Goal: Task Accomplishment & Management: Complete application form

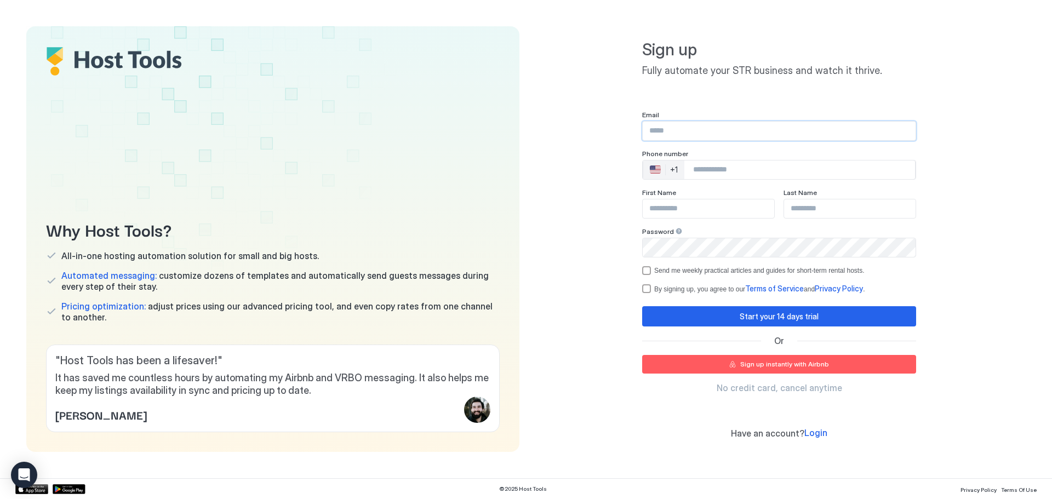
click at [719, 136] on input "Input Field" at bounding box center [779, 131] width 273 height 19
type input "**********"
type input "*****"
type input "***"
click at [748, 169] on input "Phone Number input" at bounding box center [800, 170] width 231 height 20
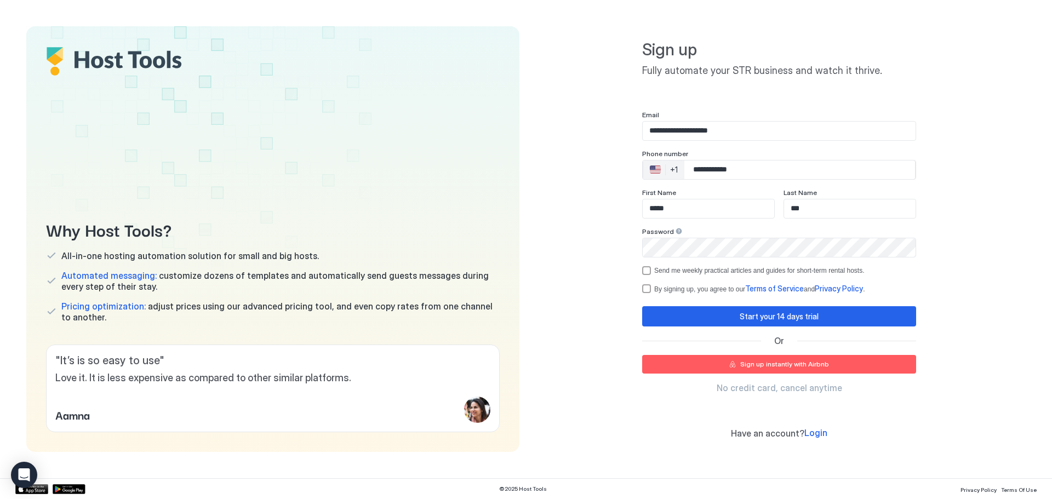
type input "**********"
click at [936, 173] on div "**********" at bounding box center [779, 239] width 493 height 426
click at [668, 170] on div "🇺🇸 +1" at bounding box center [663, 170] width 41 height 19
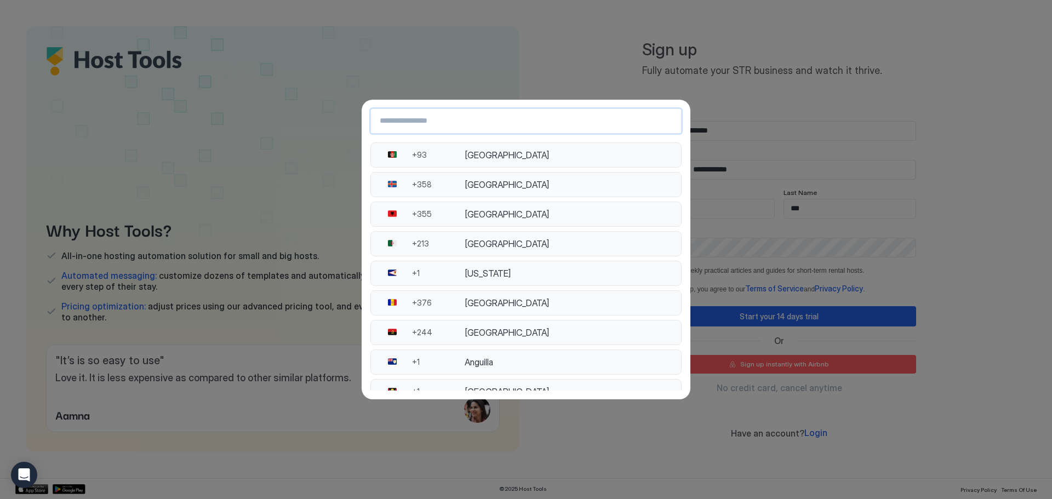
click at [503, 117] on input "Country Select Search Input" at bounding box center [526, 121] width 310 height 20
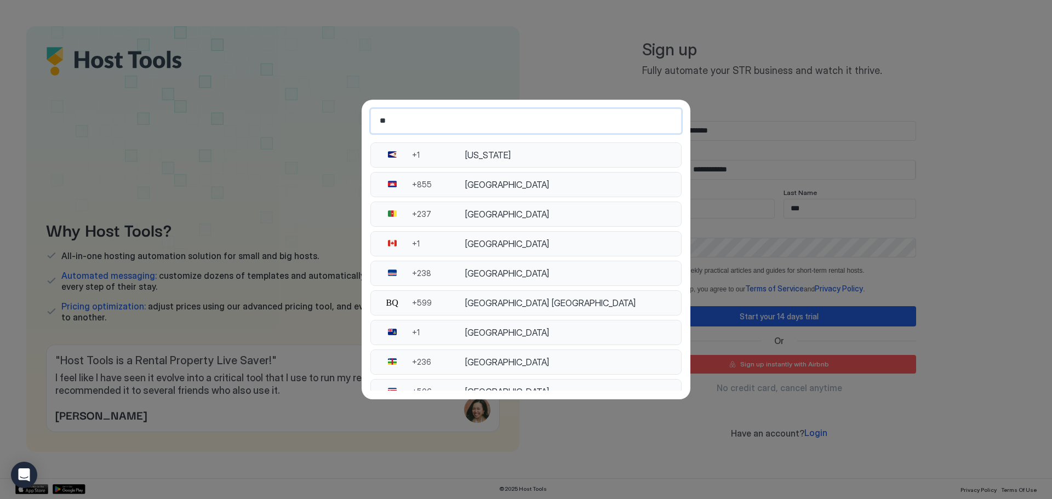
type input "**"
click at [479, 236] on button "🇨🇦 +1 Canada" at bounding box center [526, 243] width 311 height 25
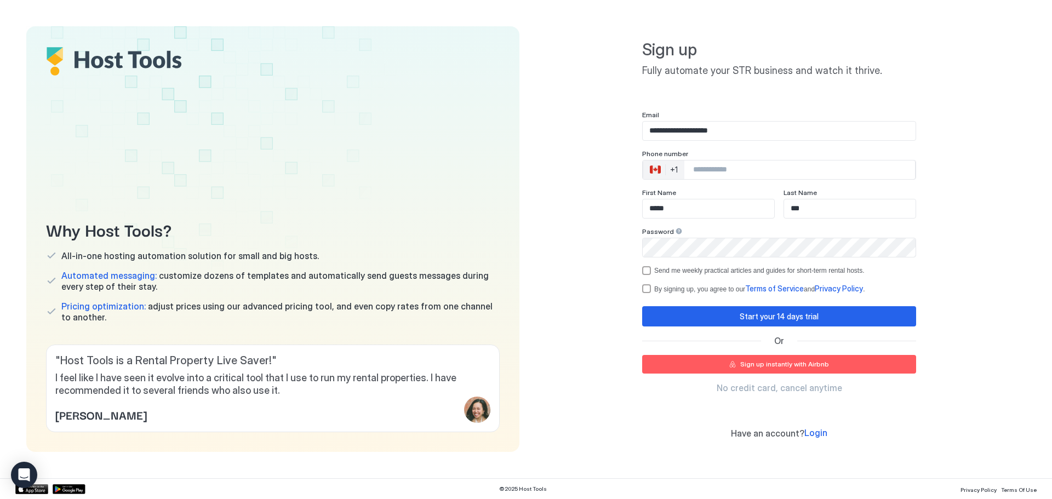
click at [977, 227] on div "**********" at bounding box center [779, 239] width 493 height 426
click at [745, 175] on input "Phone Number input" at bounding box center [800, 170] width 231 height 20
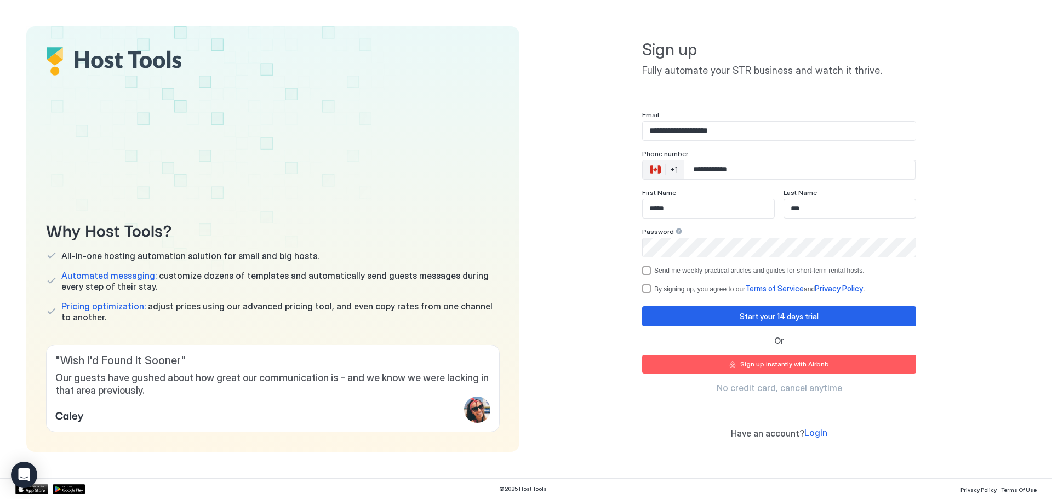
type input "**********"
click at [953, 205] on div "**********" at bounding box center [779, 239] width 493 height 426
click at [646, 290] on div "termsPrivacy" at bounding box center [646, 288] width 9 height 9
click at [750, 316] on div "Start your 14 days trial" at bounding box center [779, 317] width 79 height 12
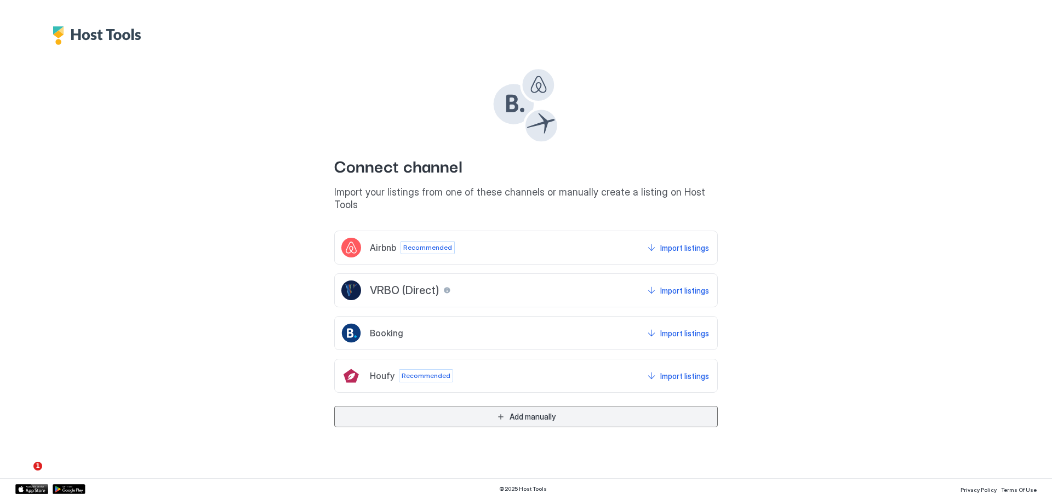
click at [534, 420] on div "Add manually" at bounding box center [533, 417] width 46 height 12
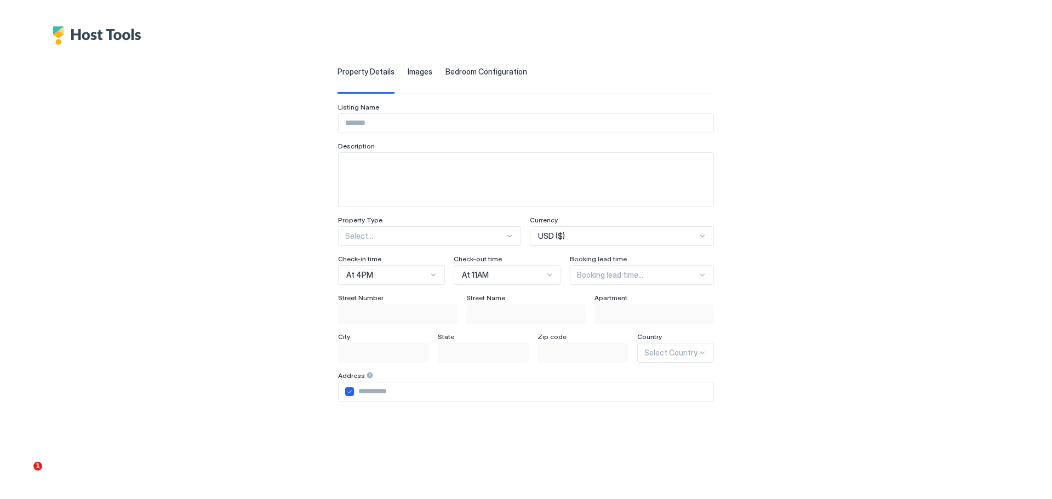
click at [408, 80] on div "Images" at bounding box center [420, 80] width 25 height 27
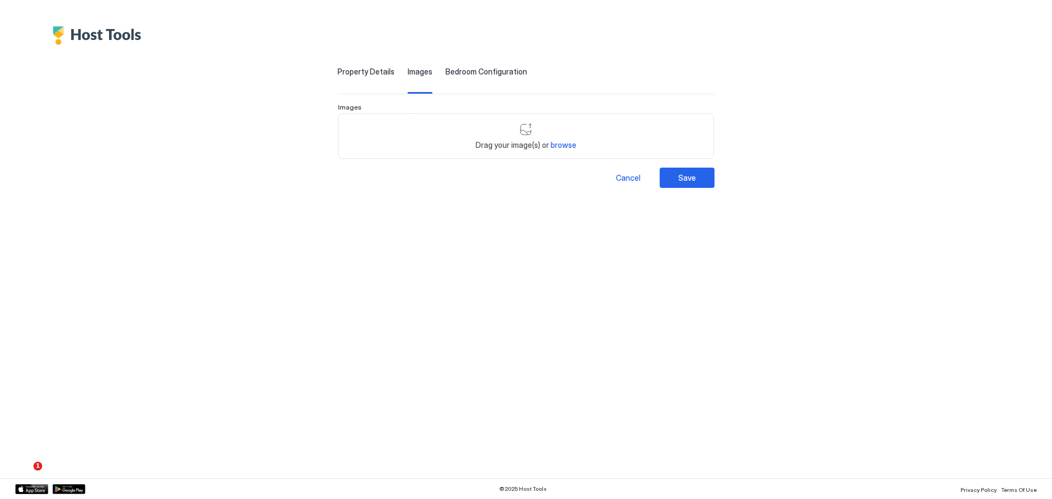
click at [338, 74] on span "Property Details" at bounding box center [366, 72] width 57 height 10
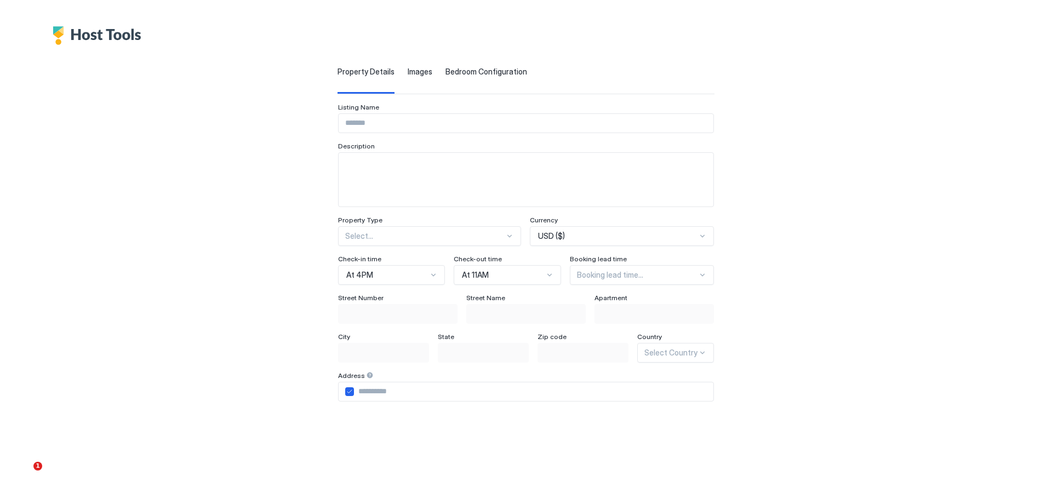
click at [408, 72] on span "Images" at bounding box center [420, 72] width 25 height 10
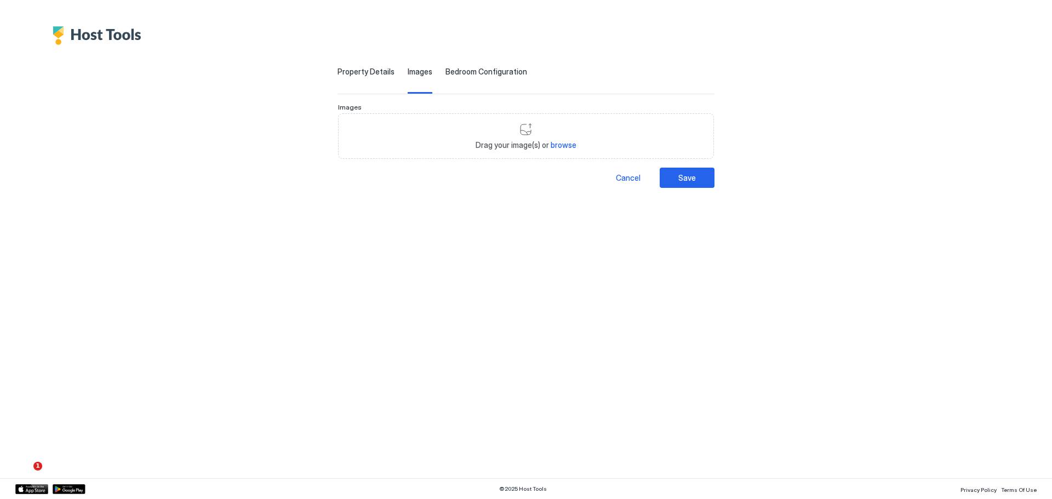
click at [446, 73] on span "Bedroom Configuration" at bounding box center [487, 72] width 82 height 10
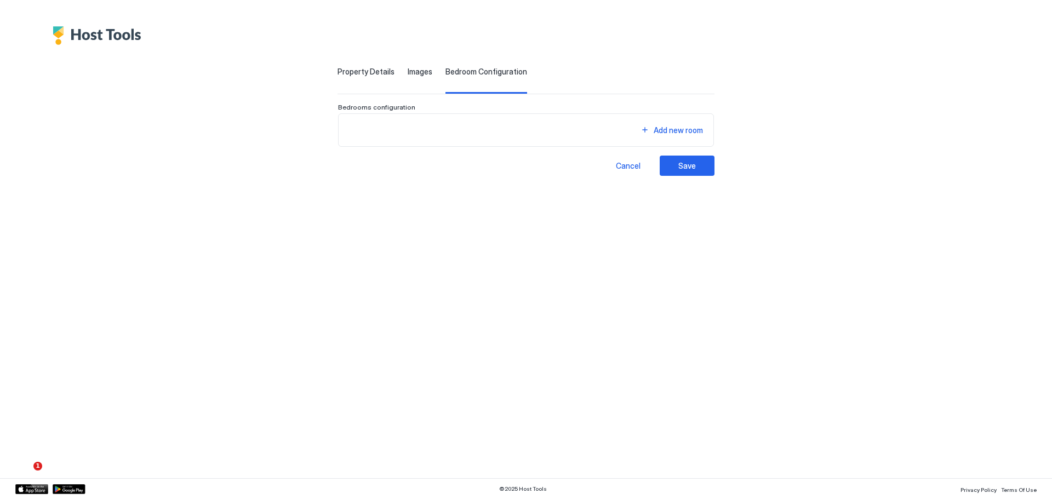
click at [408, 71] on span "Images" at bounding box center [420, 72] width 25 height 10
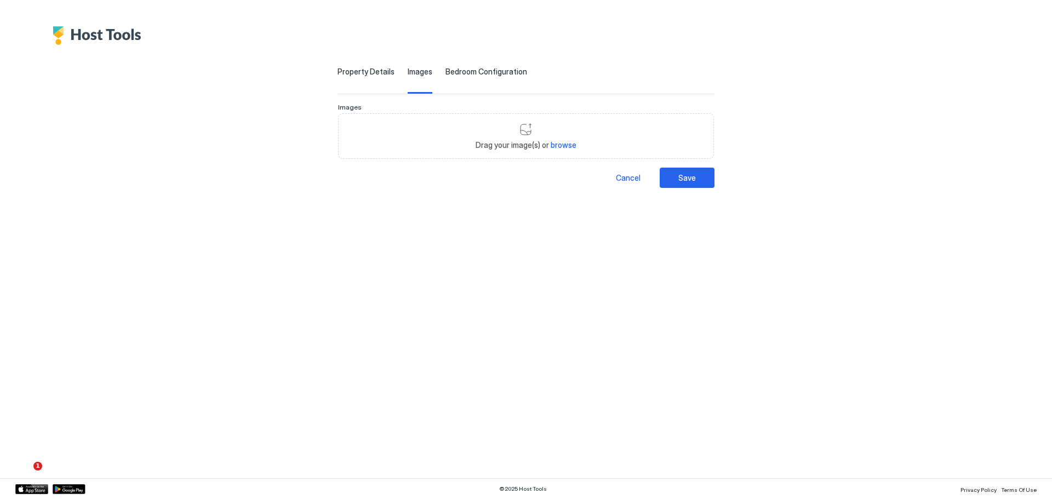
click at [338, 69] on span "Property Details" at bounding box center [366, 72] width 57 height 10
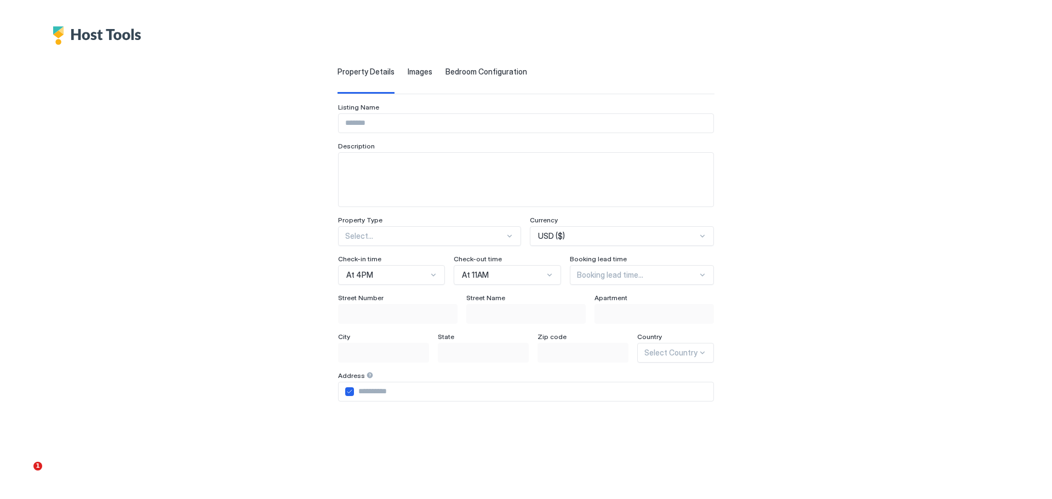
click at [438, 170] on textarea "Input Field" at bounding box center [526, 180] width 375 height 54
click at [441, 122] on input "Input Field" at bounding box center [526, 123] width 375 height 19
click at [183, 418] on div "Property Details Images Bedroom Configuration Listing Name Description Property…" at bounding box center [526, 348] width 759 height 607
click at [396, 117] on input "Input Field" at bounding box center [526, 123] width 375 height 19
click at [829, 155] on div "Property Details Images Bedroom Configuration Listing Name Description Property…" at bounding box center [526, 348] width 759 height 607
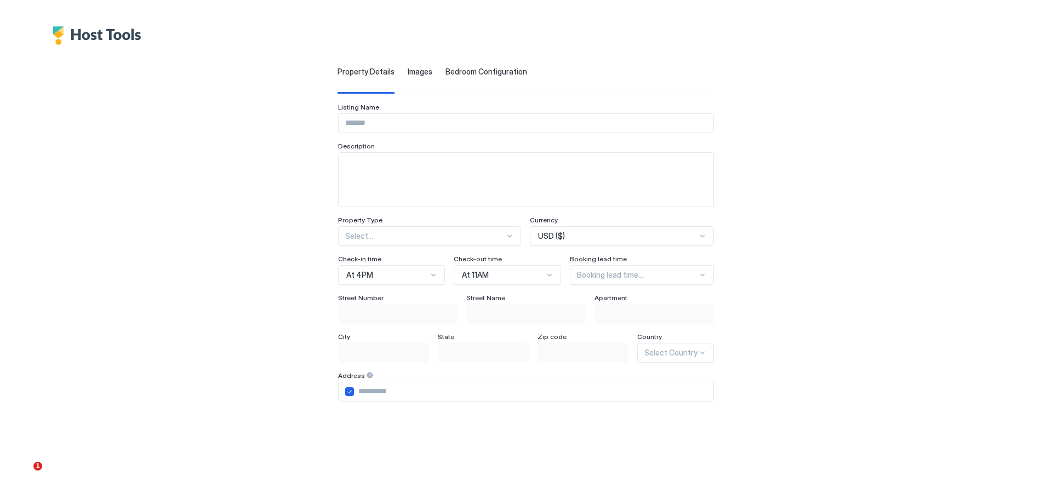
click at [439, 121] on input "Input Field" at bounding box center [526, 123] width 375 height 19
type input "****"
click at [440, 174] on textarea "Input Field" at bounding box center [526, 180] width 375 height 54
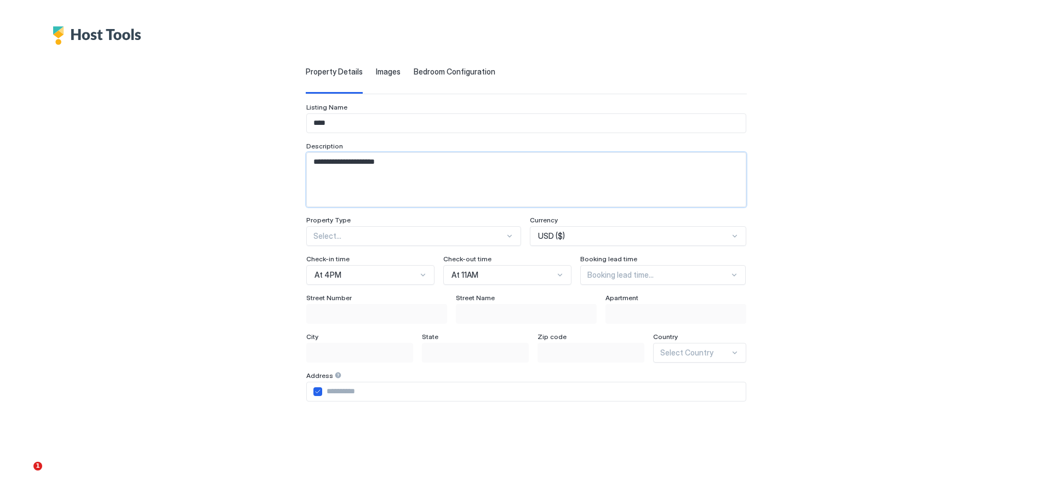
drag, startPoint x: 325, startPoint y: 163, endPoint x: 286, endPoint y: 163, distance: 38.9
click at [286, 163] on div "**********" at bounding box center [526, 348] width 759 height 607
type textarea "**********"
click at [797, 183] on div "**********" at bounding box center [526, 348] width 759 height 607
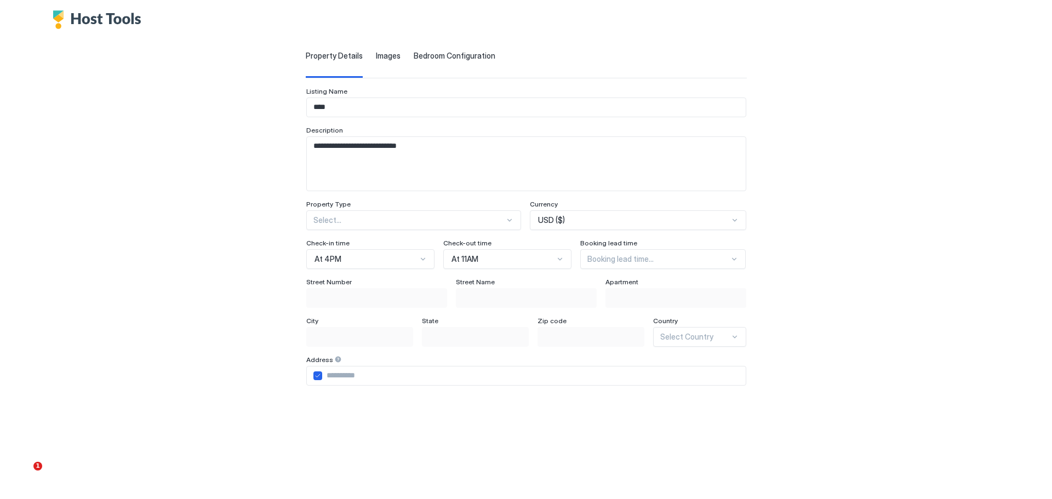
scroll to position [55, 0]
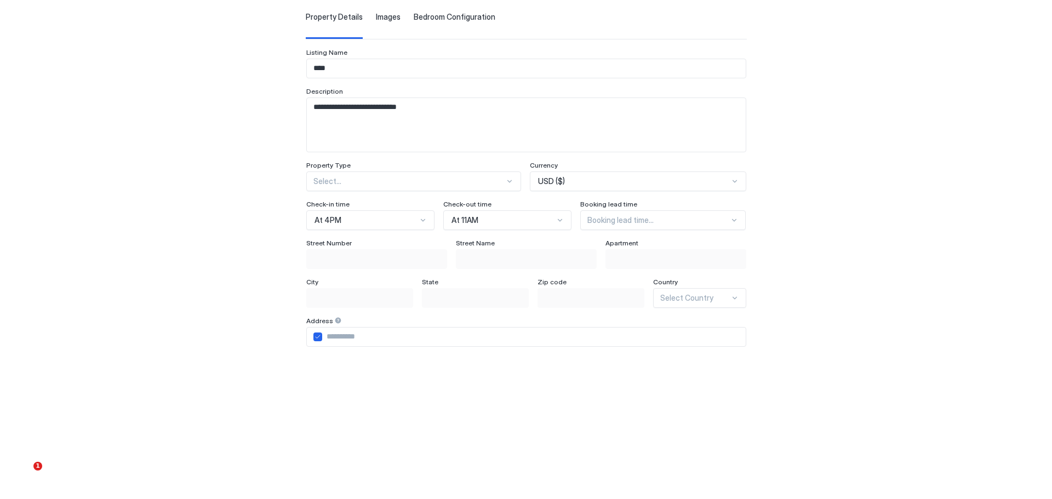
click at [505, 180] on div at bounding box center [509, 181] width 9 height 9
click at [367, 72] on input "****" at bounding box center [526, 68] width 439 height 19
type input "**********"
click at [825, 157] on div "**********" at bounding box center [526, 293] width 759 height 607
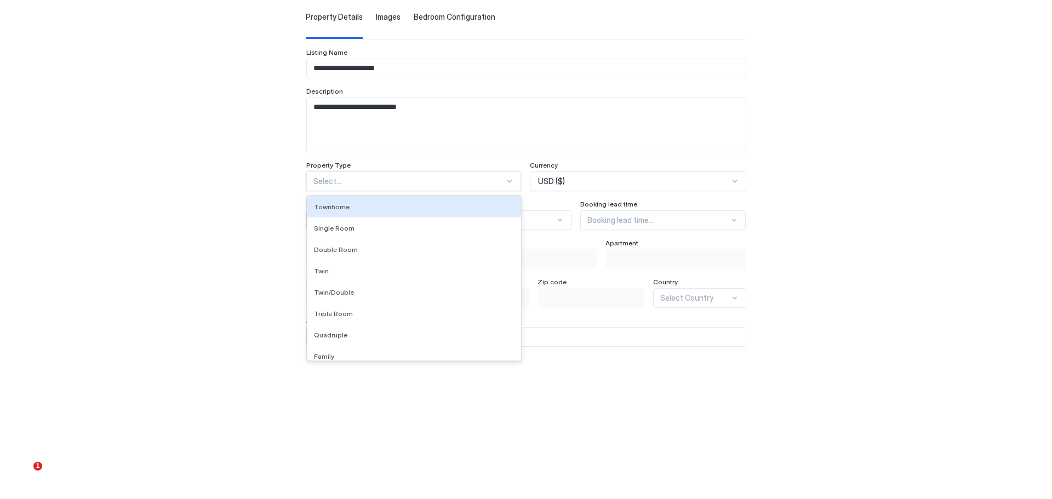
click at [442, 180] on div at bounding box center [410, 181] width 192 height 10
type input "*"
type input "***"
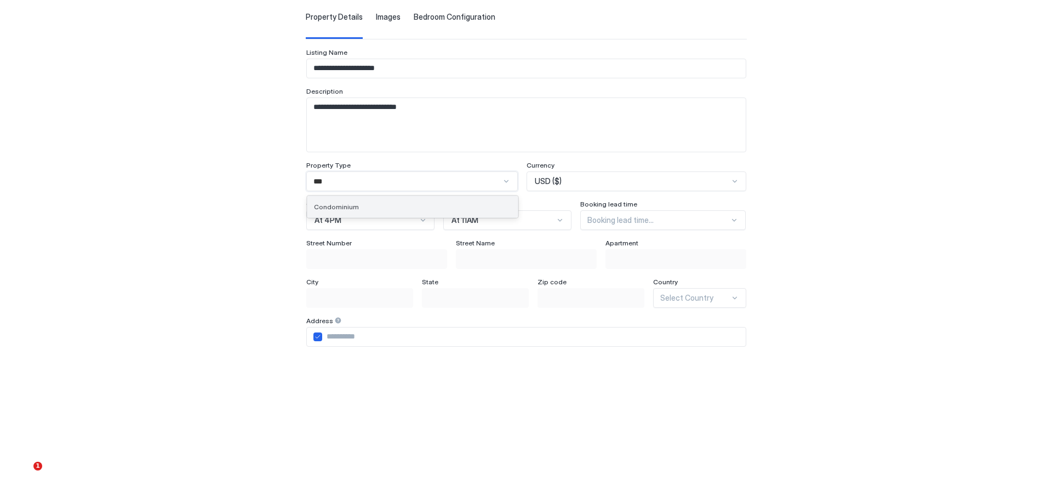
click at [400, 204] on div "Condominium" at bounding box center [412, 207] width 197 height 8
click at [591, 189] on div "USD ($)" at bounding box center [644, 182] width 206 height 20
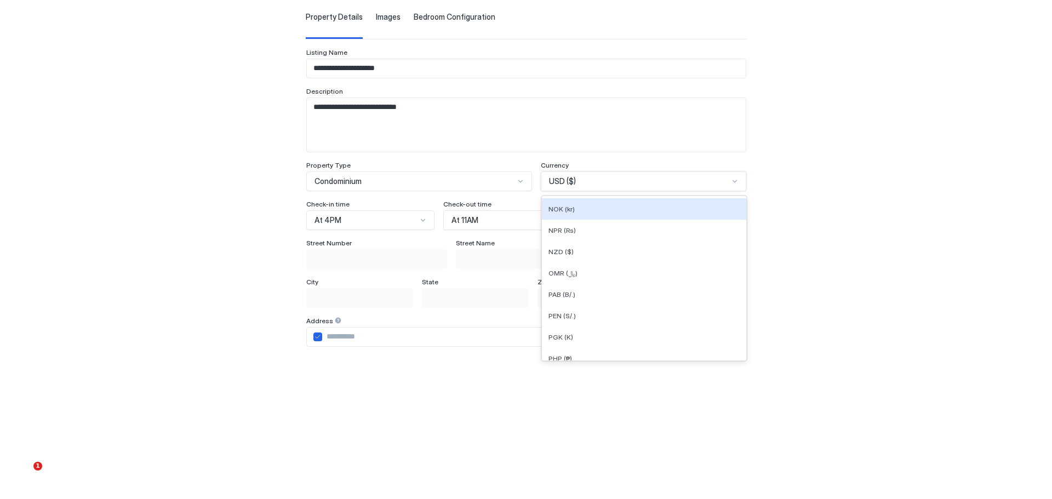
scroll to position [2303, 0]
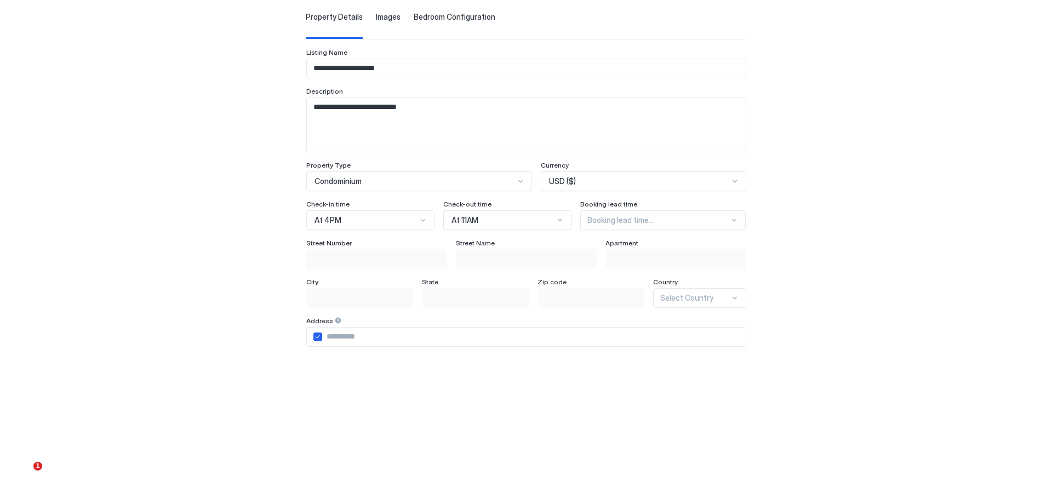
click at [837, 215] on div "**********" at bounding box center [526, 293] width 759 height 607
click at [377, 220] on div "At 4PM" at bounding box center [366, 220] width 102 height 10
click at [367, 383] on div "At 4PM" at bounding box center [371, 382] width 114 height 8
click at [391, 227] on div "At 4PM" at bounding box center [370, 220] width 128 height 20
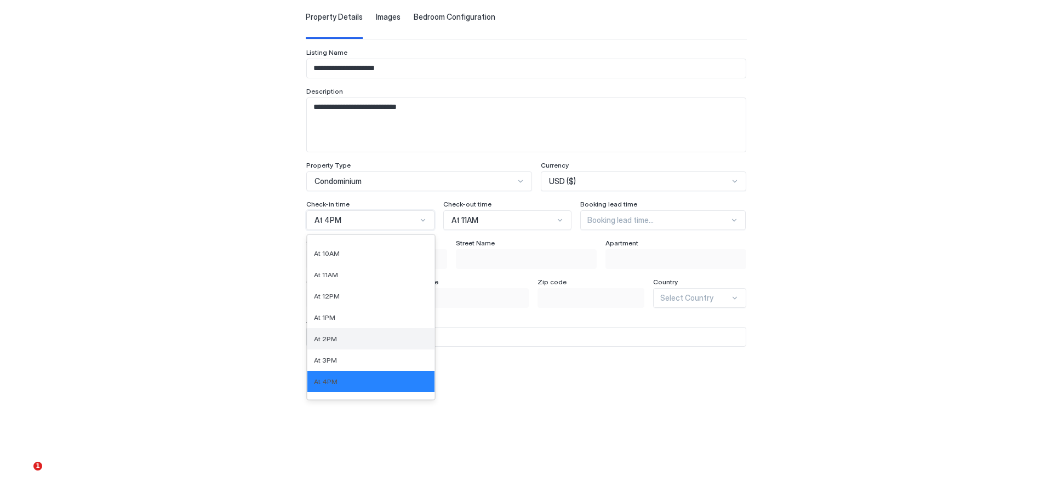
click at [375, 331] on div "At 2PM" at bounding box center [370, 338] width 127 height 21
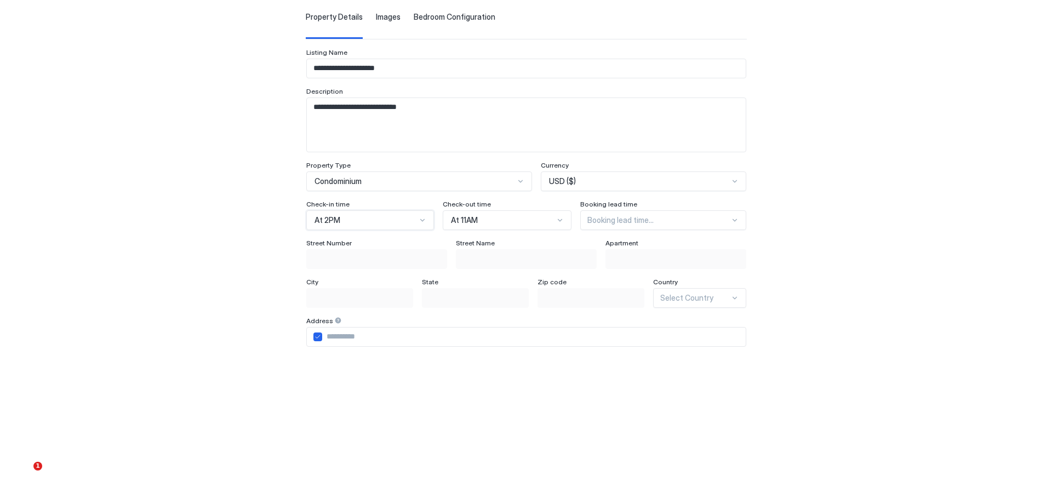
click at [633, 224] on div at bounding box center [659, 220] width 143 height 10
click at [660, 285] on div "At least 2 days notice" at bounding box center [664, 288] width 152 height 8
click at [770, 275] on div "**********" at bounding box center [526, 293] width 759 height 607
click at [328, 335] on input "Input Field" at bounding box center [534, 337] width 424 height 19
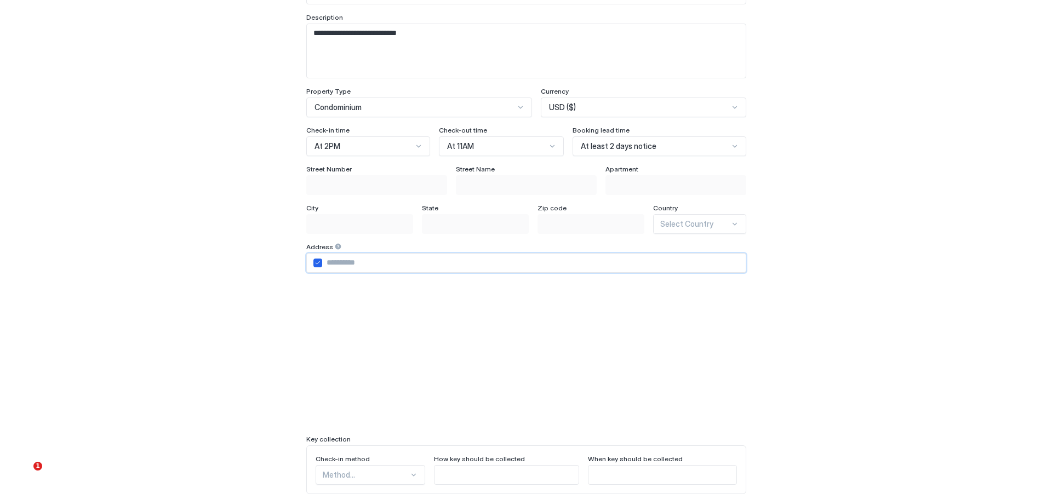
click at [645, 340] on div at bounding box center [526, 356] width 440 height 140
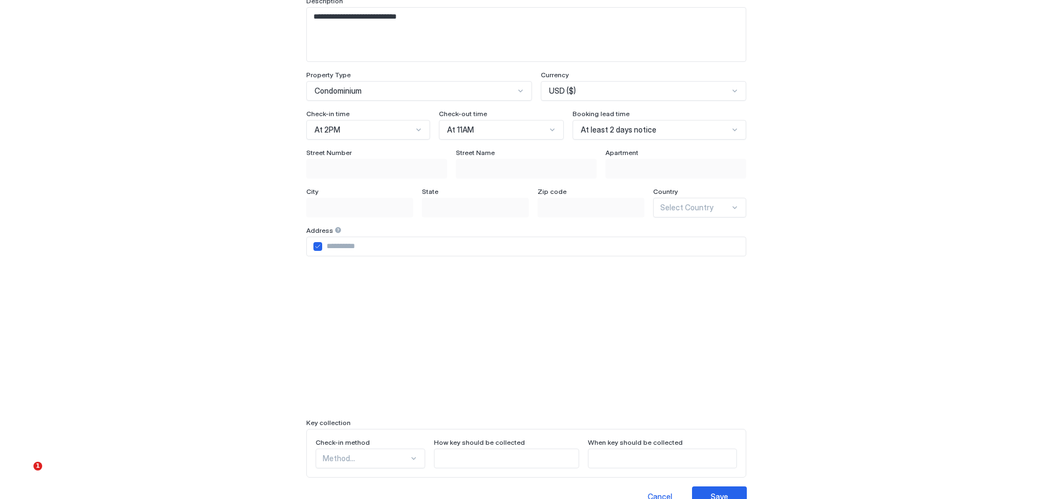
scroll to position [184, 0]
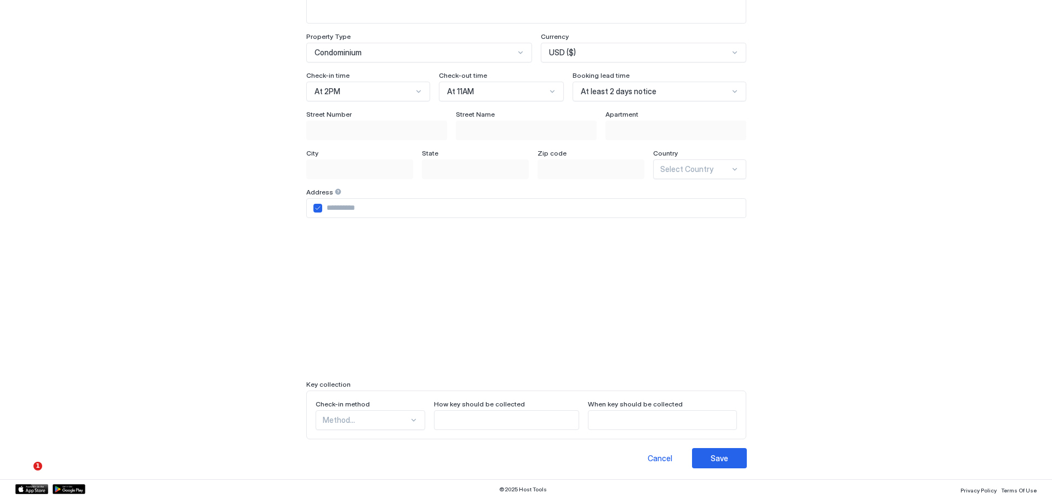
click at [378, 415] on div "Method..." at bounding box center [371, 421] width 110 height 20
click at [521, 402] on div "**********" at bounding box center [526, 249] width 1052 height 499
click at [473, 420] on input "Input Field" at bounding box center [507, 420] width 144 height 19
click at [612, 420] on input "Input Field" at bounding box center [663, 420] width 148 height 19
click at [730, 453] on button "Save" at bounding box center [719, 458] width 55 height 20
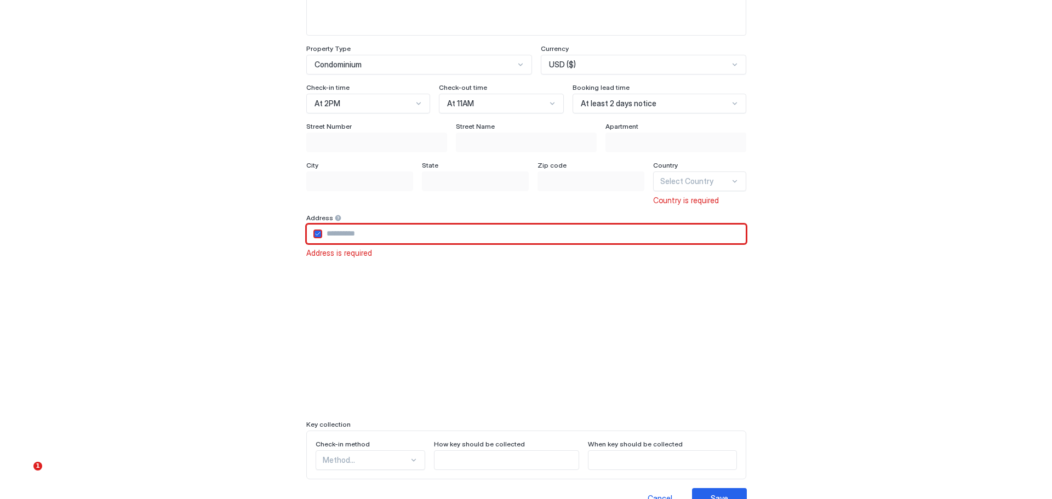
scroll to position [212, 0]
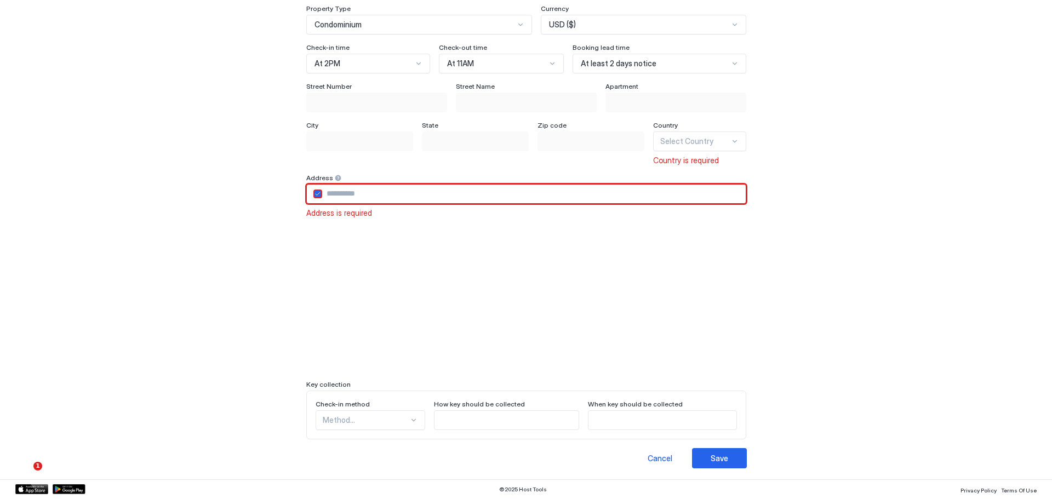
click at [447, 201] on input "Input Field" at bounding box center [534, 194] width 424 height 19
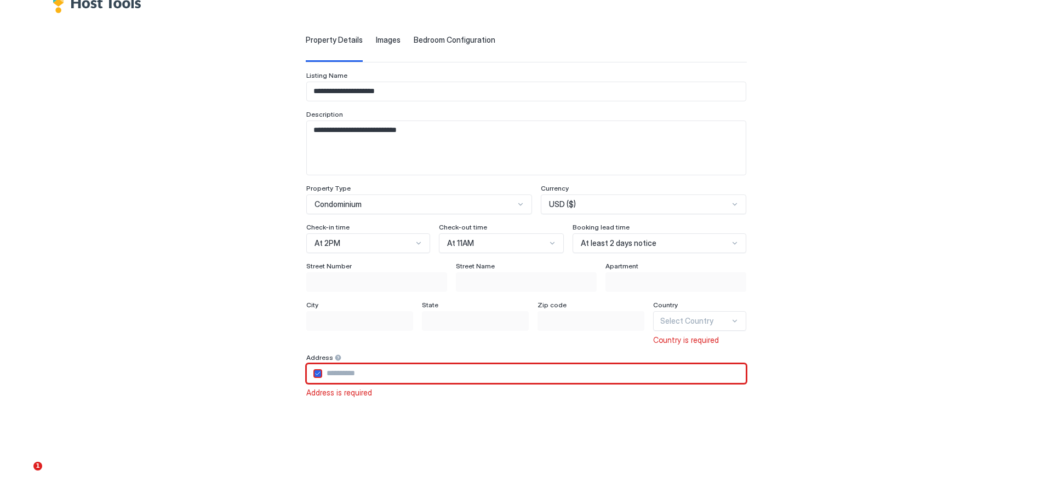
scroll to position [0, 0]
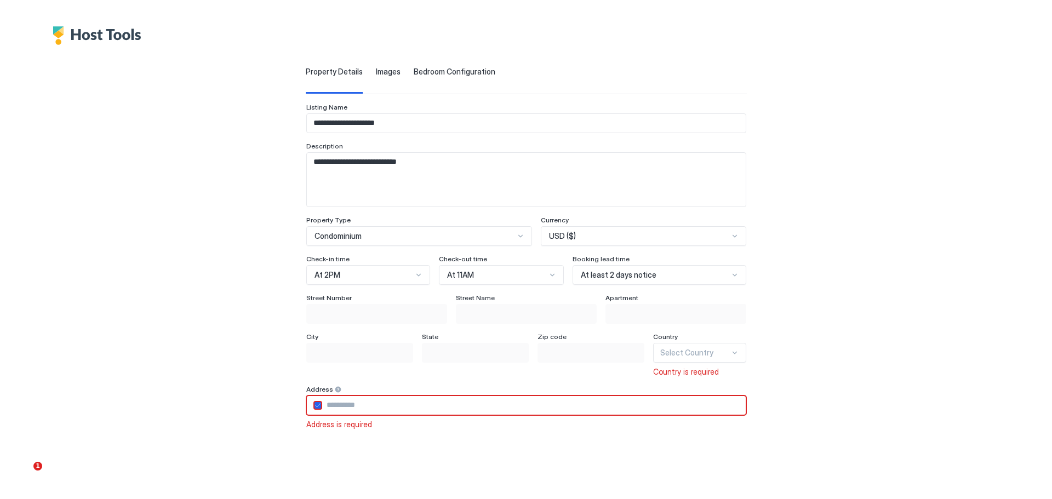
click at [796, 238] on div "**********" at bounding box center [526, 362] width 759 height 635
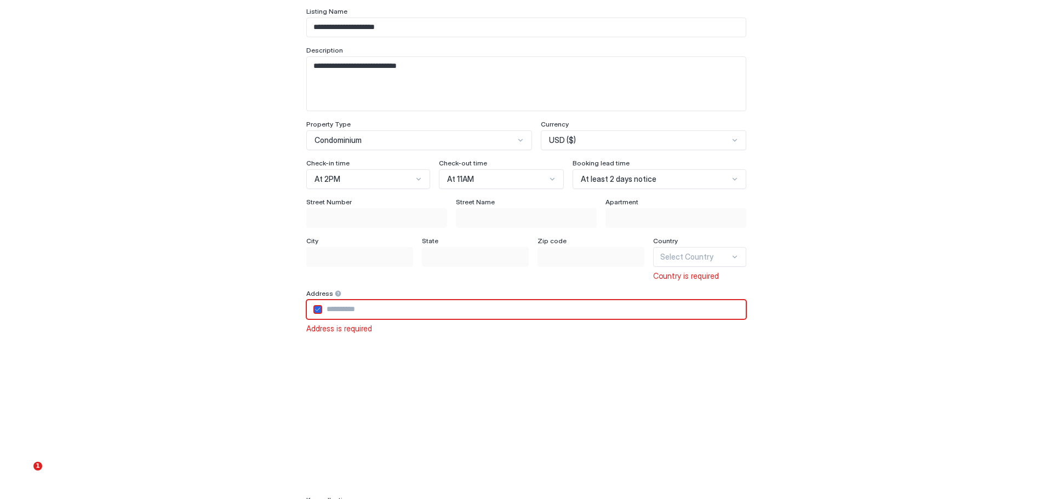
scroll to position [47, 0]
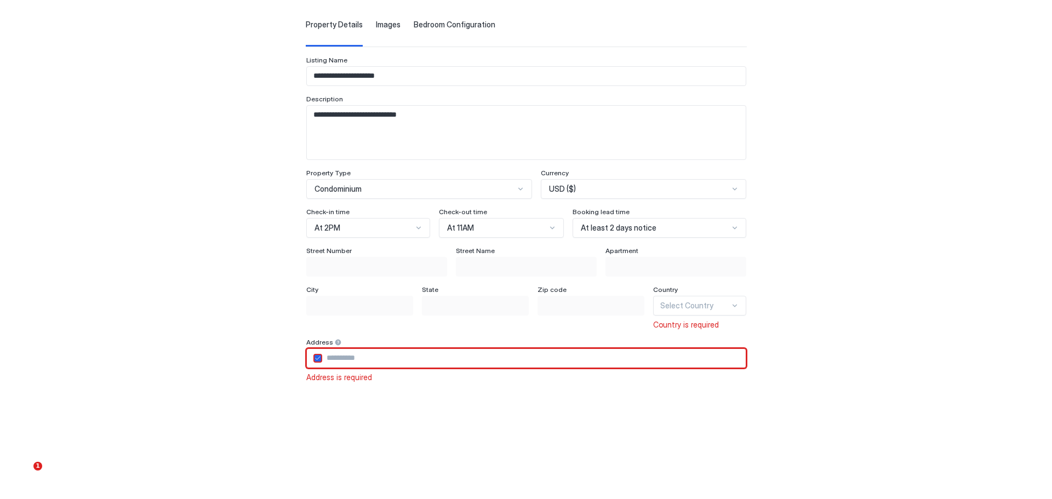
click at [566, 364] on input "Input Field" at bounding box center [534, 358] width 424 height 19
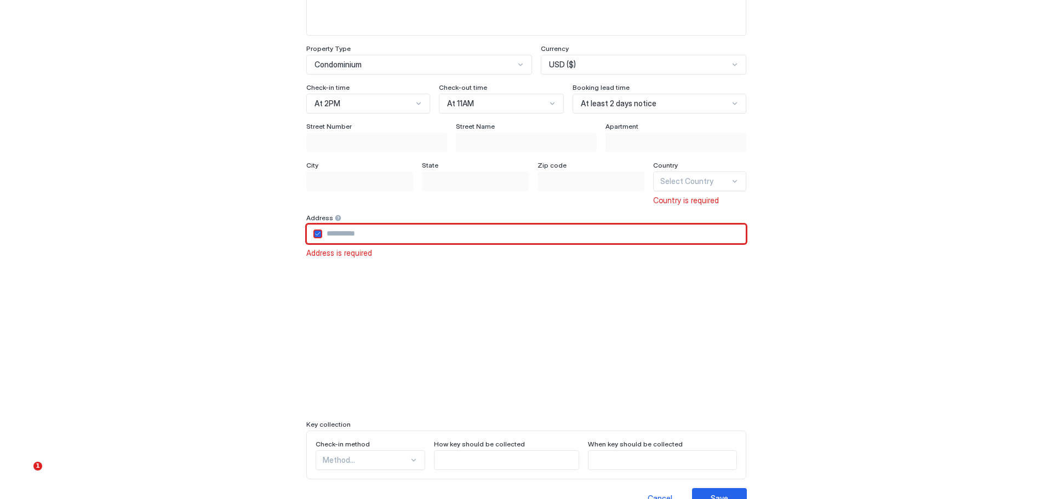
scroll to position [212, 0]
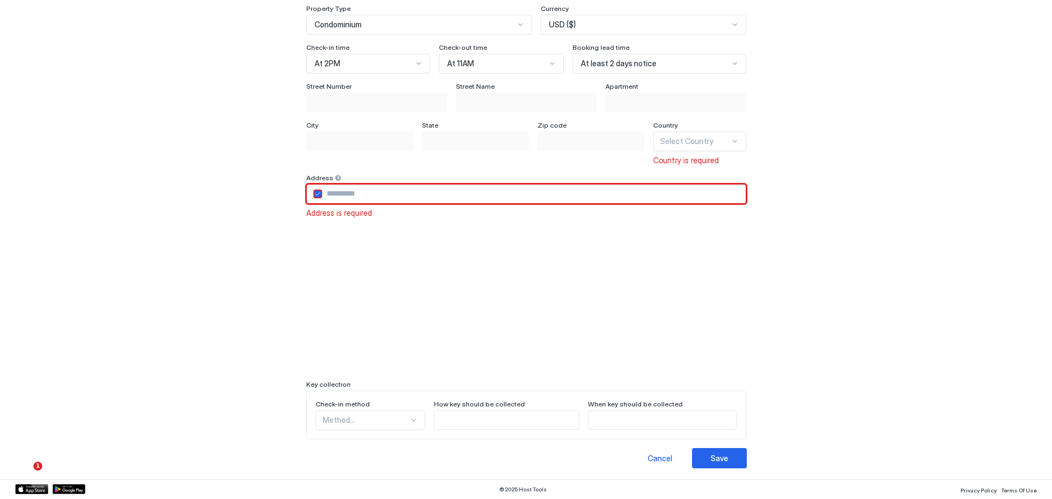
click at [827, 294] on div "**********" at bounding box center [526, 150] width 759 height 635
click at [412, 196] on input "Input Field" at bounding box center [534, 194] width 424 height 19
click at [770, 329] on div "**********" at bounding box center [526, 150] width 759 height 635
click at [414, 187] on input "Input Field" at bounding box center [534, 194] width 424 height 19
type input "**********"
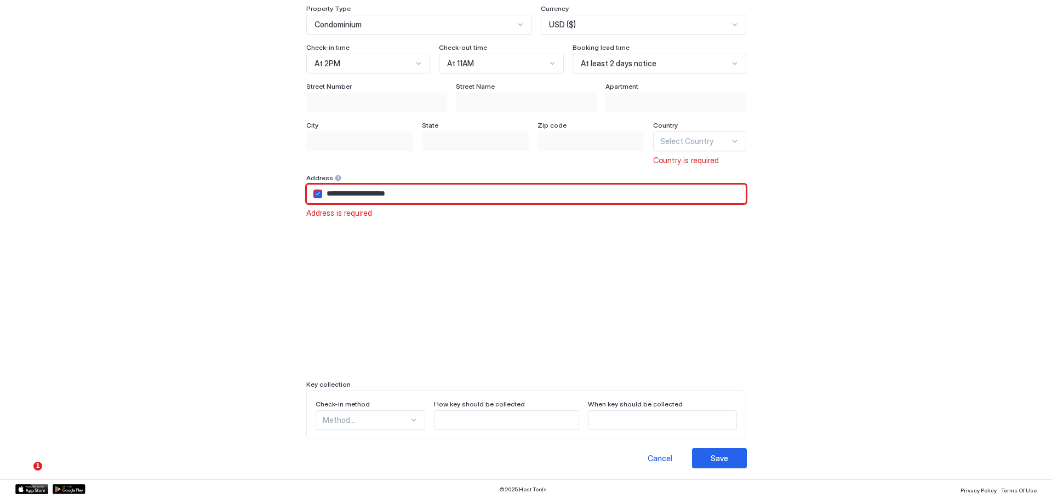
type input "******"
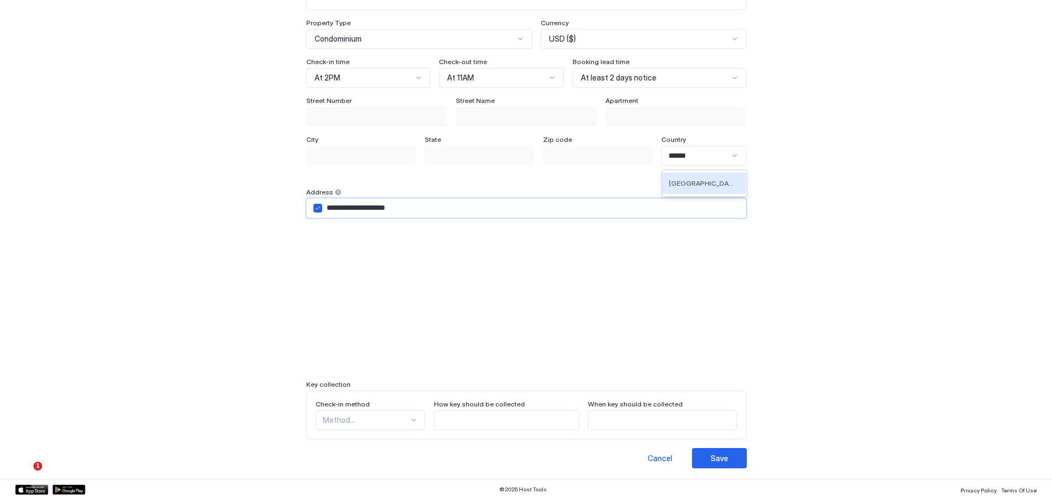
scroll to position [83, 0]
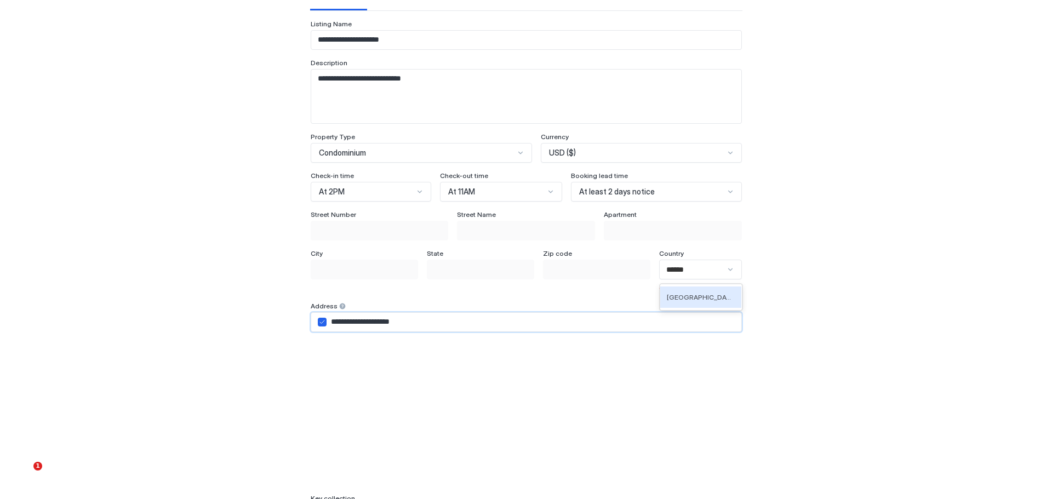
click at [312, 324] on div "**********" at bounding box center [526, 322] width 431 height 20
click at [320, 324] on icon "airbnbAddress" at bounding box center [322, 322] width 7 height 7
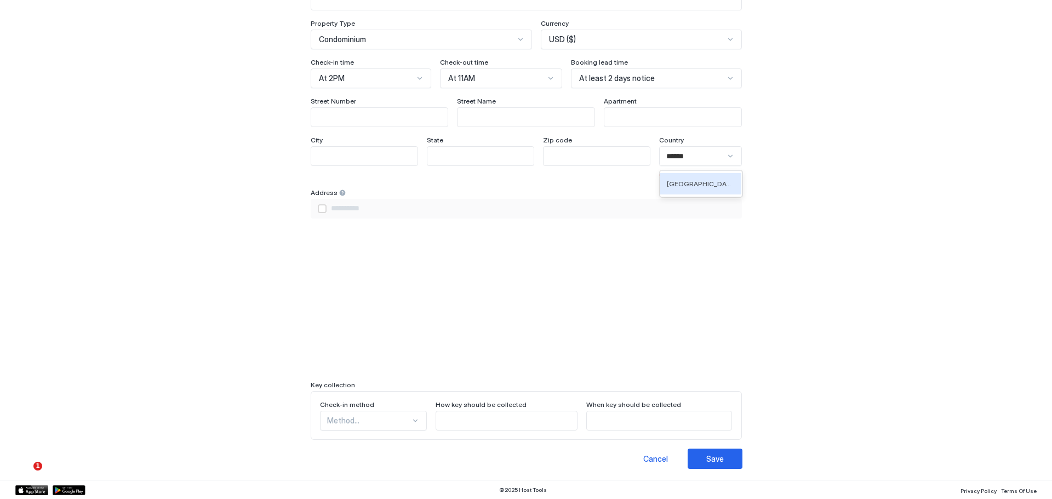
scroll to position [197, 0]
click at [402, 423] on div "Method..." at bounding box center [373, 421] width 107 height 20
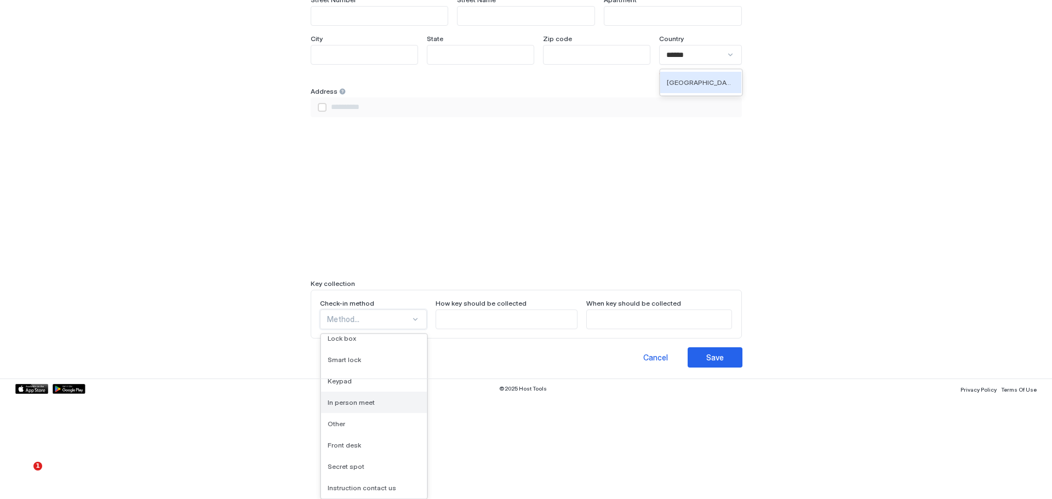
scroll to position [0, 0]
click at [377, 369] on div "Lock box" at bounding box center [374, 366] width 93 height 8
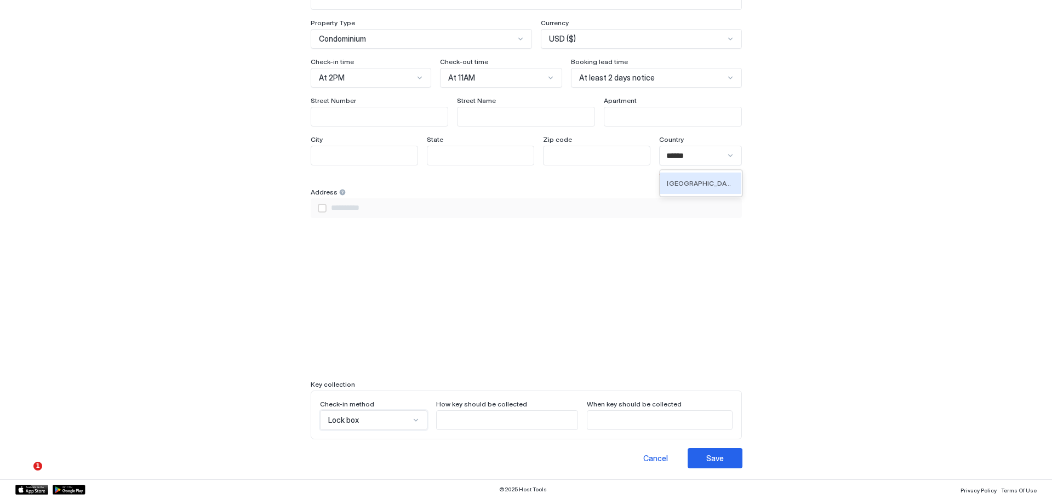
click at [507, 417] on input "Input Field" at bounding box center [507, 420] width 141 height 19
click at [626, 417] on input "Input Field" at bounding box center [660, 420] width 145 height 19
click at [532, 425] on input "Input Field" at bounding box center [507, 420] width 141 height 19
click at [510, 418] on input "Input Field" at bounding box center [507, 420] width 141 height 19
click at [464, 418] on input "**********" at bounding box center [507, 420] width 141 height 19
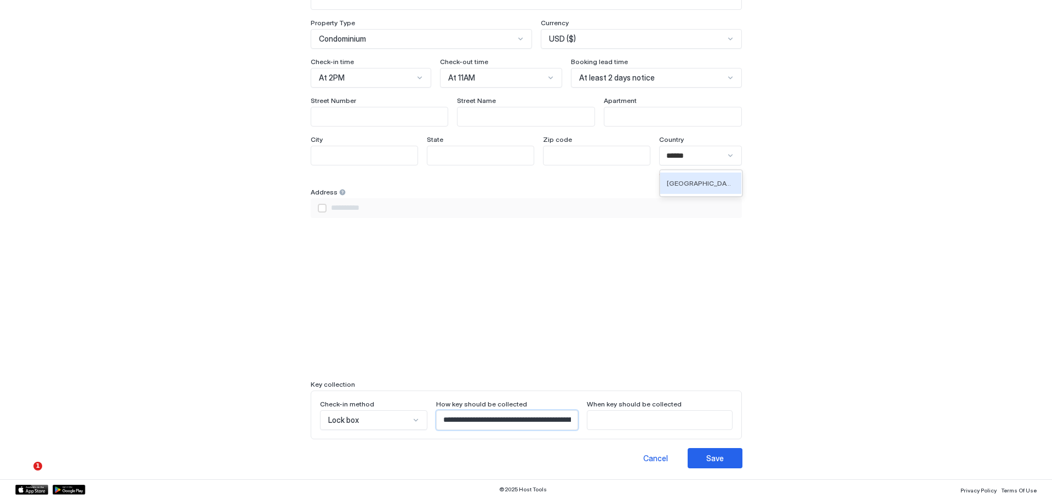
type input "**********"
click at [918, 305] on div "**********" at bounding box center [526, 249] width 1052 height 499
click at [649, 420] on input "Input Field" at bounding box center [660, 420] width 145 height 19
click at [685, 420] on input "Input Field" at bounding box center [660, 420] width 145 height 19
type input "*******"
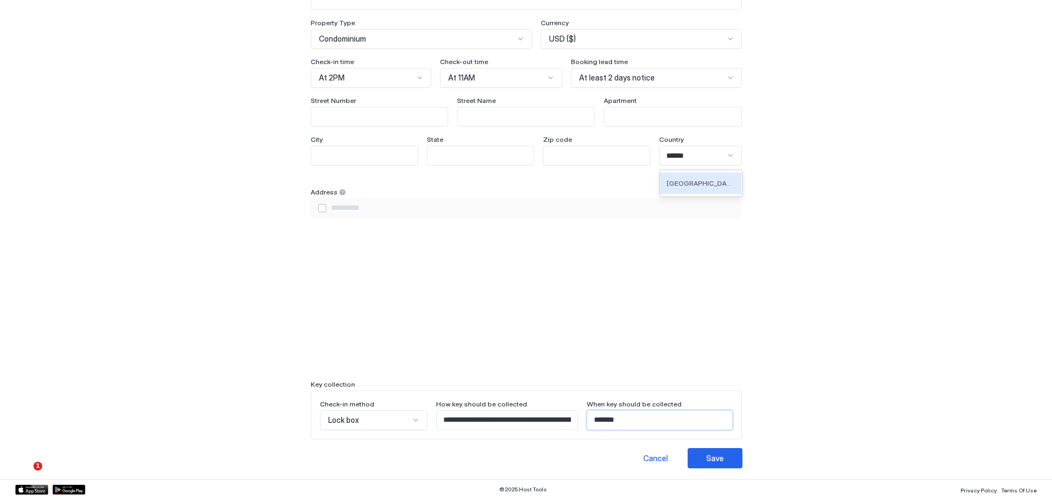
click at [815, 379] on div "**********" at bounding box center [526, 158] width 759 height 621
click at [722, 458] on button "Save" at bounding box center [715, 458] width 55 height 20
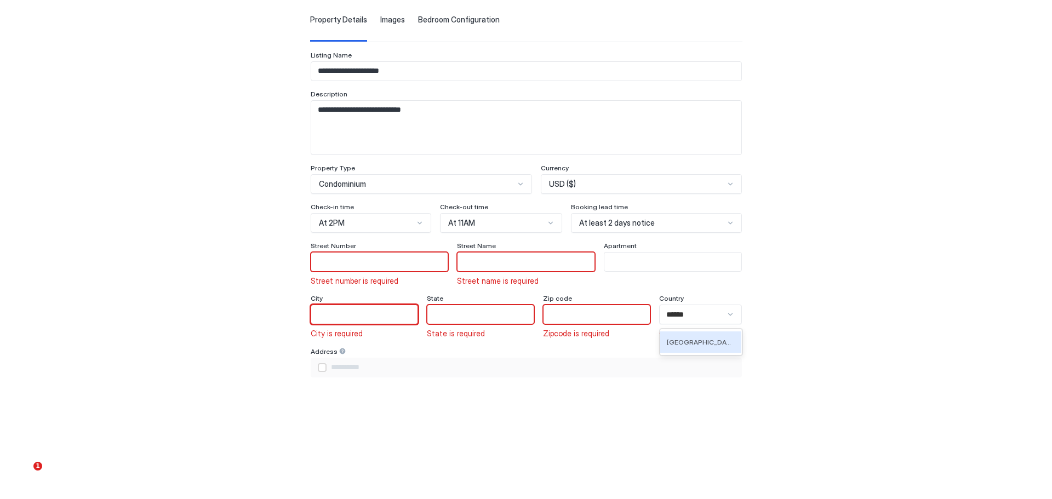
scroll to position [42, 0]
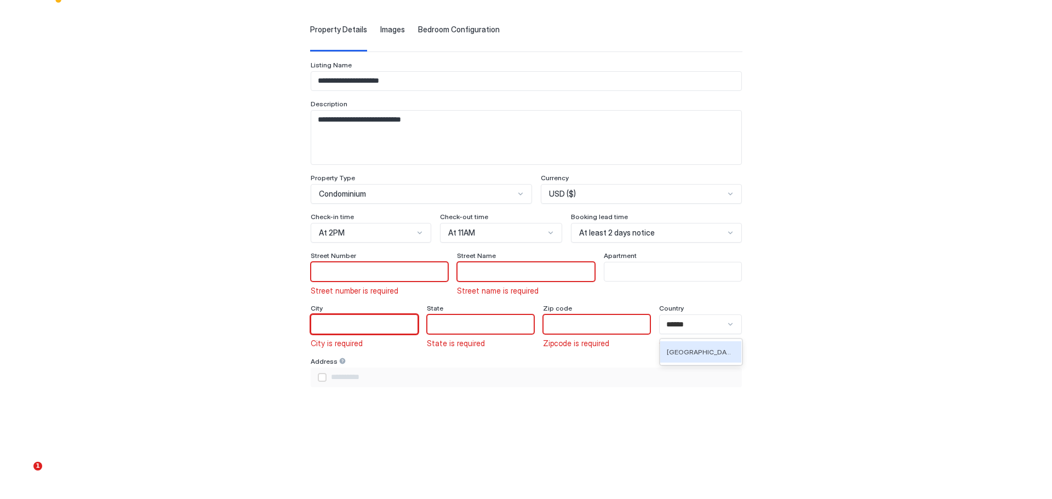
click at [389, 278] on input "Input Field" at bounding box center [379, 272] width 137 height 19
click at [795, 269] on div "**********" at bounding box center [526, 320] width 759 height 635
click at [318, 378] on div "airbnbAddress" at bounding box center [322, 377] width 9 height 9
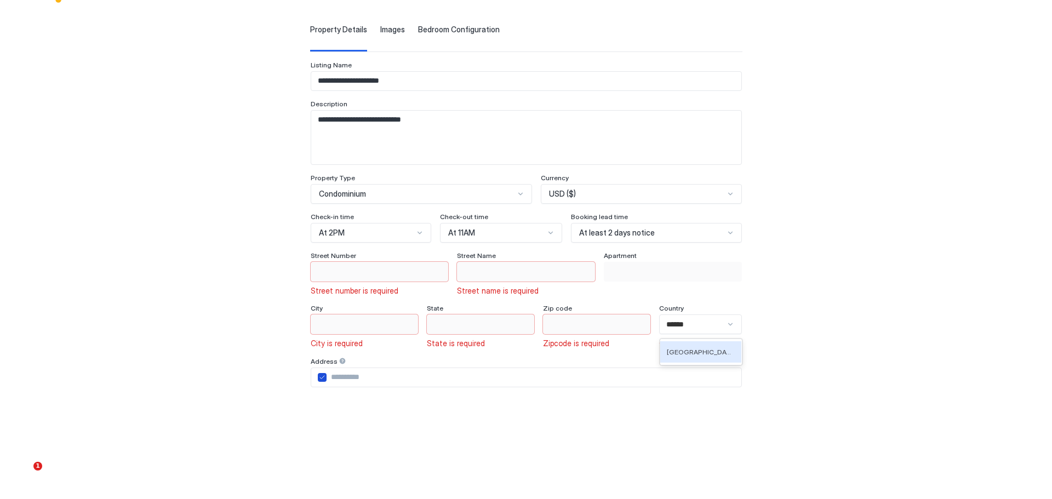
click at [319, 376] on icon "airbnbAddress" at bounding box center [322, 377] width 7 height 7
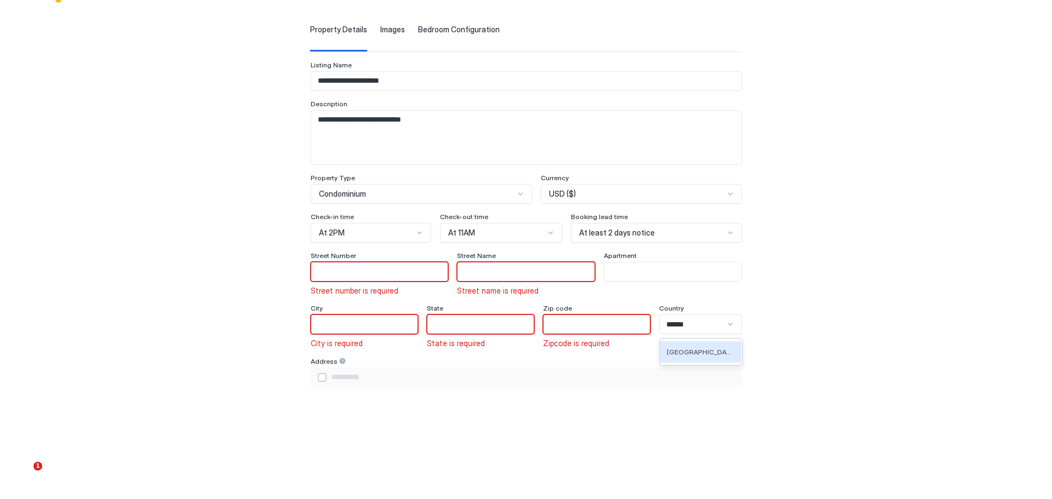
click at [318, 376] on div "airbnbAddress" at bounding box center [322, 377] width 9 height 9
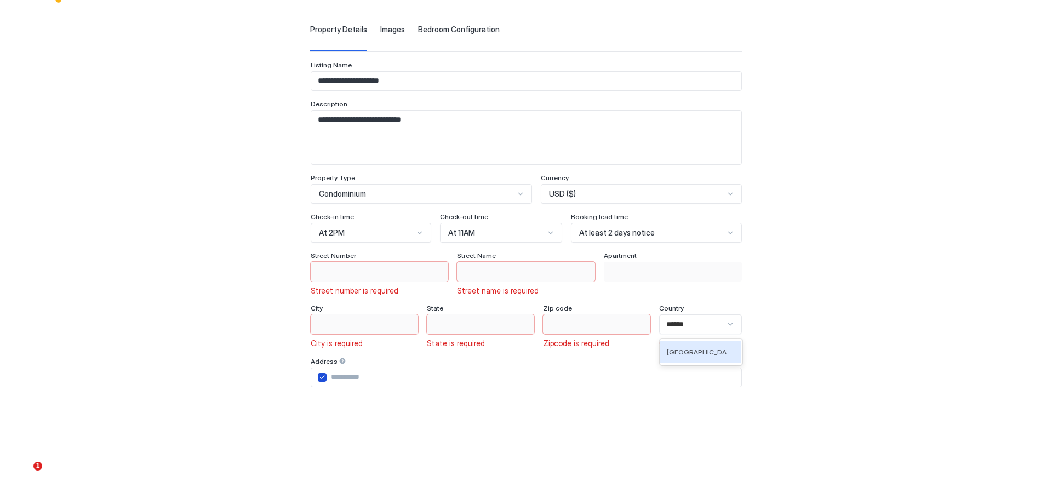
click at [319, 376] on icon "airbnbAddress" at bounding box center [322, 377] width 7 height 7
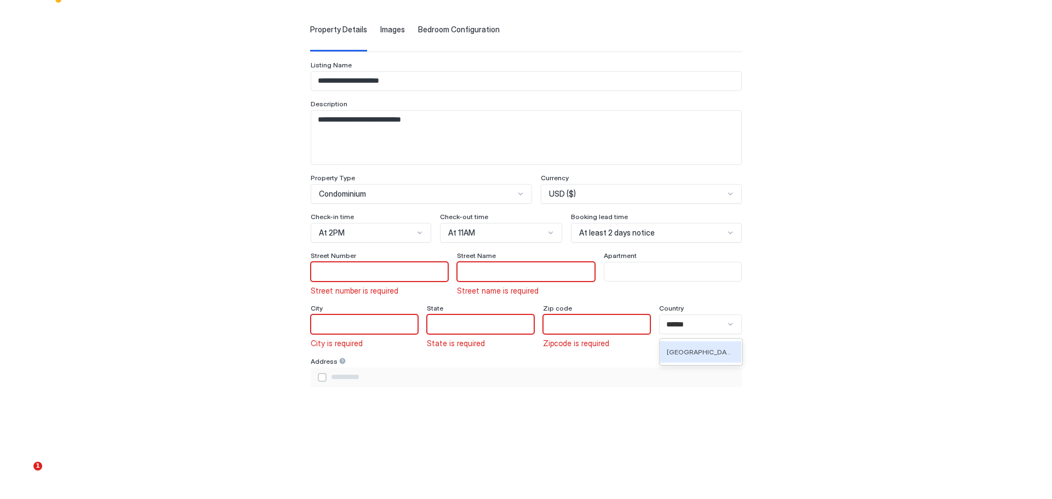
click at [318, 376] on div "airbnbAddress" at bounding box center [322, 377] width 9 height 9
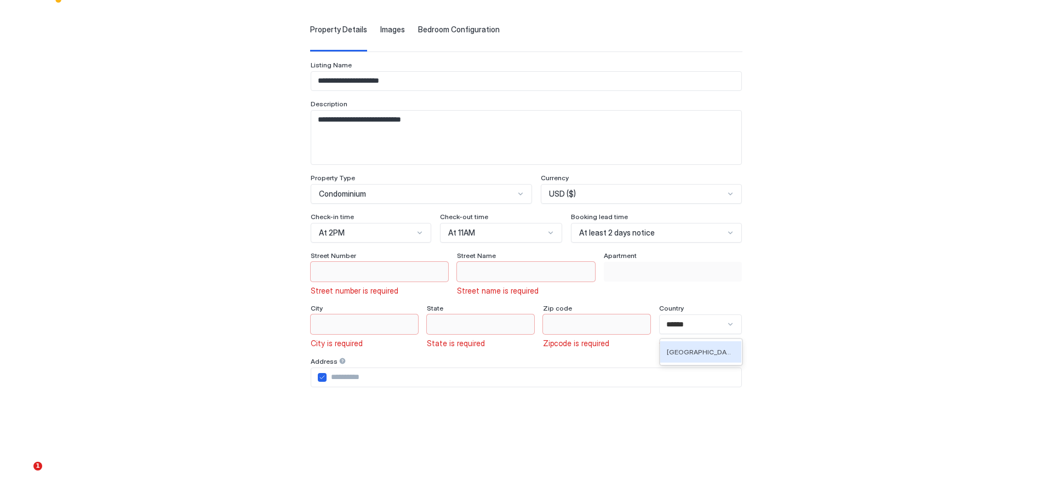
click at [805, 346] on div "**********" at bounding box center [526, 320] width 759 height 635
click at [733, 327] on div "******" at bounding box center [700, 325] width 82 height 20
click at [702, 352] on div "Canada" at bounding box center [701, 352] width 68 height 8
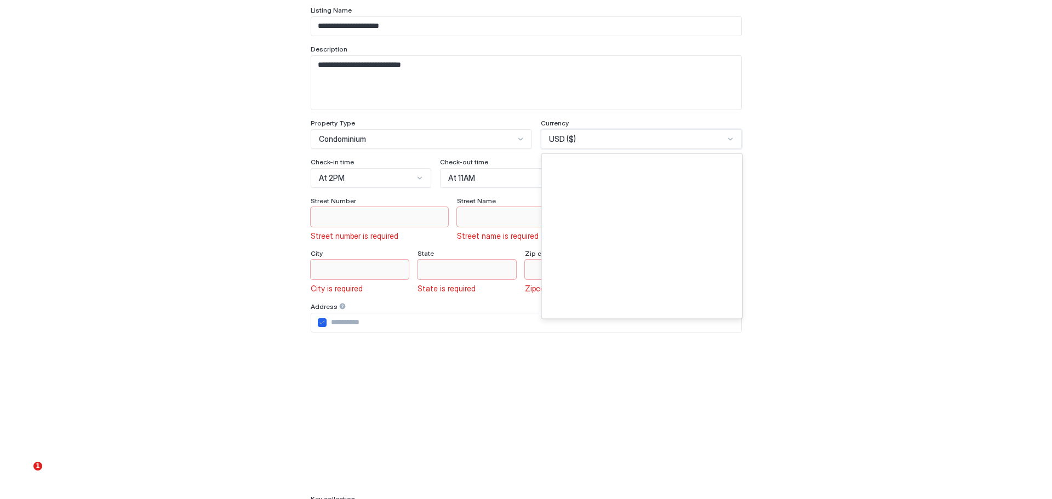
click at [681, 147] on div "USD ($)" at bounding box center [641, 139] width 201 height 20
type input "**"
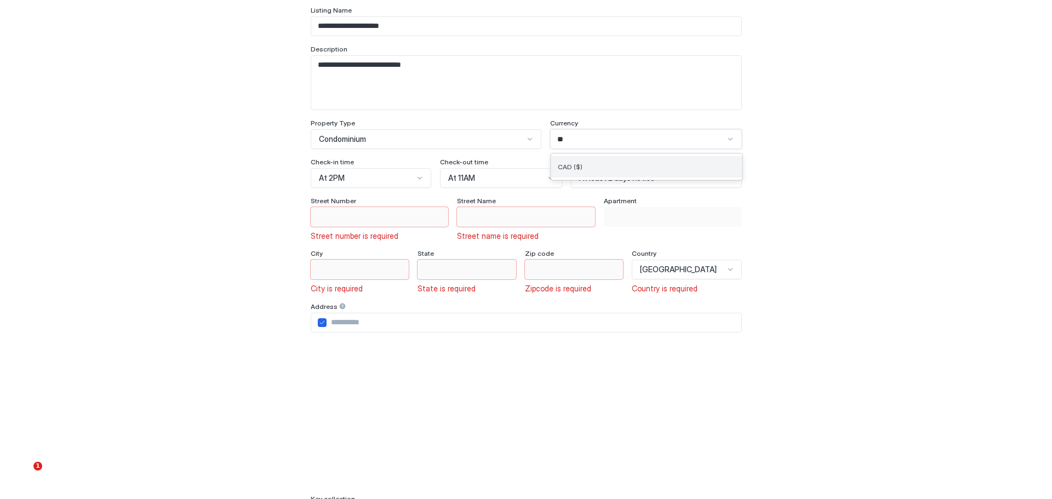
click at [585, 163] on div "CAD ($)" at bounding box center [647, 167] width 178 height 8
click at [836, 237] on div "**********" at bounding box center [526, 265] width 759 height 635
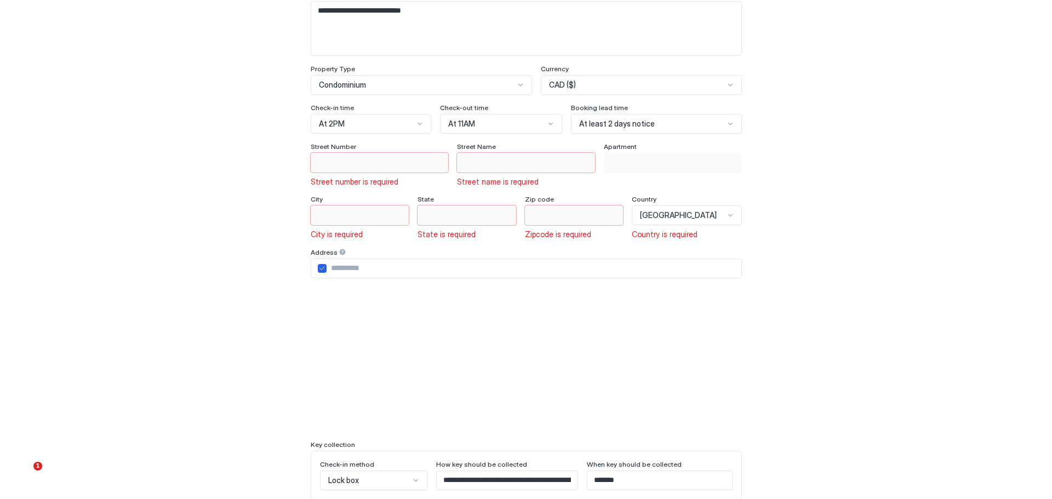
scroll to position [152, 0]
click at [368, 269] on input "Input Field" at bounding box center [534, 268] width 415 height 19
type input "**********"
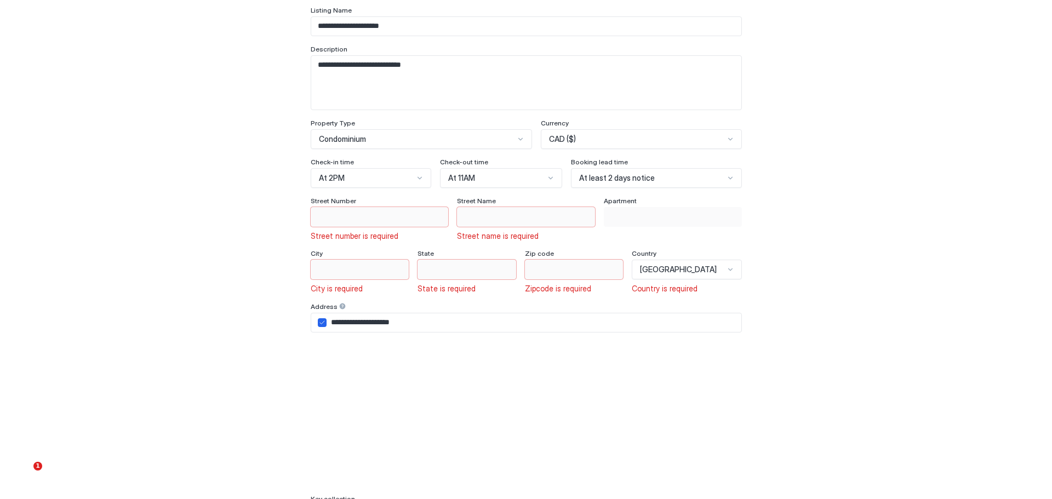
click at [926, 314] on div "**********" at bounding box center [526, 249] width 1052 height 499
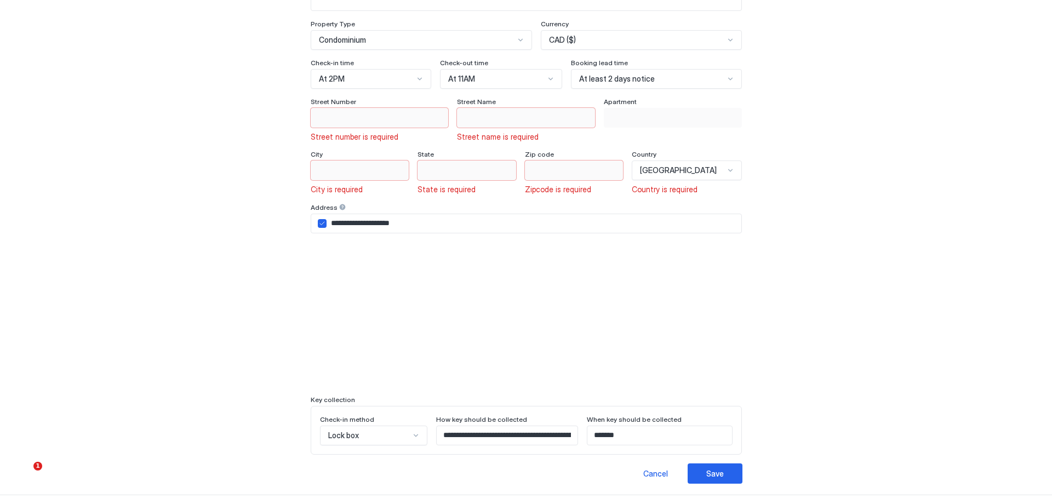
scroll to position [212, 0]
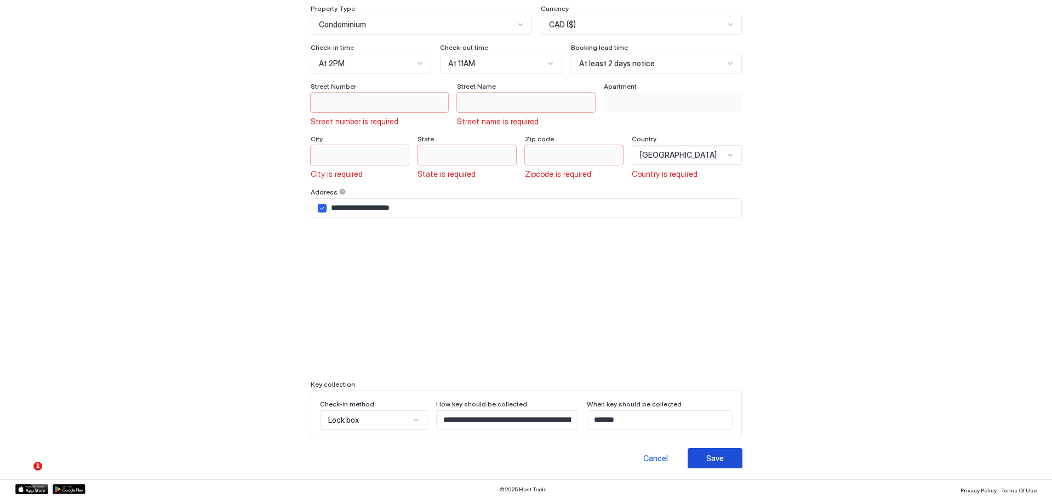
click at [731, 460] on button "Save" at bounding box center [715, 458] width 55 height 20
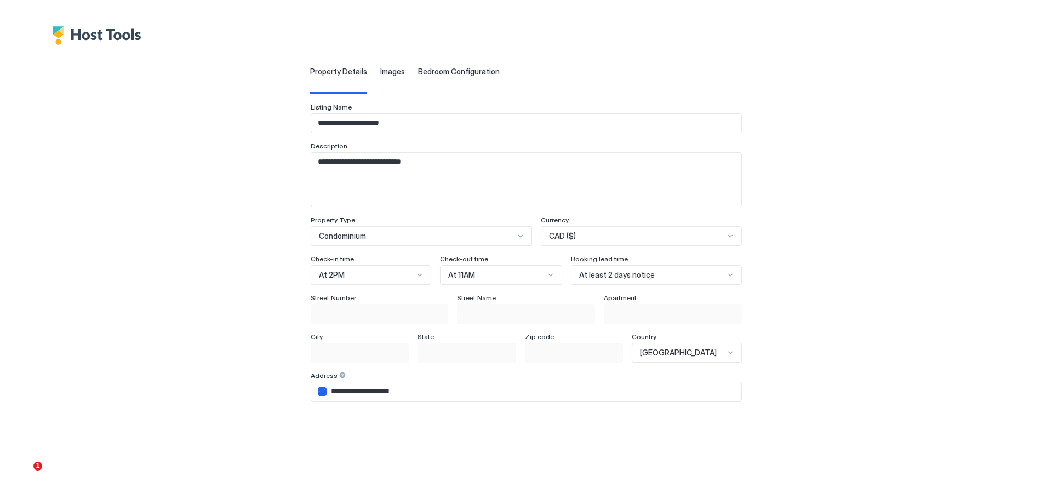
scroll to position [44, 0]
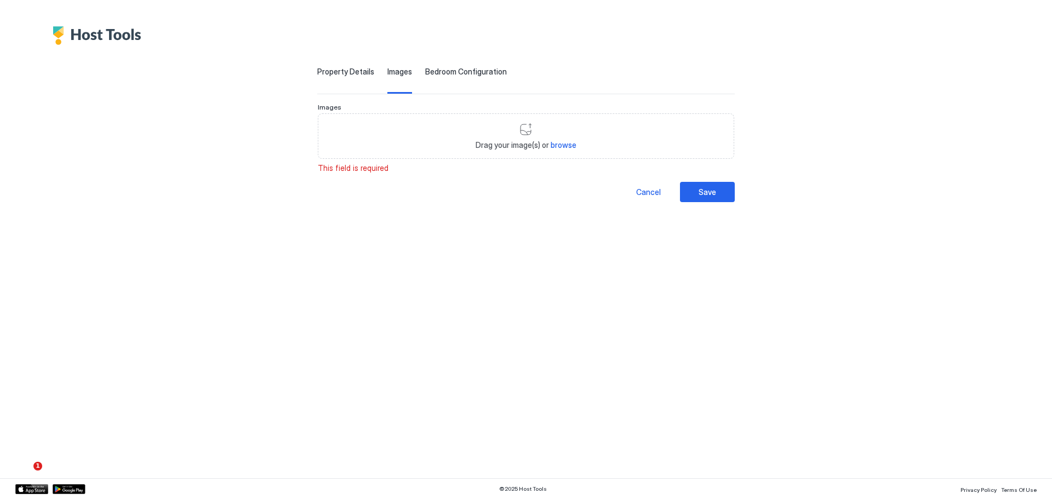
click at [702, 196] on div "Save" at bounding box center [708, 192] width 18 height 12
click at [531, 143] on span "Drag your image(s) or browse" at bounding box center [526, 145] width 101 height 10
click at [562, 129] on div "Drag your image(s) or browse" at bounding box center [526, 136] width 417 height 46
type input "**********"
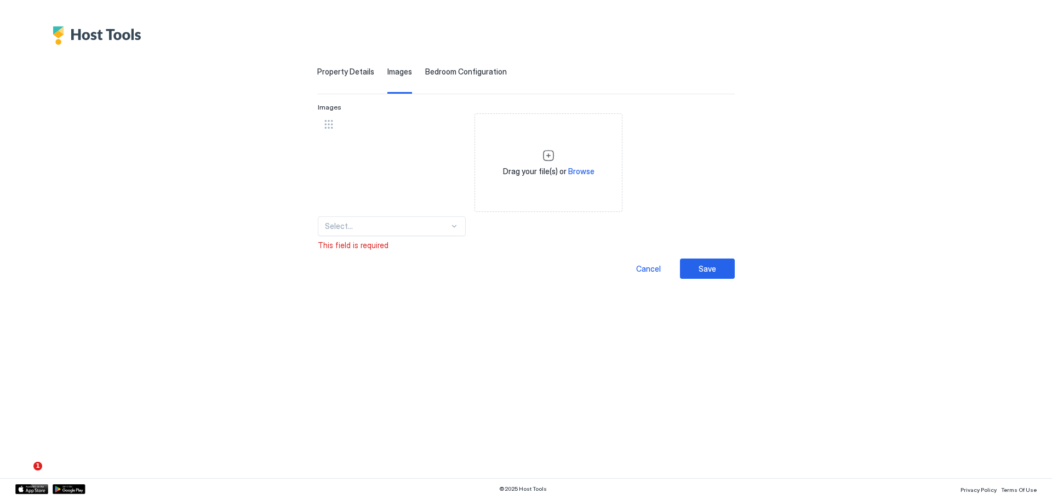
click at [468, 73] on span "Bedroom Configuration" at bounding box center [466, 72] width 82 height 10
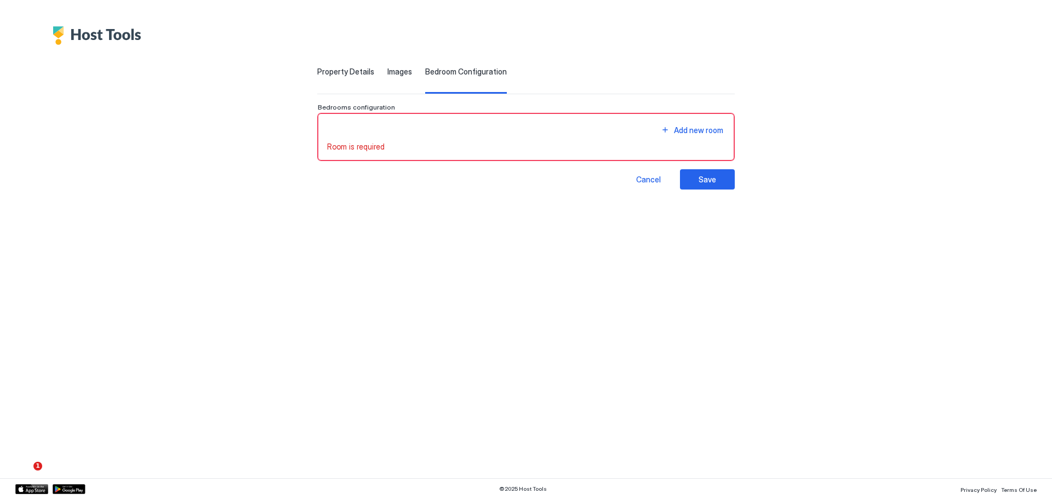
click at [468, 125] on div "Add new room" at bounding box center [526, 130] width 398 height 15
click at [419, 129] on div "Add new room" at bounding box center [526, 130] width 398 height 15
click at [709, 128] on div "Add new room" at bounding box center [698, 130] width 49 height 12
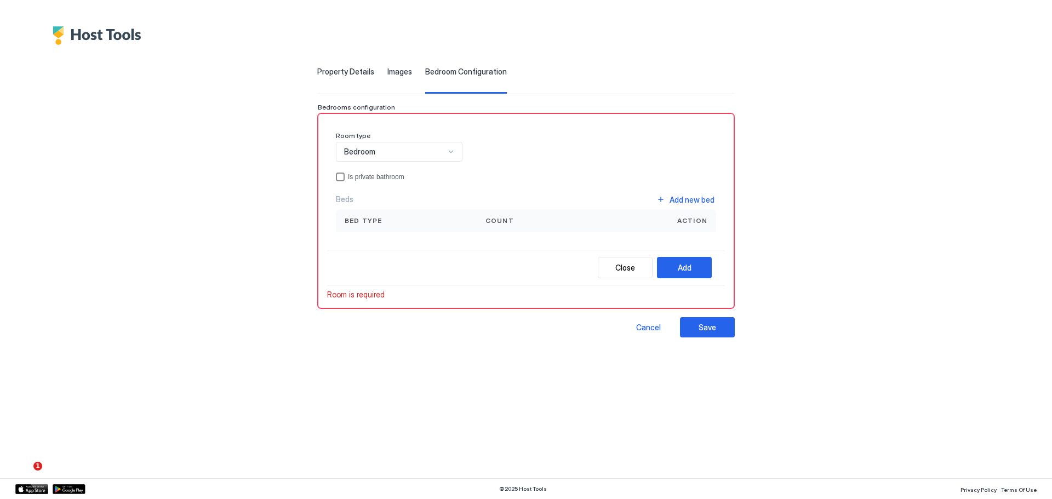
click at [428, 147] on div "Bedroom" at bounding box center [394, 152] width 101 height 10
click at [413, 173] on div "Bedroom" at bounding box center [400, 177] width 112 height 8
click at [341, 179] on div "privateBathroom" at bounding box center [340, 177] width 9 height 9
click at [341, 179] on icon "privateBathroom" at bounding box center [340, 177] width 7 height 7
click at [337, 174] on icon "privateBathroom" at bounding box center [340, 177] width 7 height 7
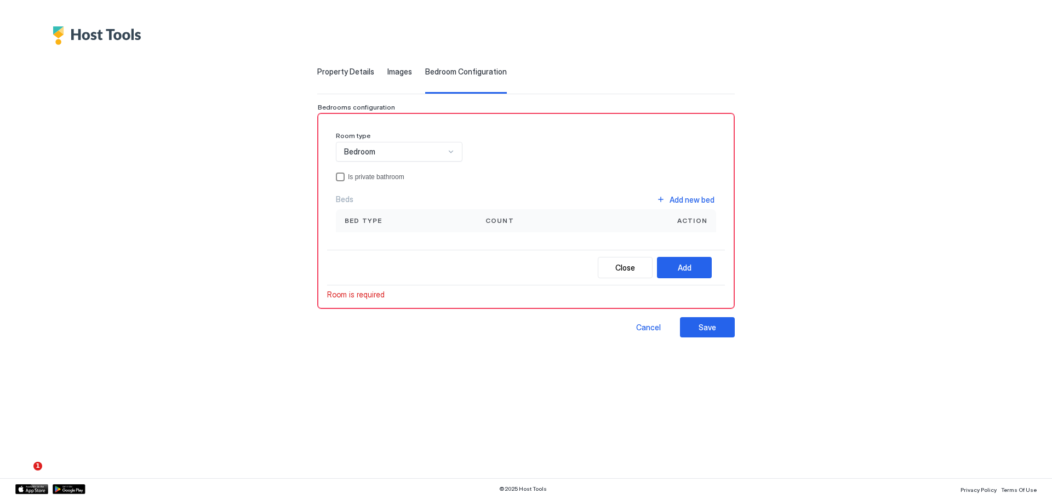
click at [548, 178] on div "Is private bathroom" at bounding box center [526, 177] width 380 height 9
click at [335, 172] on div "Room type Bedroom Is private bathroom Beds Add new bed Bed type Count Action" at bounding box center [526, 186] width 398 height 127
click at [339, 174] on icon "privateBathroom" at bounding box center [340, 177] width 7 height 7
click at [415, 65] on div "**********" at bounding box center [526, 191] width 759 height 293
click at [411, 71] on div "Property Details Images Bedroom Configuration" at bounding box center [526, 80] width 418 height 27
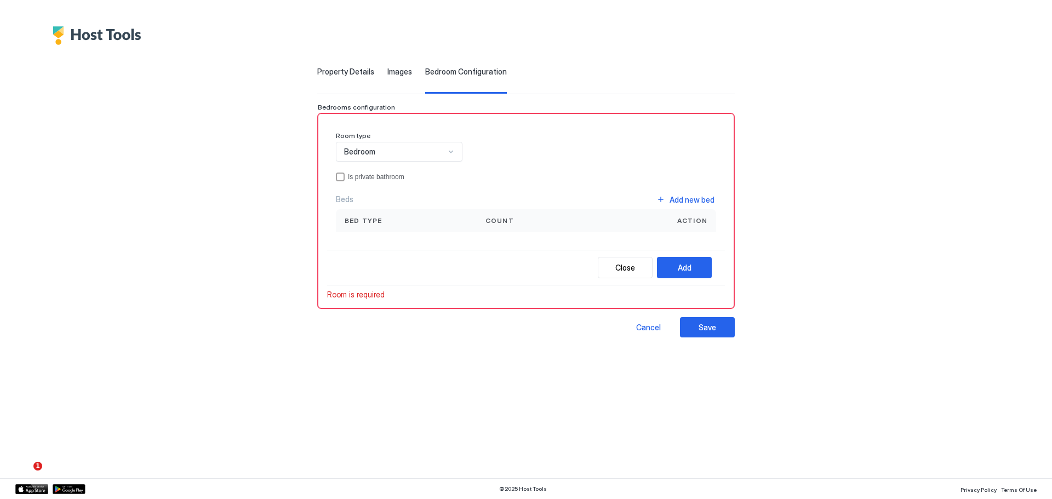
click at [388, 73] on span "Images" at bounding box center [400, 72] width 25 height 10
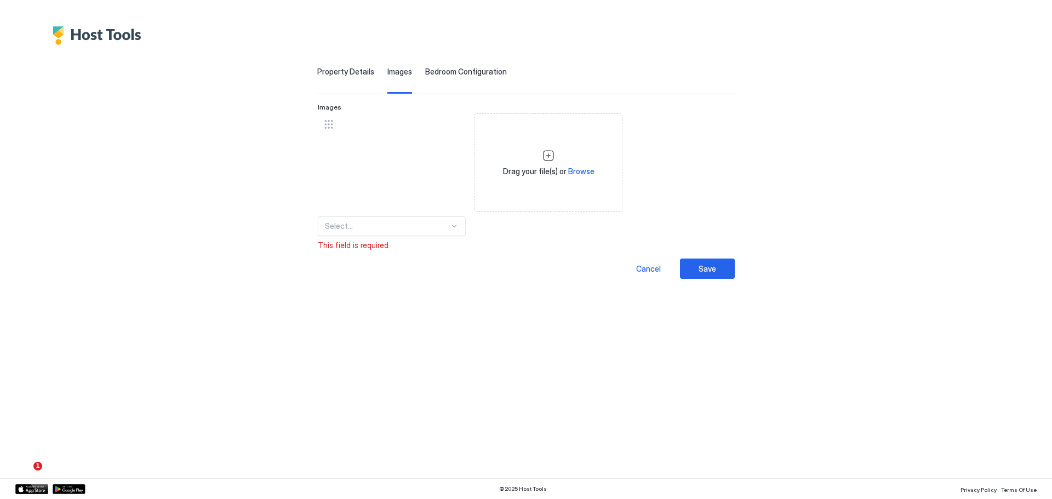
click at [335, 73] on span "Property Details" at bounding box center [345, 72] width 57 height 10
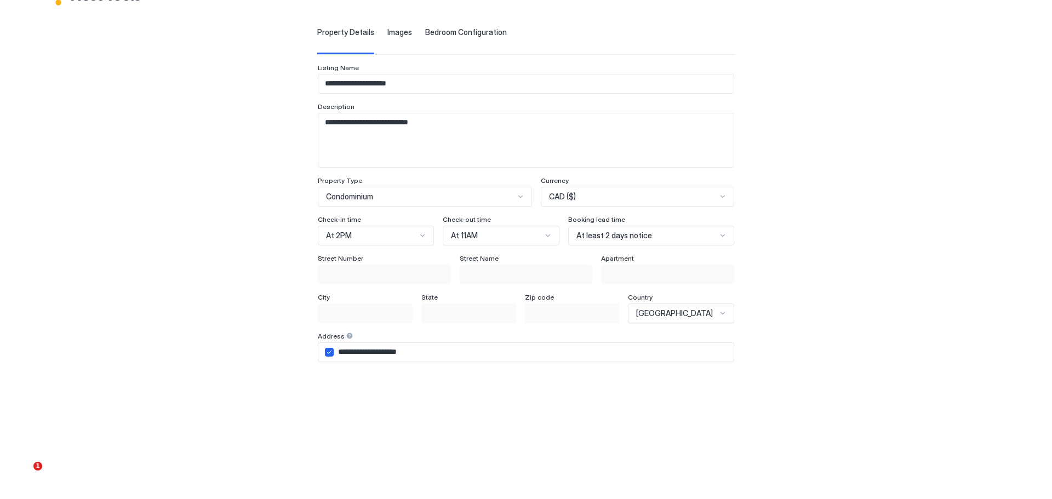
scroll to position [0, 0]
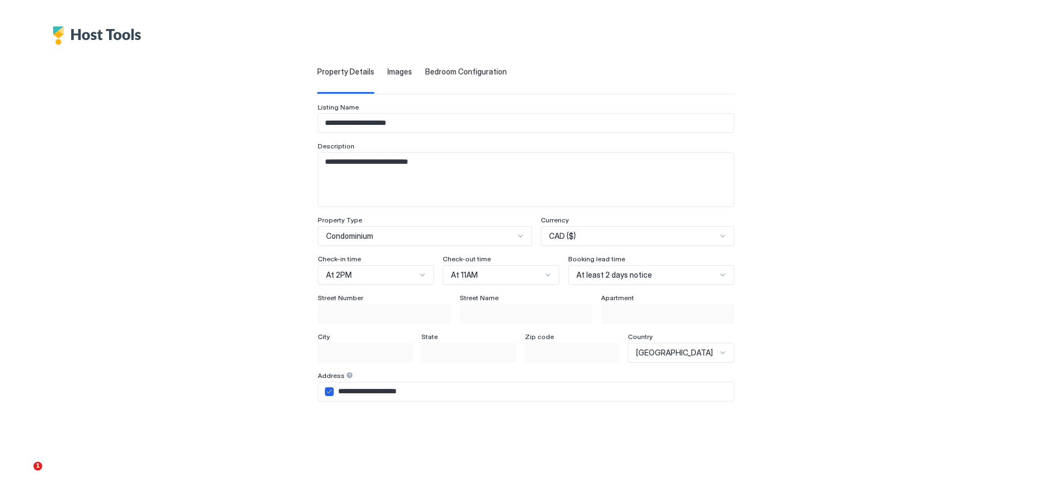
click at [462, 77] on div "Bedroom Configuration" at bounding box center [466, 80] width 82 height 27
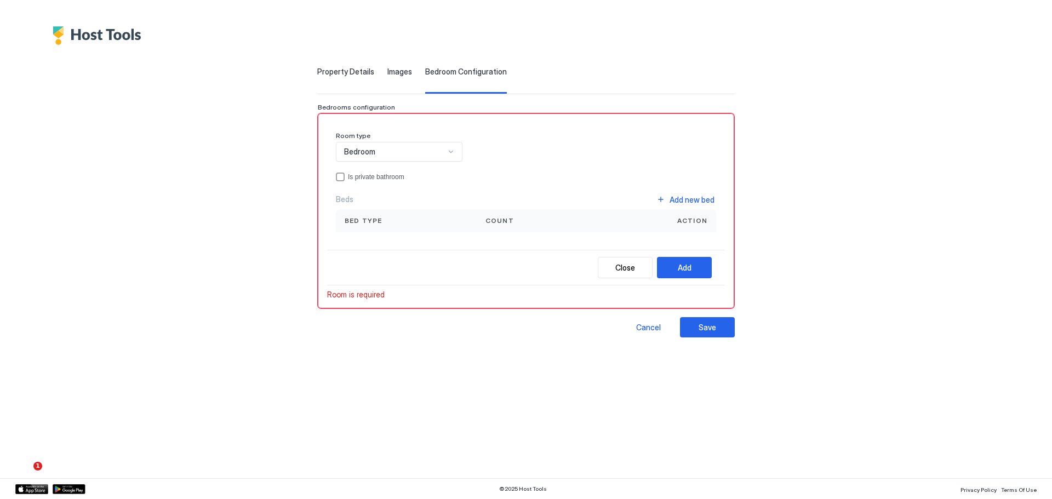
click at [388, 73] on span "Images" at bounding box center [400, 72] width 25 height 10
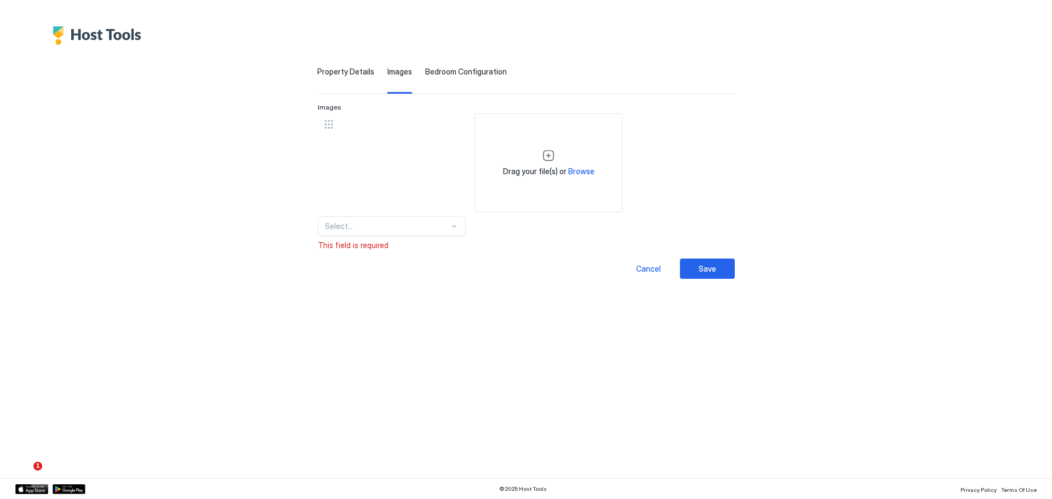
click at [366, 72] on span "Property Details" at bounding box center [345, 72] width 57 height 10
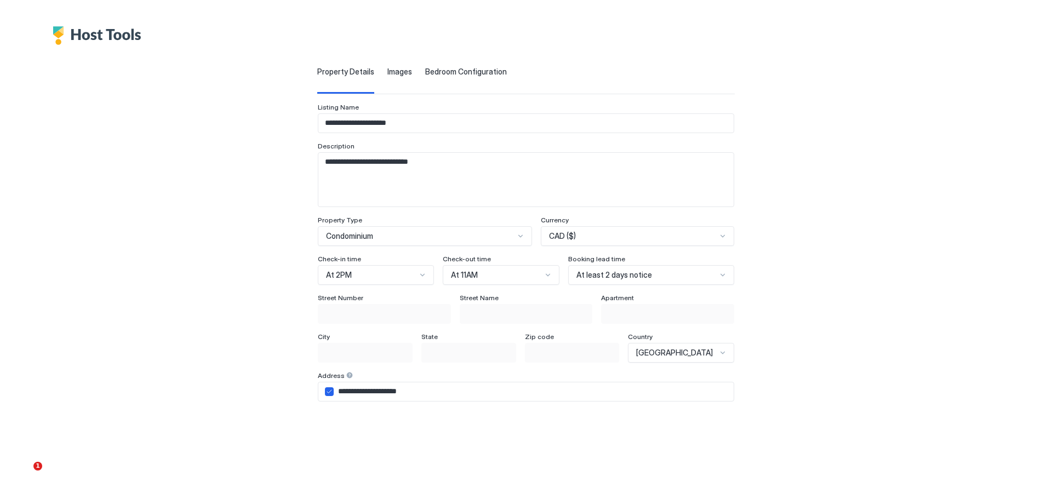
click at [466, 70] on span "Bedroom Configuration" at bounding box center [466, 72] width 82 height 10
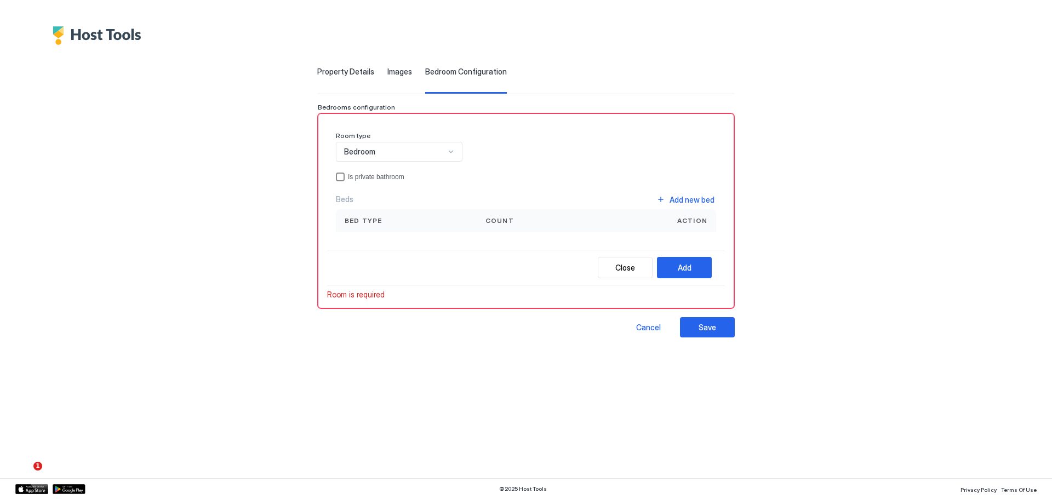
click at [344, 176] on div "privateBathroom" at bounding box center [340, 177] width 9 height 9
click at [343, 176] on icon "privateBathroom" at bounding box center [340, 177] width 7 height 7
click at [344, 175] on div "privateBathroom" at bounding box center [340, 177] width 9 height 9
click at [693, 203] on div "Add new bed" at bounding box center [692, 200] width 45 height 12
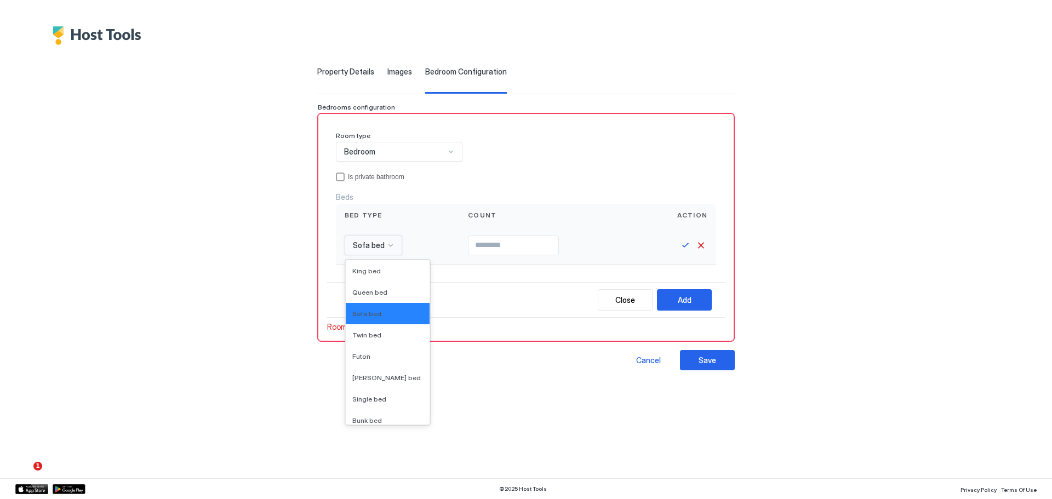
click at [393, 246] on div at bounding box center [390, 245] width 9 height 9
click at [383, 293] on span "Queen bed" at bounding box center [369, 292] width 35 height 8
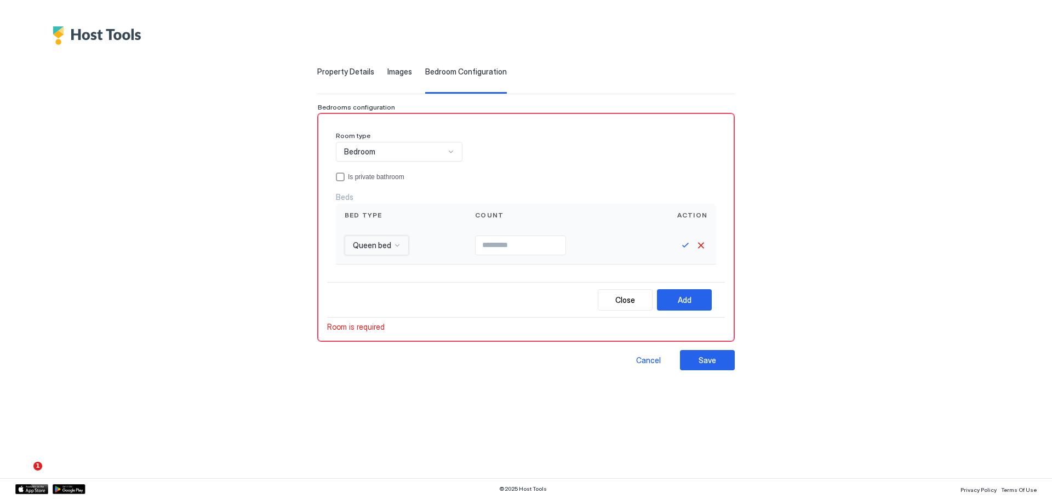
click at [497, 248] on input "Input Field" at bounding box center [521, 245] width 90 height 19
type input "*"
click at [824, 260] on div "**********" at bounding box center [526, 208] width 759 height 326
click at [701, 300] on button "Add" at bounding box center [684, 299] width 55 height 21
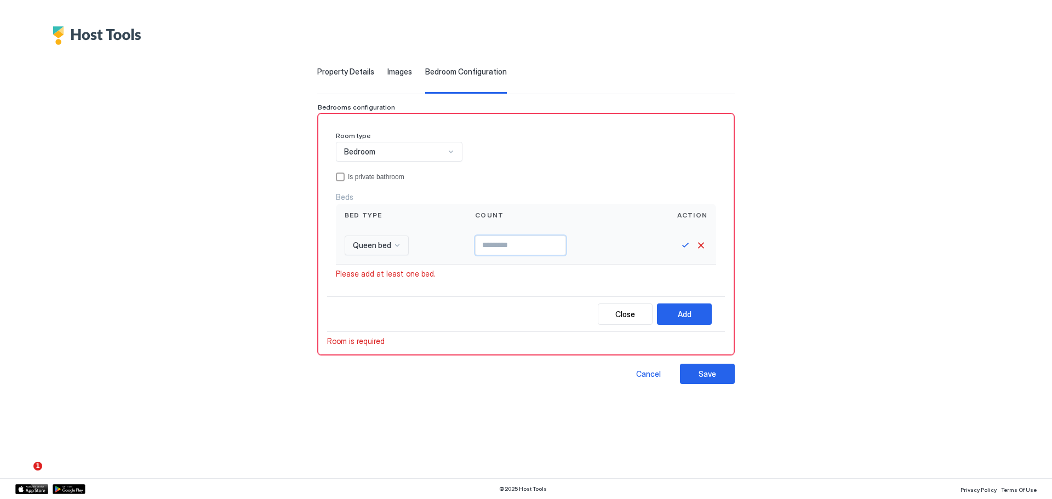
click at [488, 241] on input "*" at bounding box center [521, 245] width 90 height 19
click at [684, 245] on button "Save" at bounding box center [685, 245] width 13 height 13
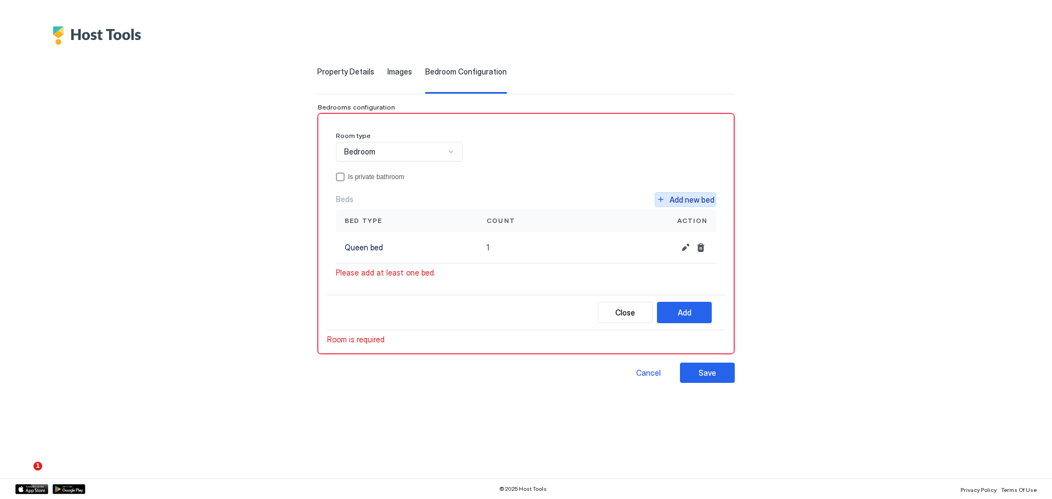
click at [679, 202] on div "Add new bed" at bounding box center [692, 200] width 45 height 12
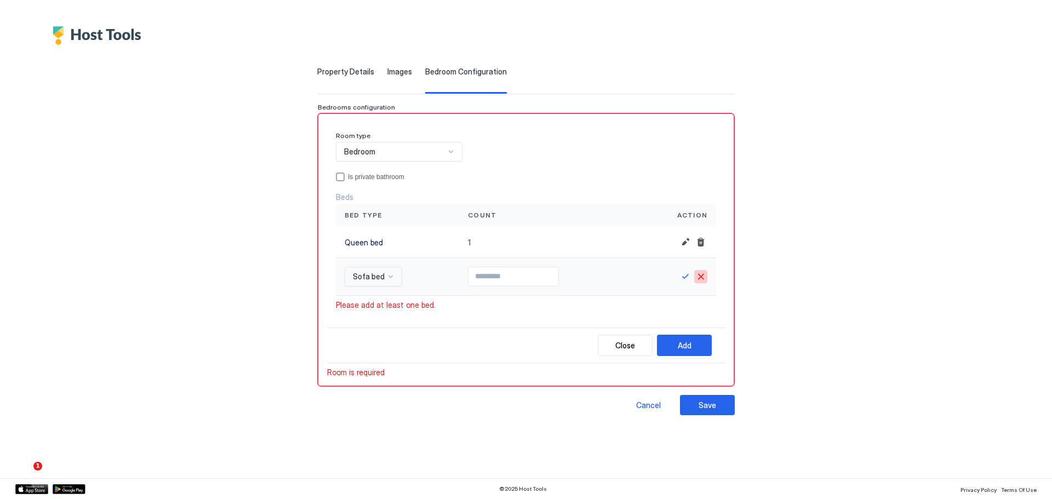
click at [705, 280] on button "Cancel" at bounding box center [700, 276] width 13 height 13
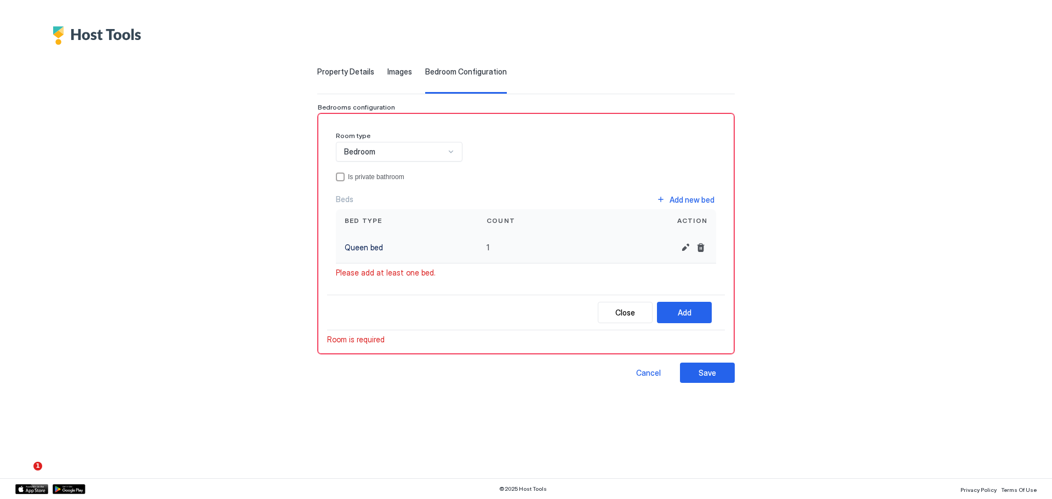
click at [499, 249] on div "1" at bounding box center [536, 247] width 117 height 31
click at [668, 200] on button "Add new bed" at bounding box center [685, 199] width 61 height 15
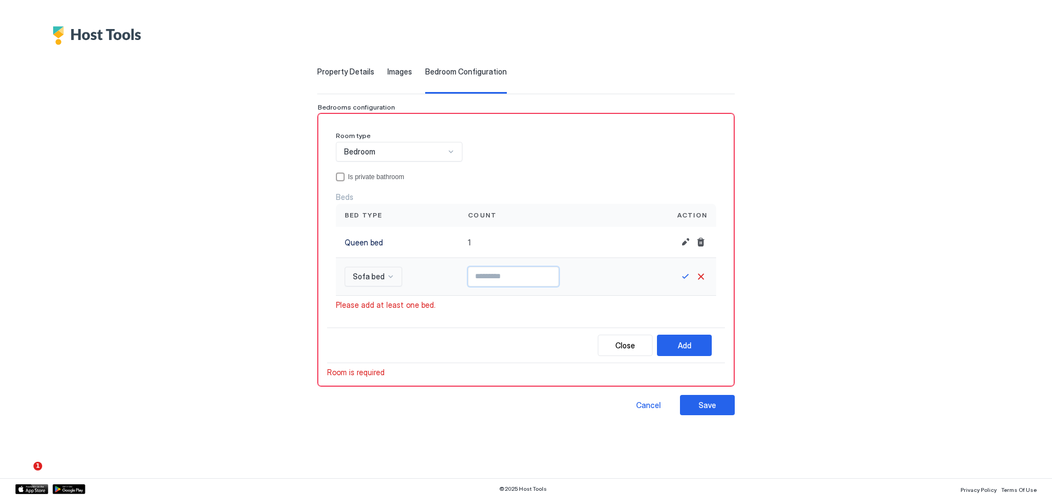
click at [558, 273] on input "*" at bounding box center [514, 276] width 90 height 19
click at [558, 280] on input "*" at bounding box center [514, 276] width 90 height 19
click at [558, 280] on input "**" at bounding box center [514, 276] width 90 height 19
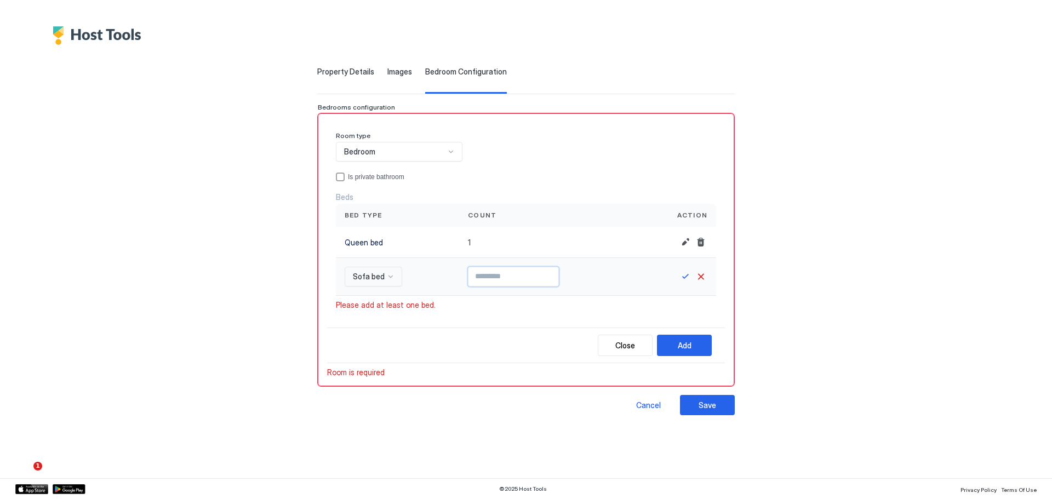
click at [559, 273] on input "*" at bounding box center [514, 276] width 90 height 19
type input "*"
click at [559, 273] on input "*" at bounding box center [514, 276] width 90 height 19
click at [546, 312] on div "Room type Bedroom Is private bathroom Beds Bed type Count Action Queen bed 1 So…" at bounding box center [526, 225] width 398 height 205
click at [685, 242] on button "Edit" at bounding box center [685, 242] width 13 height 13
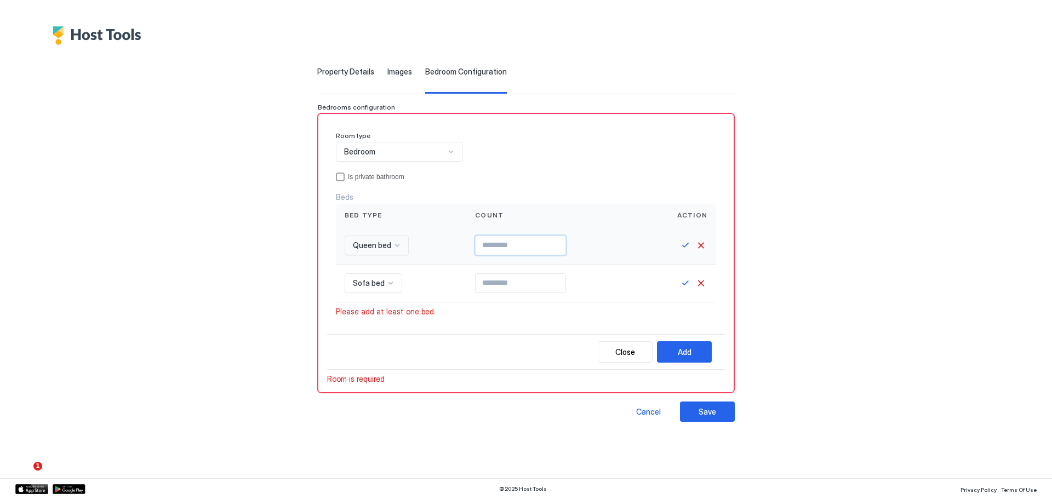
type input "*"
click at [566, 243] on input "*" at bounding box center [521, 245] width 90 height 19
click at [685, 248] on button "Save" at bounding box center [685, 245] width 13 height 13
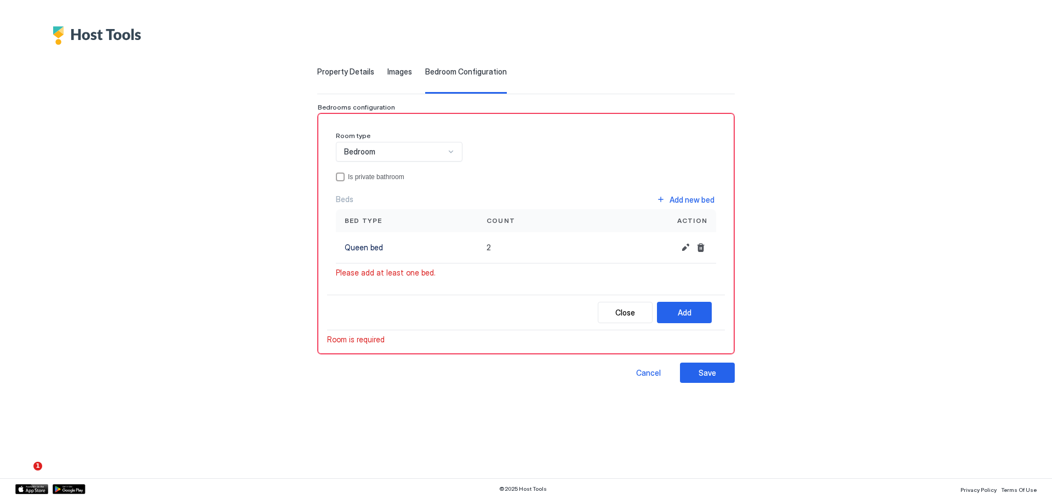
click at [553, 281] on div "Room type Bedroom Is private bathroom Beds Add new bed Bed type Count Action Qu…" at bounding box center [526, 209] width 398 height 173
click at [690, 249] on button "Edit" at bounding box center [685, 247] width 13 height 13
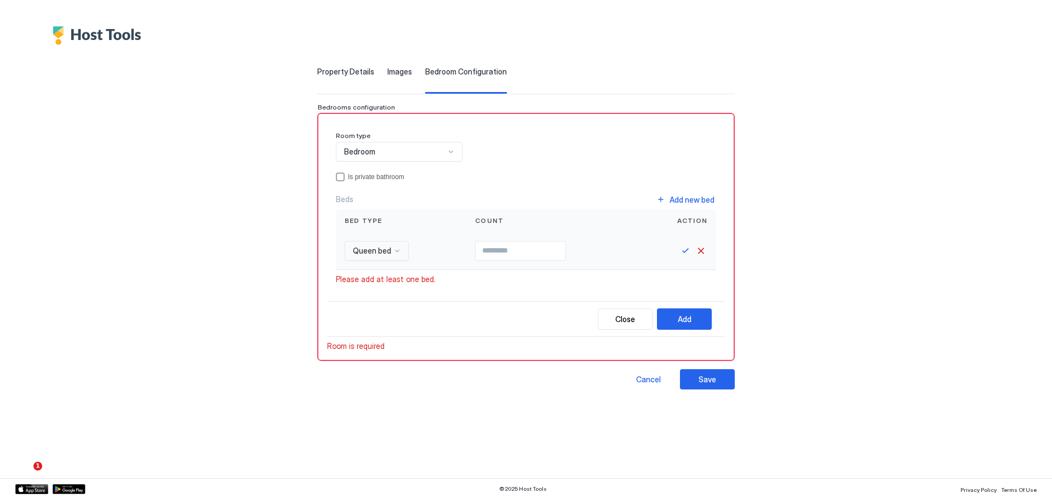
type input "*"
click at [566, 252] on input "*" at bounding box center [521, 251] width 90 height 19
click at [550, 280] on div "Please add at least one bed." at bounding box center [526, 280] width 380 height 10
click at [679, 200] on div "Add new bed" at bounding box center [692, 200] width 45 height 12
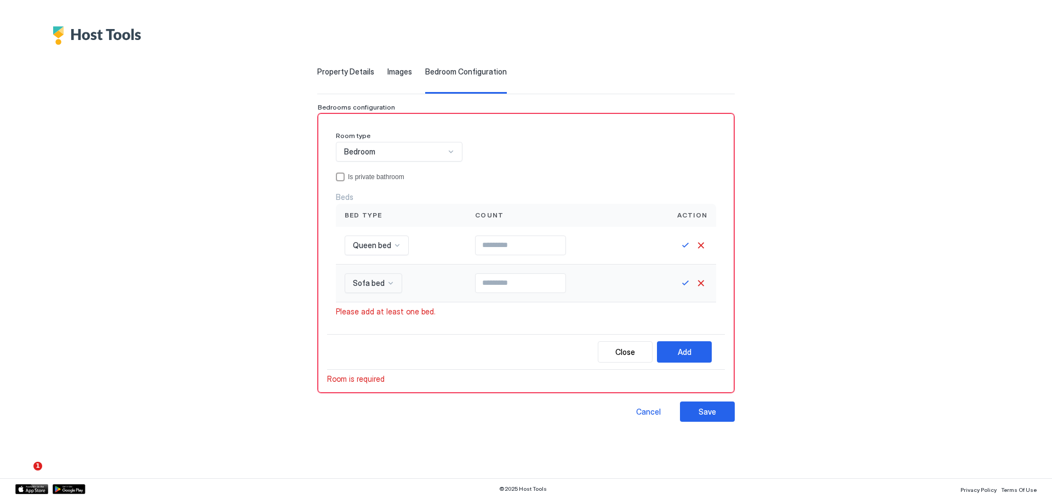
click at [388, 283] on div at bounding box center [390, 283] width 9 height 9
click at [390, 307] on div "Double bed" at bounding box center [388, 302] width 84 height 21
type input "*"
click at [566, 279] on input "*" at bounding box center [522, 283] width 90 height 19
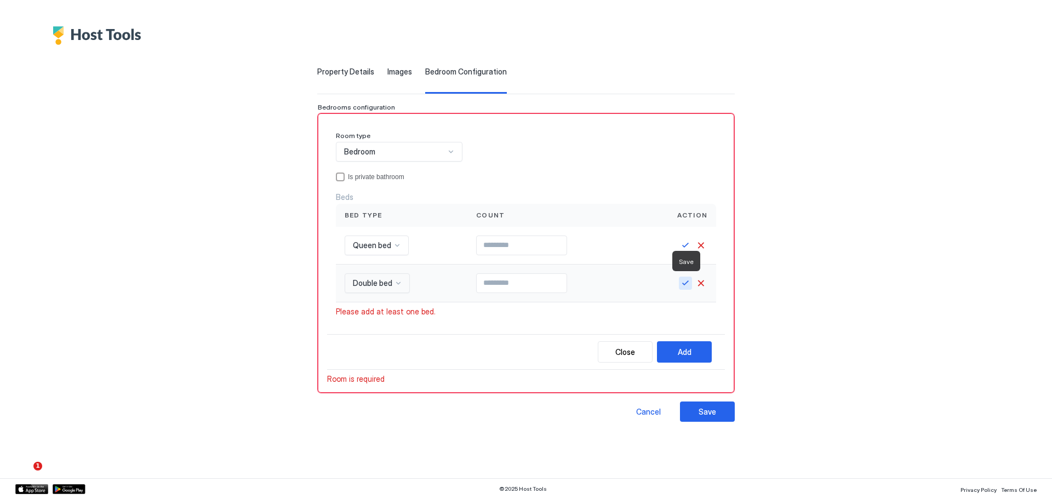
click at [686, 285] on button "Save" at bounding box center [685, 283] width 13 height 13
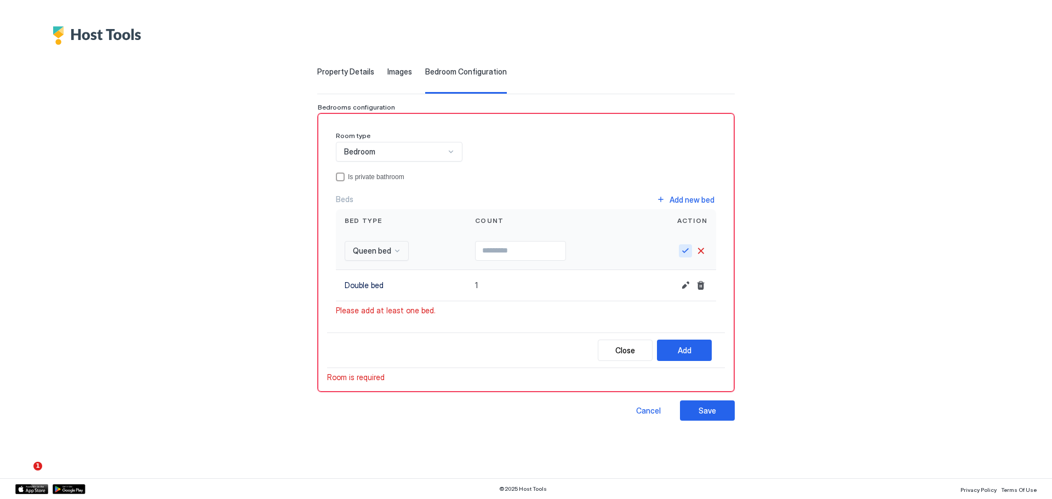
click at [681, 254] on button "Save" at bounding box center [685, 250] width 13 height 13
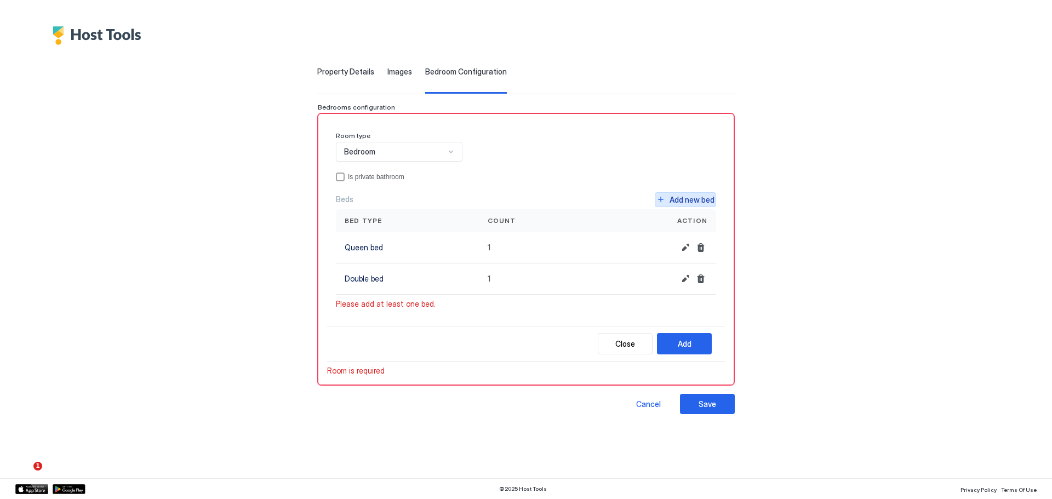
click at [683, 202] on div "Add new bed" at bounding box center [692, 200] width 45 height 12
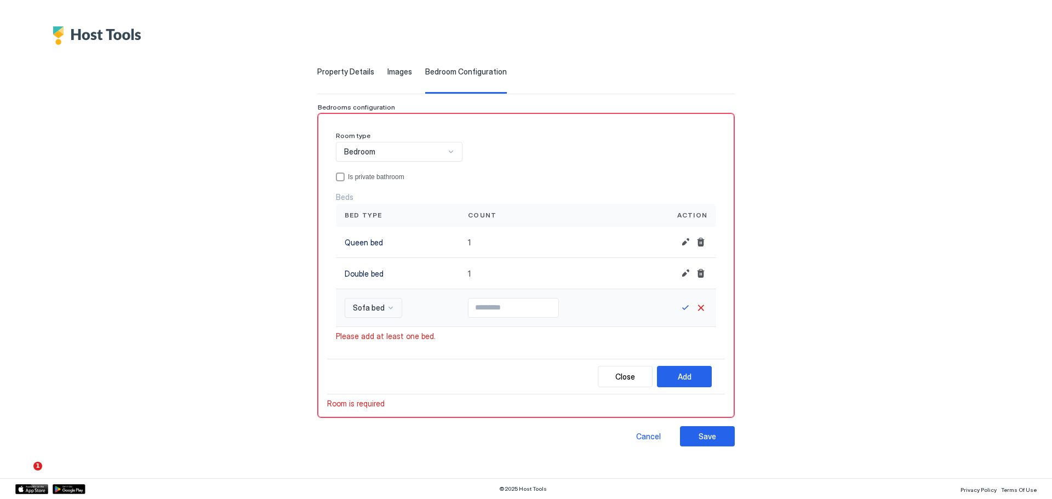
click at [392, 305] on div at bounding box center [390, 308] width 9 height 9
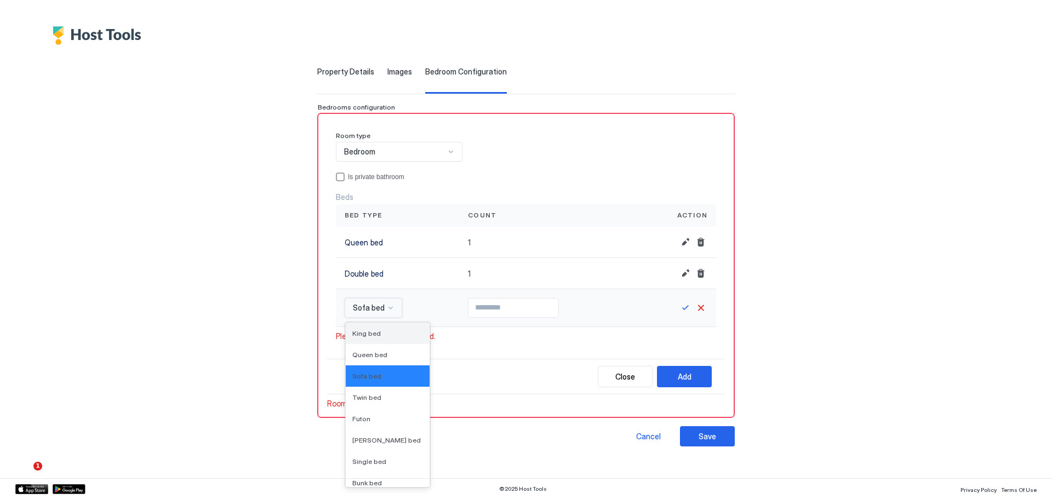
click at [381, 334] on div "King bed" at bounding box center [387, 333] width 71 height 8
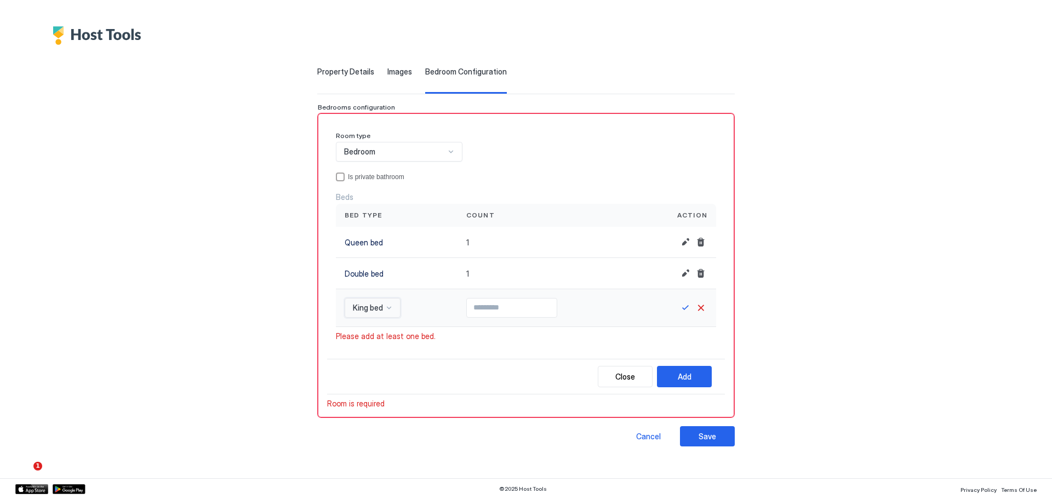
click at [548, 309] on input "Input Field" at bounding box center [512, 308] width 90 height 19
click at [557, 301] on input "Input Field" at bounding box center [512, 308] width 90 height 19
type input "*"
click at [557, 306] on input "*" at bounding box center [512, 308] width 90 height 19
click at [683, 309] on button "Save" at bounding box center [685, 307] width 13 height 13
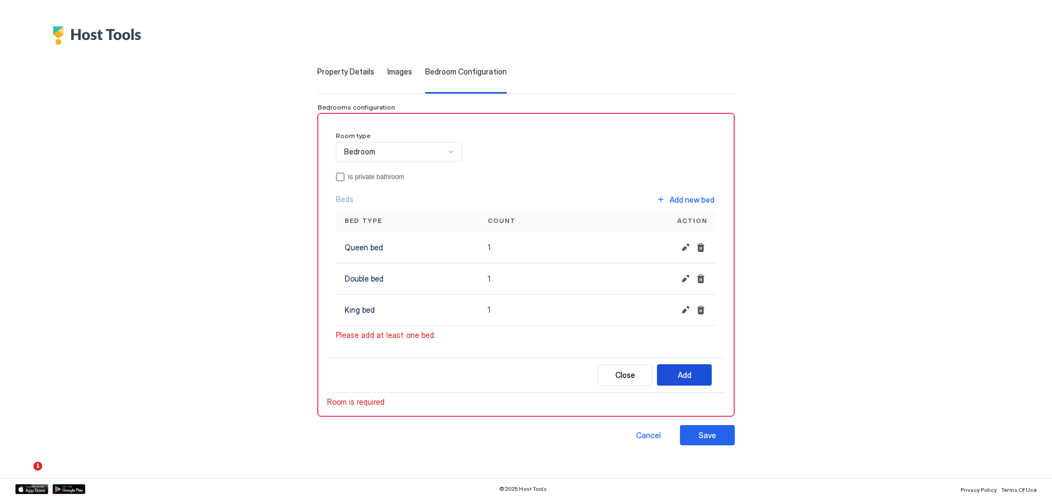
click at [682, 373] on div "Add" at bounding box center [685, 375] width 14 height 12
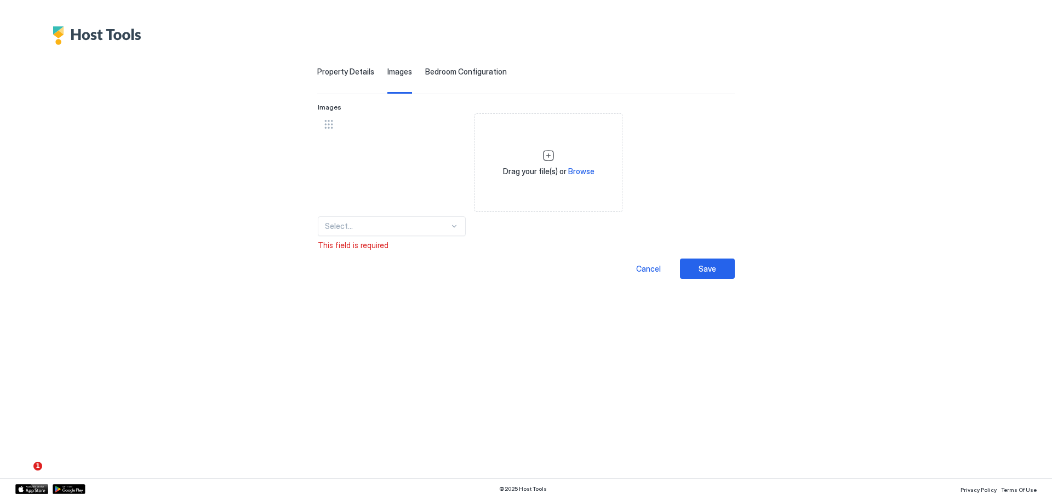
click at [472, 77] on div "Bedroom Configuration" at bounding box center [466, 80] width 82 height 27
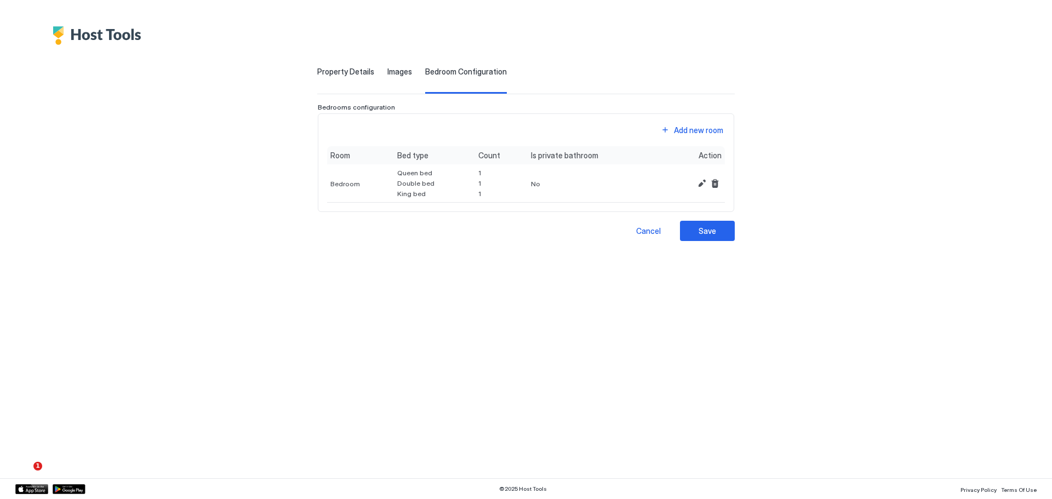
click at [405, 71] on span "Images" at bounding box center [400, 72] width 25 height 10
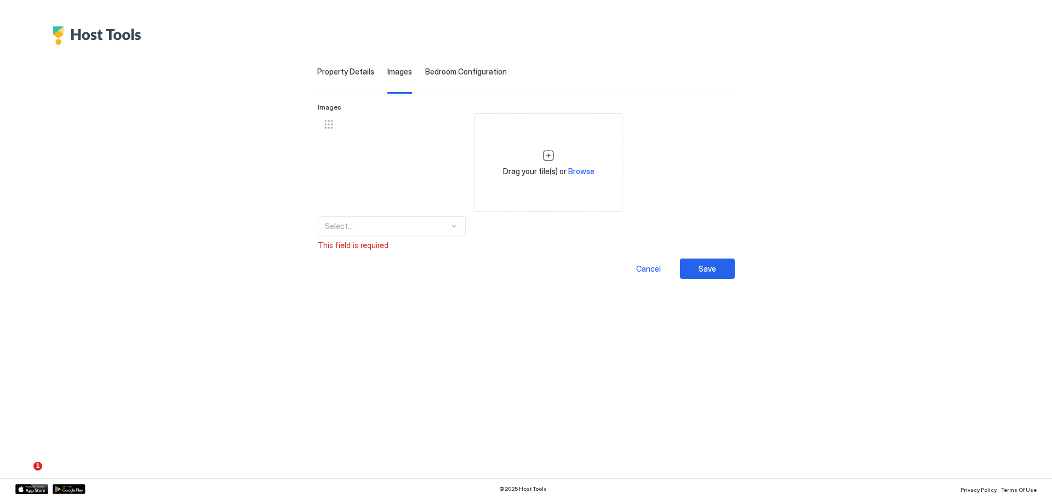
click at [469, 70] on span "Bedroom Configuration" at bounding box center [466, 72] width 82 height 10
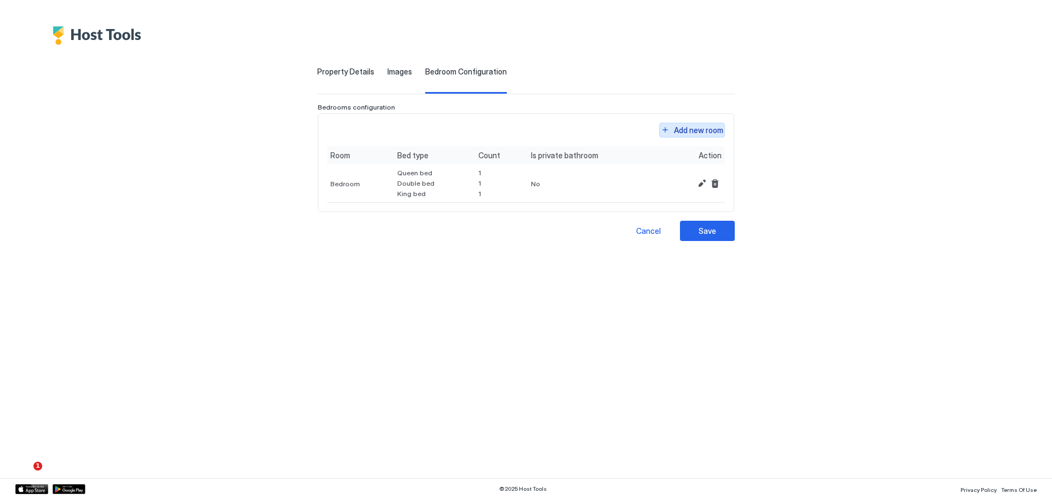
click at [693, 133] on div "Add new room" at bounding box center [698, 130] width 49 height 12
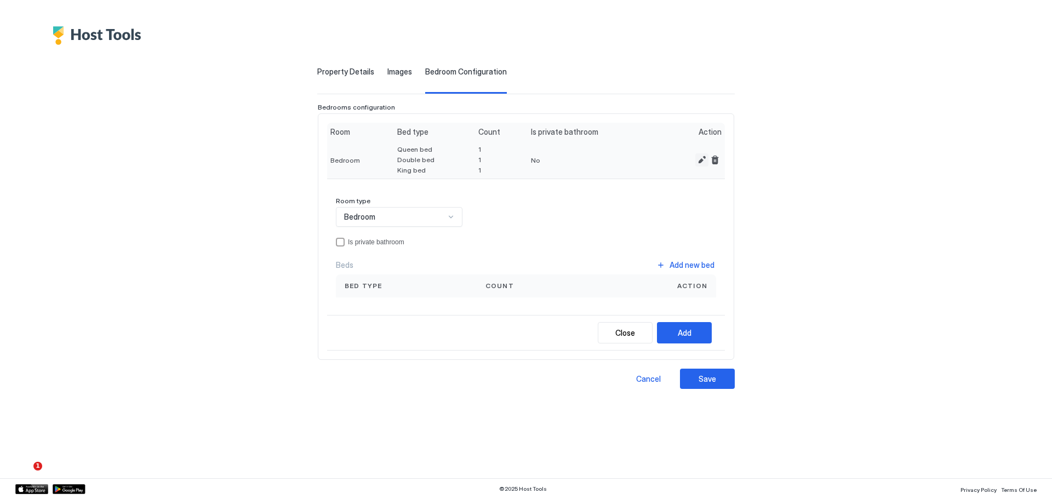
click at [703, 161] on button "Edit" at bounding box center [702, 159] width 13 height 13
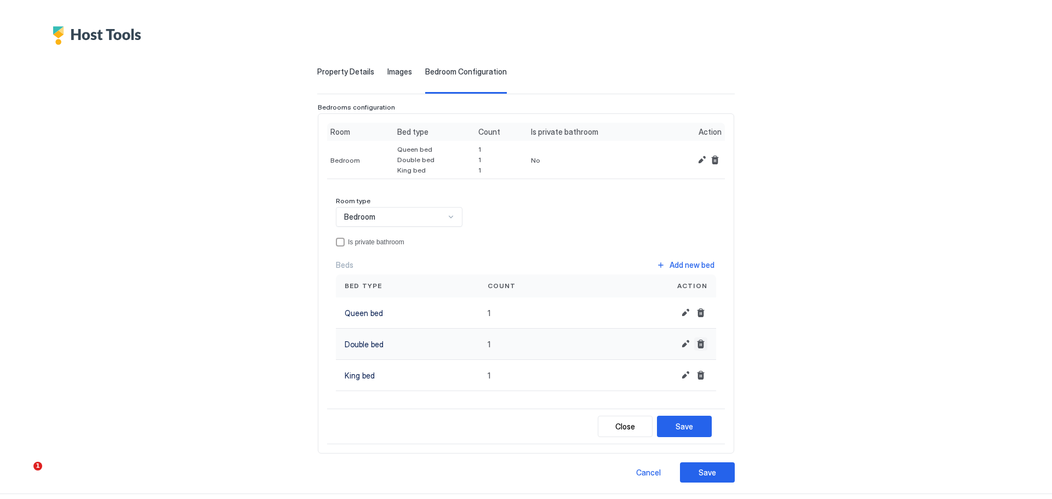
click at [694, 346] on button "Delete" at bounding box center [700, 344] width 13 height 13
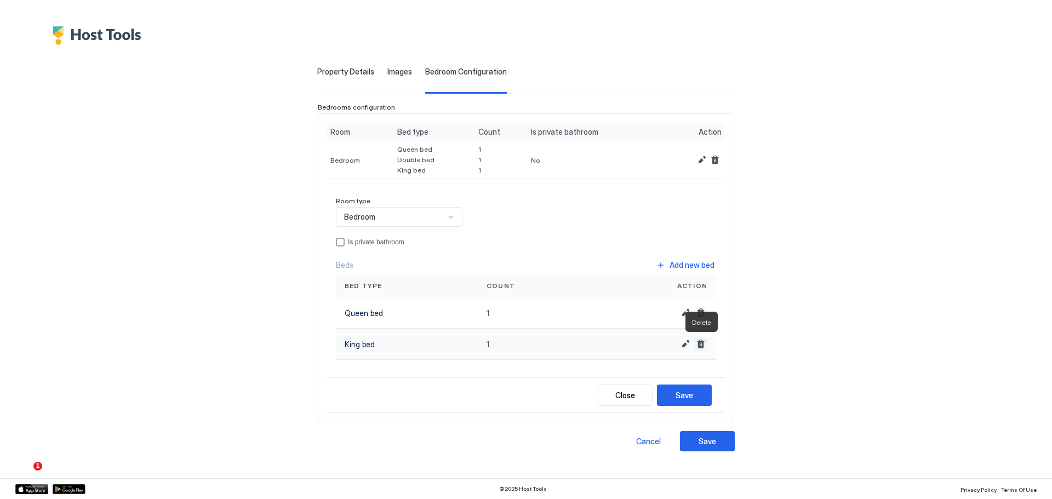
click at [702, 346] on button "Delete" at bounding box center [700, 344] width 13 height 13
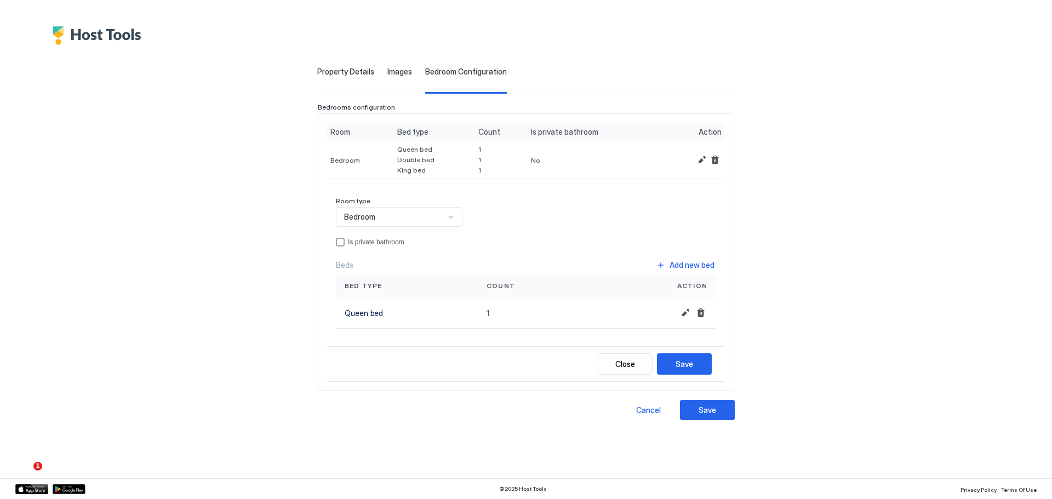
click at [767, 310] on div "**********" at bounding box center [526, 232] width 759 height 375
click at [697, 364] on button "Save" at bounding box center [684, 364] width 55 height 21
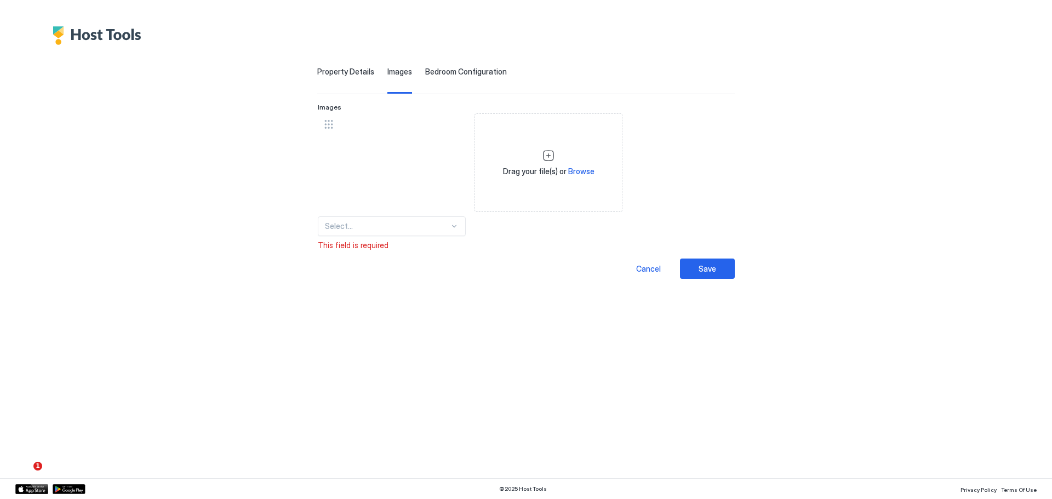
click at [471, 83] on div "Bedroom Configuration" at bounding box center [466, 80] width 82 height 27
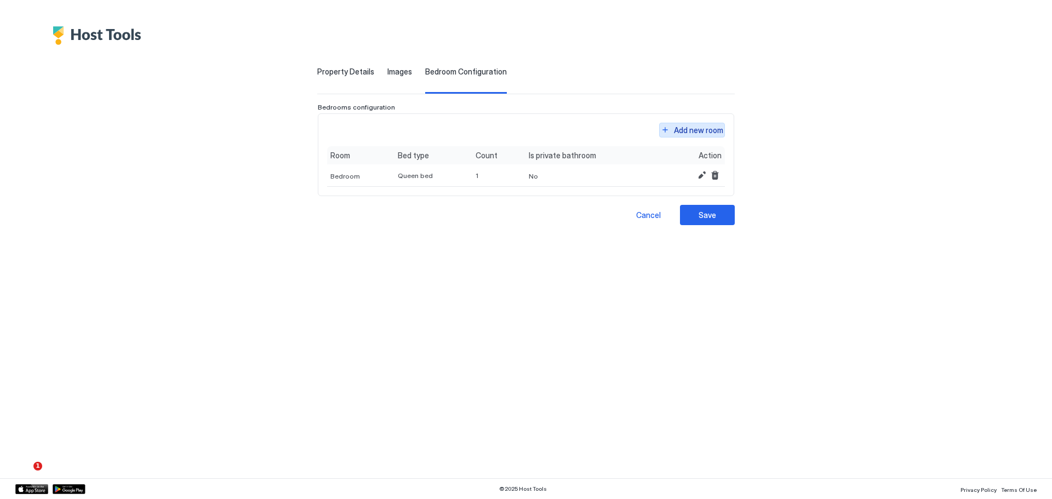
click at [687, 129] on div "Add new room" at bounding box center [698, 130] width 49 height 12
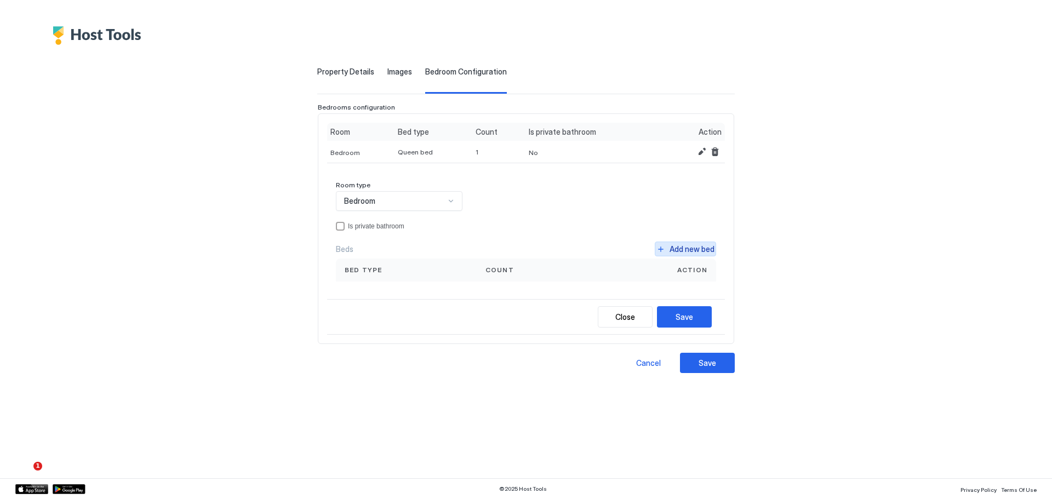
click at [673, 251] on div "Add new bed" at bounding box center [692, 249] width 45 height 12
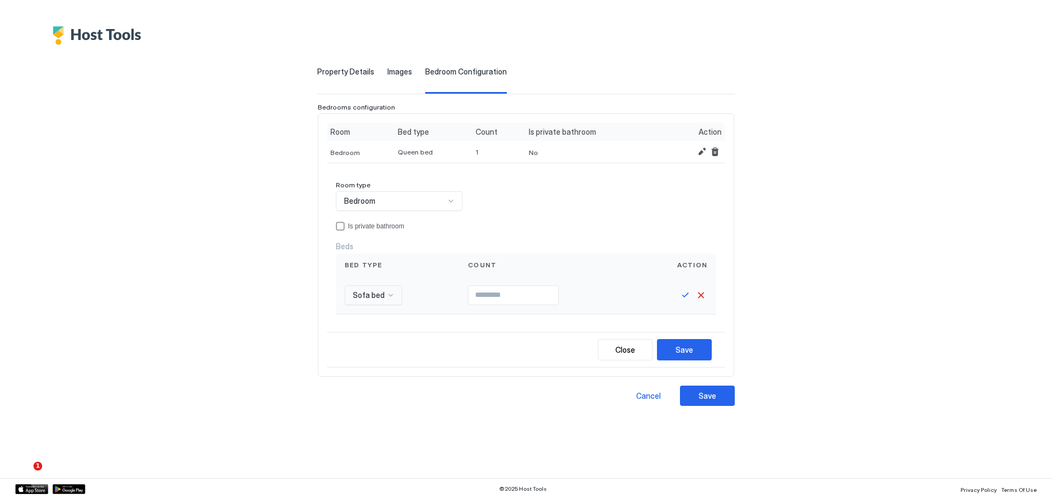
click at [389, 295] on div at bounding box center [390, 295] width 9 height 9
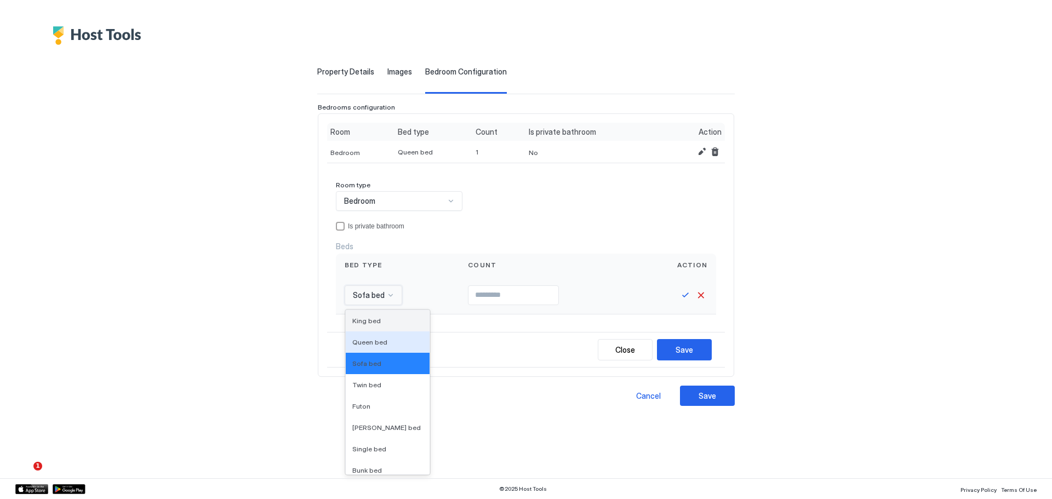
click at [381, 320] on div "King bed" at bounding box center [387, 321] width 71 height 8
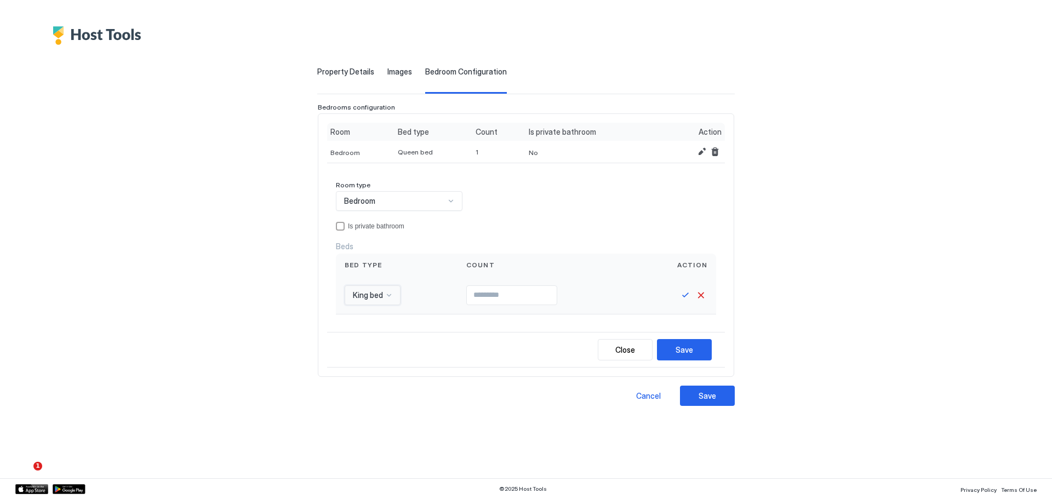
type input "*"
click at [557, 294] on input "*" at bounding box center [512, 295] width 90 height 19
click at [683, 298] on button "Save" at bounding box center [685, 295] width 13 height 13
click at [789, 257] on div "**********" at bounding box center [526, 225] width 759 height 360
click at [690, 346] on div "Save" at bounding box center [685, 349] width 18 height 12
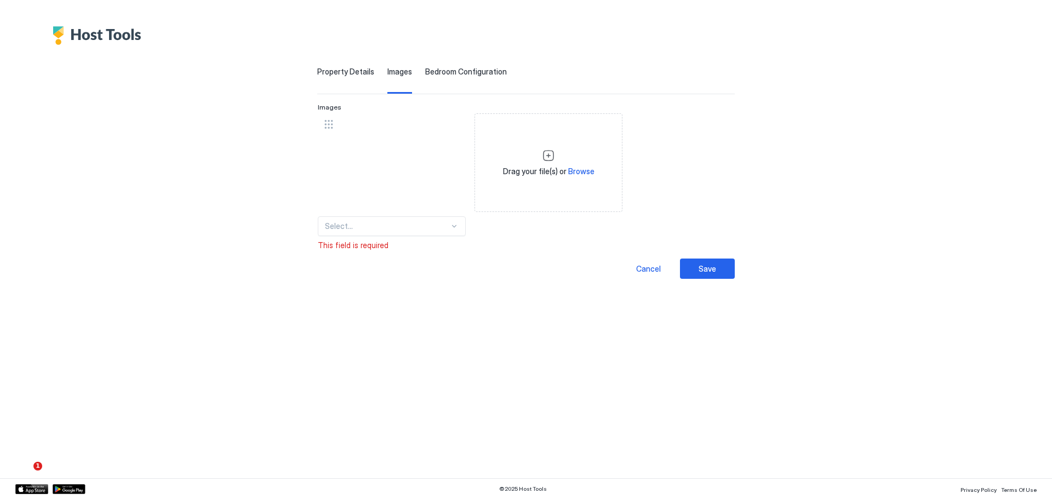
click at [451, 70] on span "Bedroom Configuration" at bounding box center [466, 72] width 82 height 10
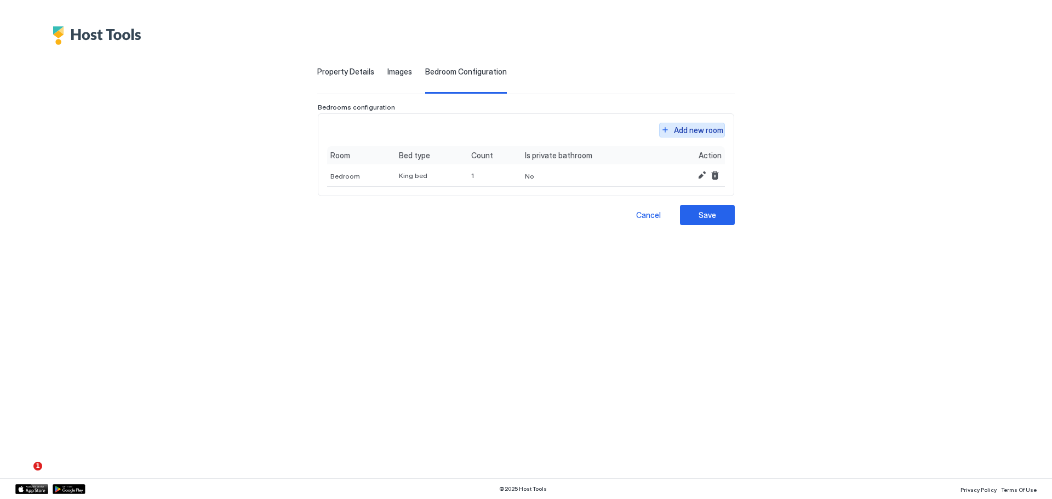
click at [697, 128] on div "Add new room" at bounding box center [698, 130] width 49 height 12
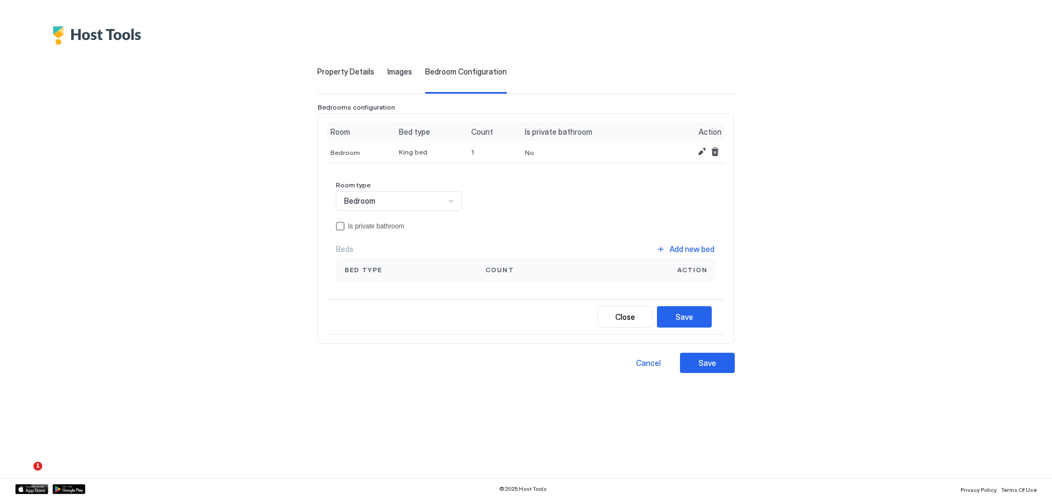
click at [453, 204] on div at bounding box center [451, 201] width 9 height 9
click at [417, 229] on div "Bedroom" at bounding box center [400, 227] width 112 height 8
click at [677, 242] on button "Add new bed" at bounding box center [685, 249] width 61 height 15
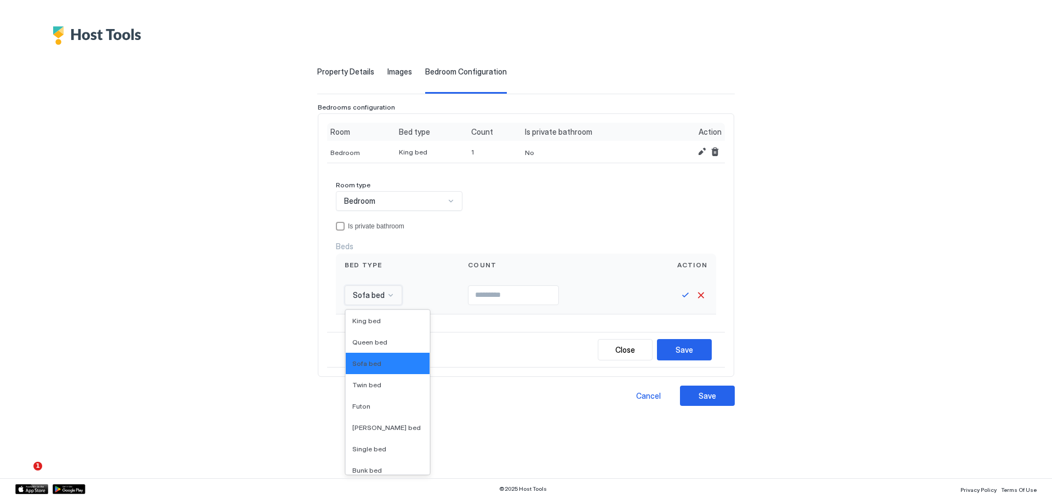
click at [381, 293] on span "Sofa bed" at bounding box center [369, 295] width 32 height 10
click at [378, 334] on div "Queen bed" at bounding box center [388, 342] width 84 height 21
click at [532, 295] on input "Input Field" at bounding box center [521, 295] width 90 height 19
type input "*"
click at [566, 293] on input "*" at bounding box center [521, 295] width 90 height 19
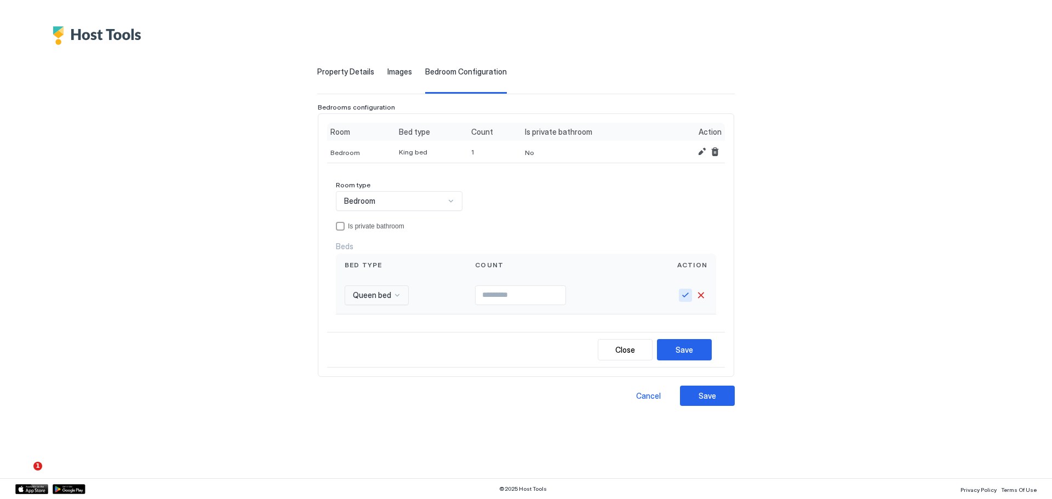
click at [685, 296] on button "Save" at bounding box center [685, 295] width 13 height 13
click at [685, 342] on button "Save" at bounding box center [684, 348] width 55 height 21
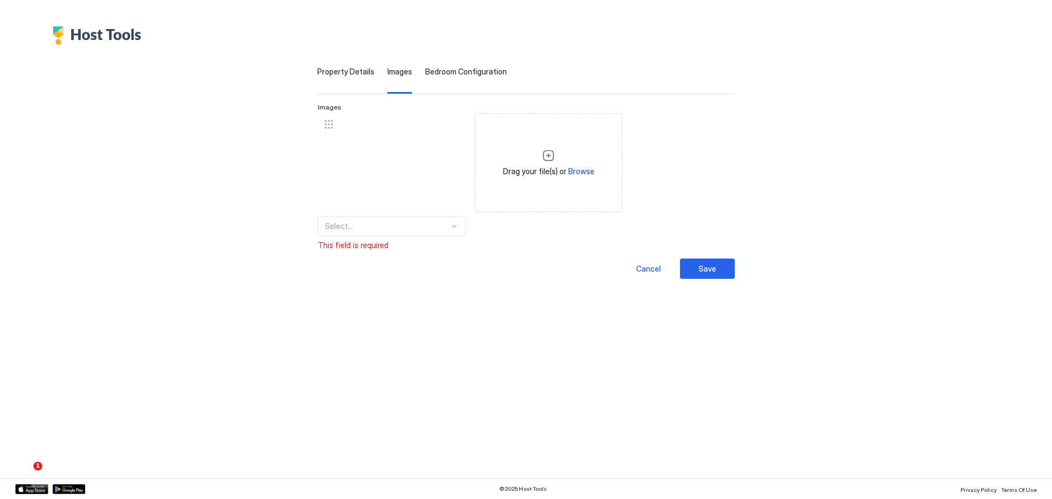
click at [451, 68] on span "Bedroom Configuration" at bounding box center [466, 72] width 82 height 10
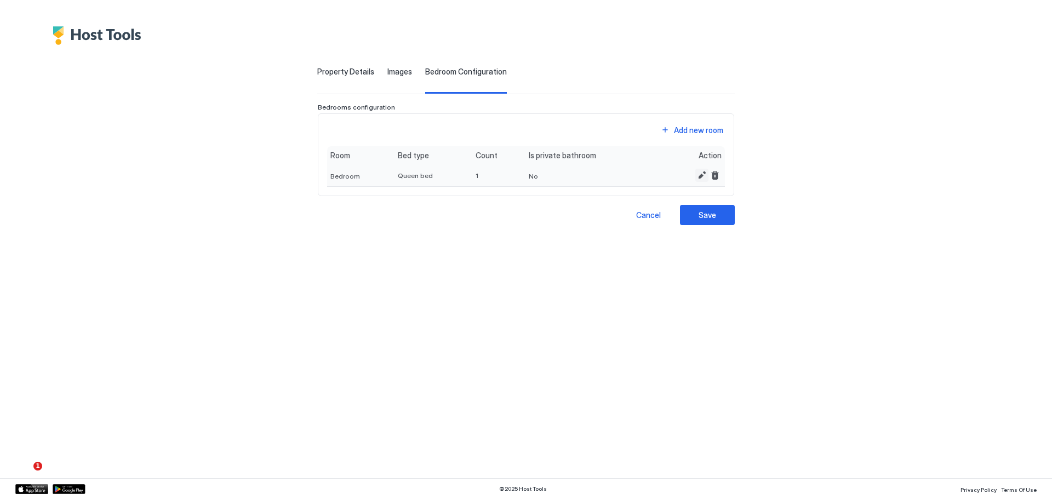
click at [702, 174] on button "Edit" at bounding box center [702, 175] width 13 height 13
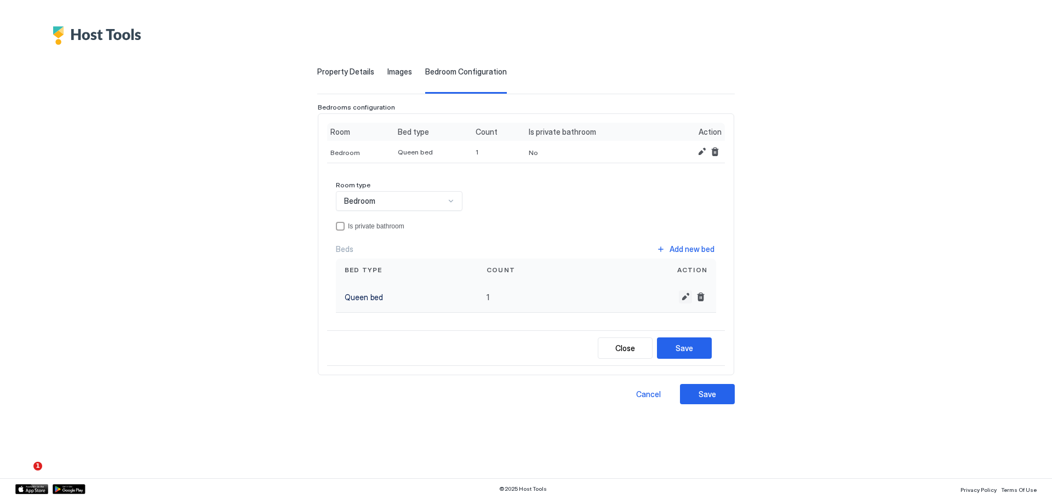
click at [684, 300] on button "Edit" at bounding box center [685, 296] width 13 height 13
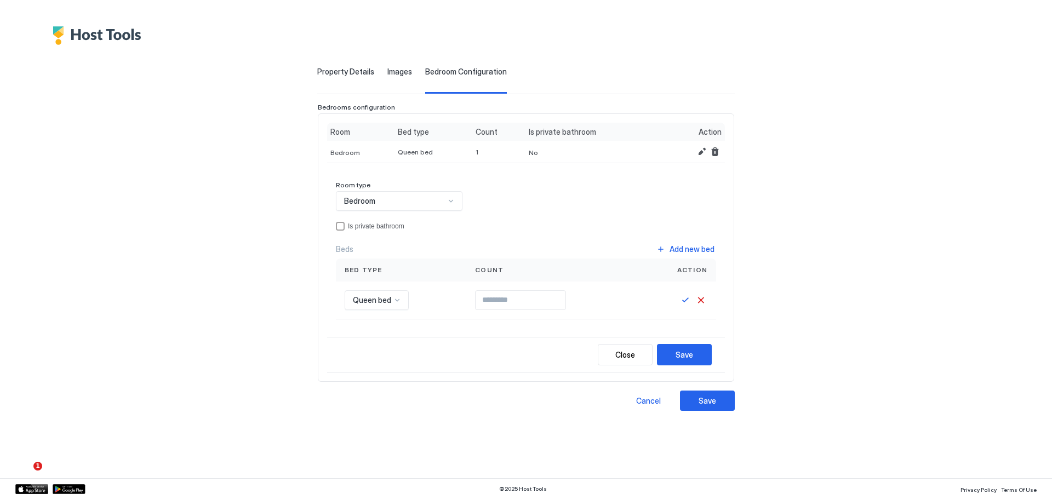
click at [690, 246] on div "Add new bed" at bounding box center [692, 249] width 45 height 12
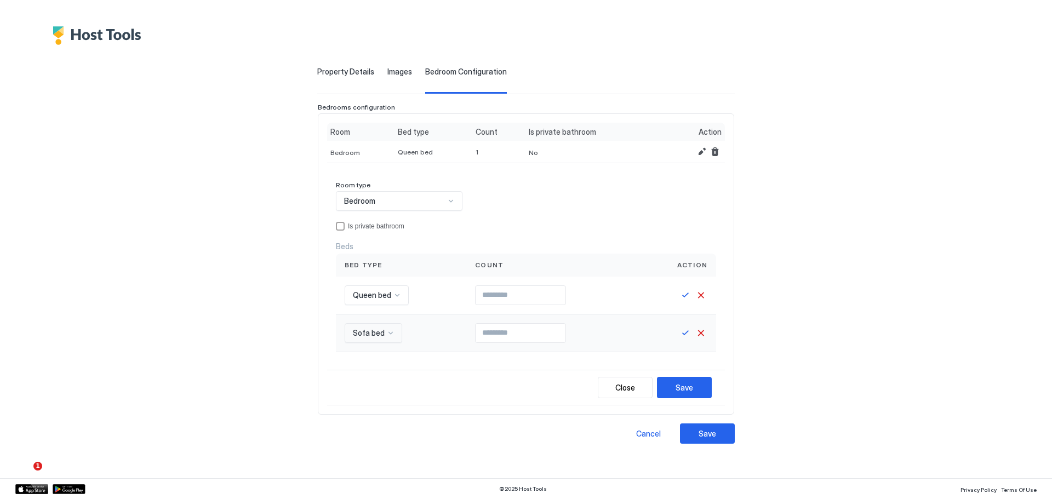
scroll to position [0, 0]
click at [381, 334] on span "Sofa bed" at bounding box center [369, 333] width 32 height 10
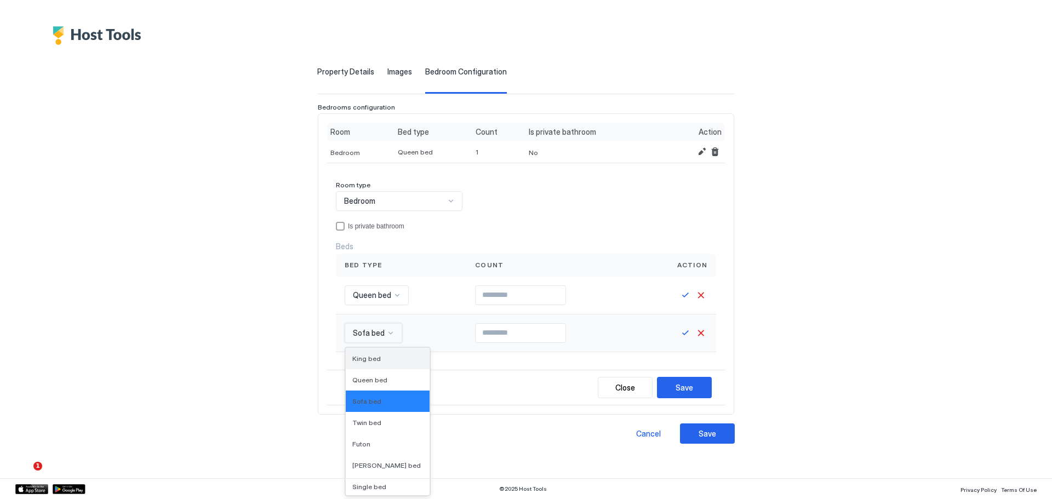
click at [385, 353] on div "King bed" at bounding box center [388, 358] width 84 height 21
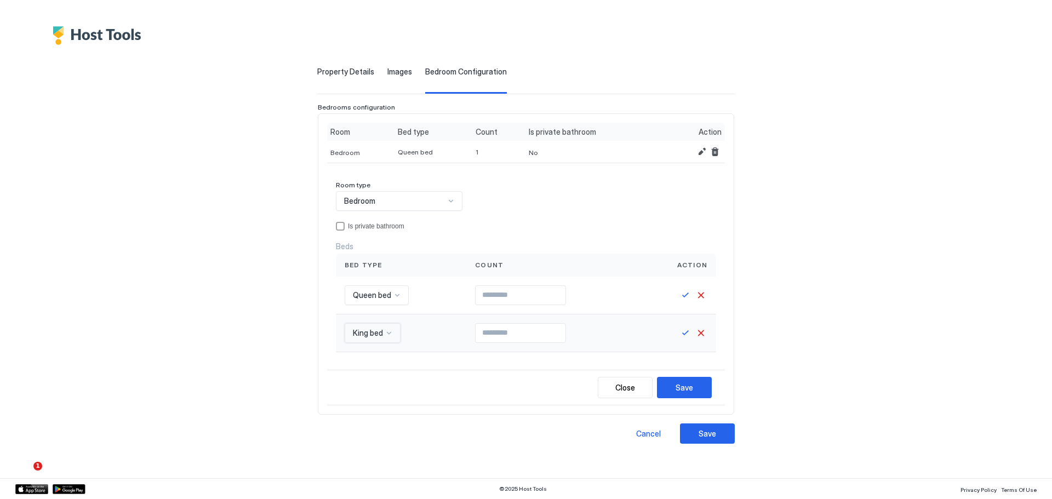
type input "*"
click at [566, 329] on input "*" at bounding box center [521, 333] width 90 height 19
click at [684, 296] on button "Save" at bounding box center [685, 295] width 13 height 13
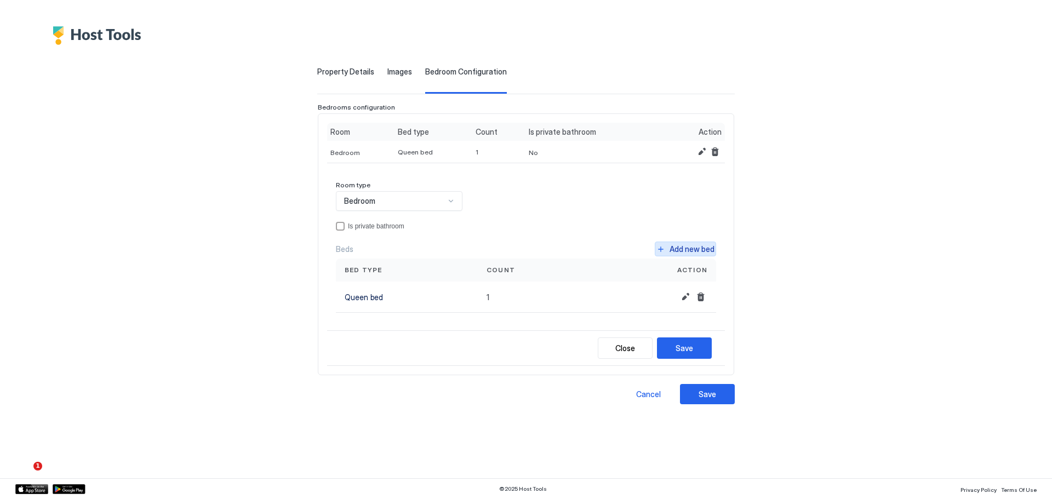
click at [683, 255] on button "Add new bed" at bounding box center [685, 249] width 61 height 15
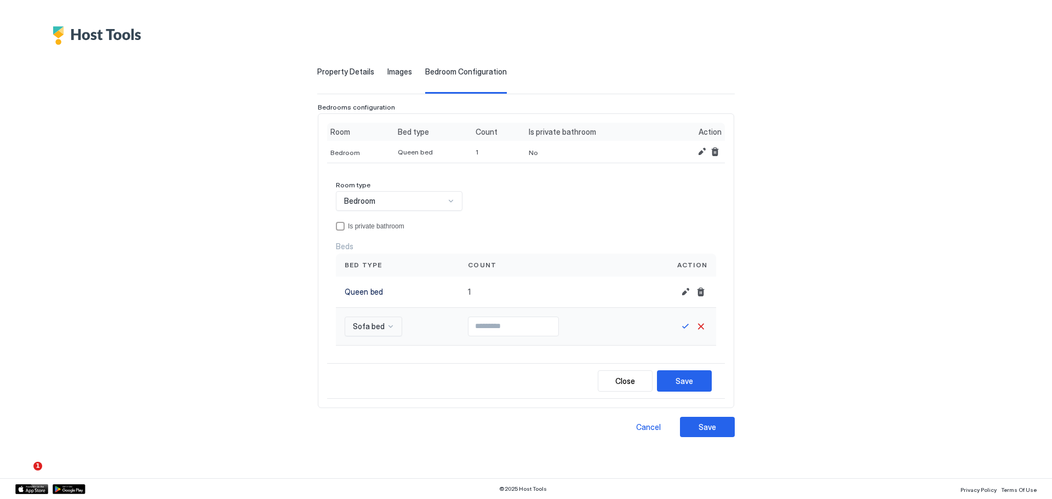
click at [384, 323] on div "Sofa bed" at bounding box center [369, 327] width 34 height 10
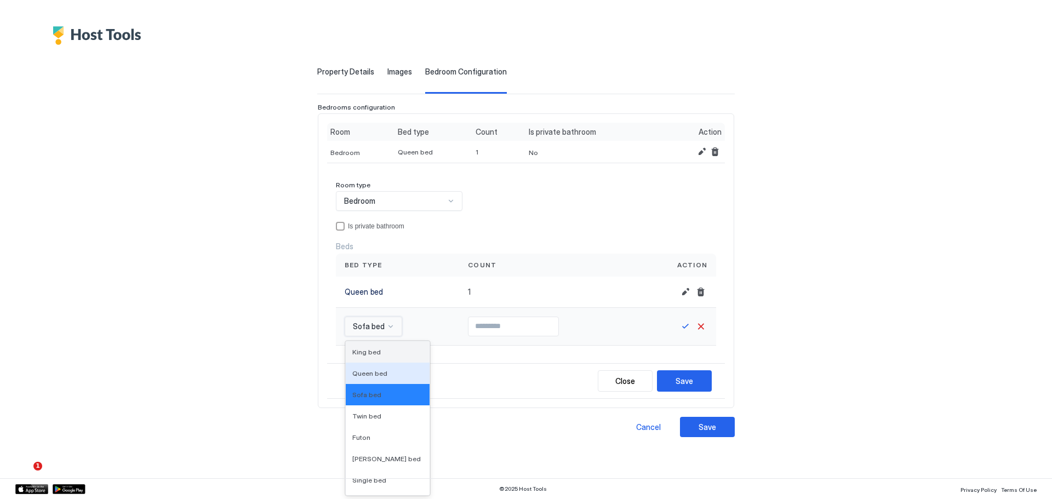
click at [369, 355] on span "King bed" at bounding box center [366, 352] width 29 height 8
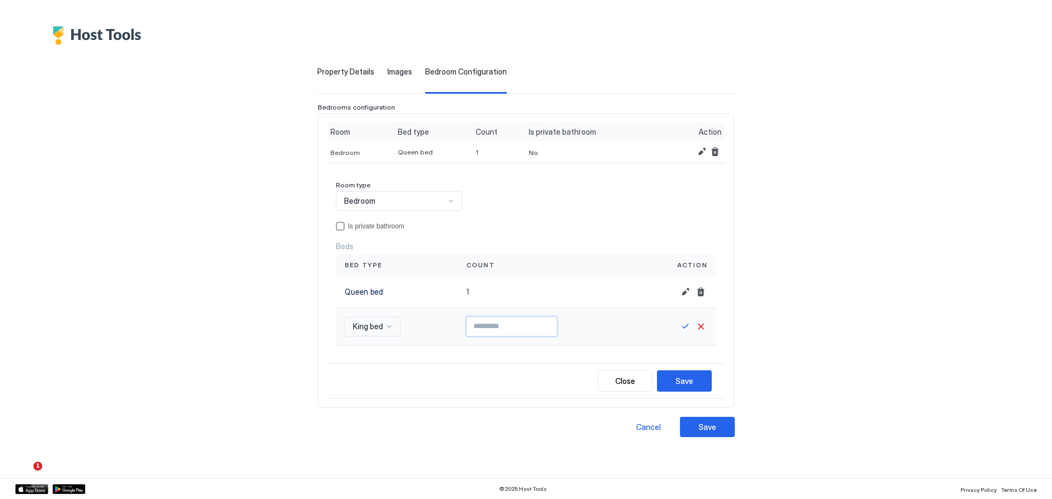
click at [528, 328] on input "Input Field" at bounding box center [512, 326] width 90 height 19
type input "*"
click at [682, 329] on button "Save" at bounding box center [685, 326] width 13 height 13
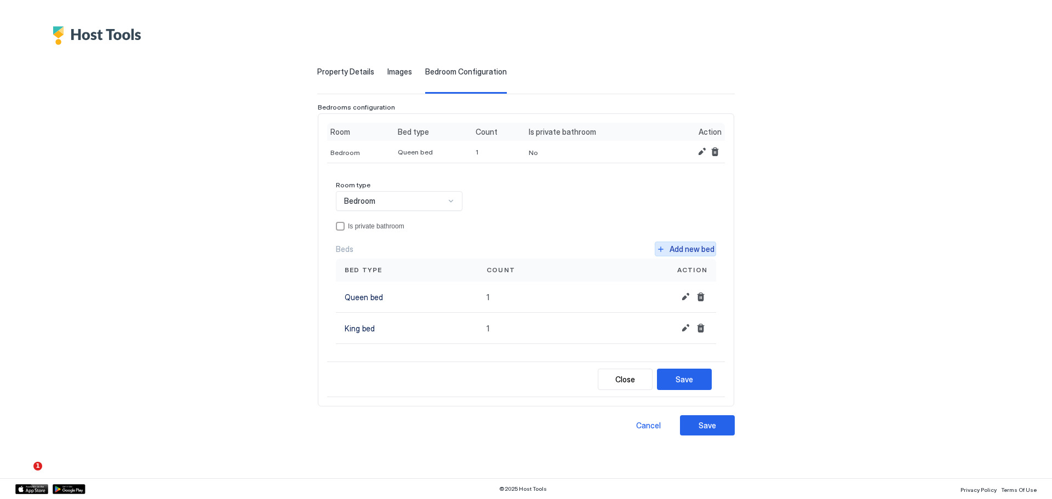
click at [688, 245] on div "Add new bed" at bounding box center [692, 249] width 45 height 12
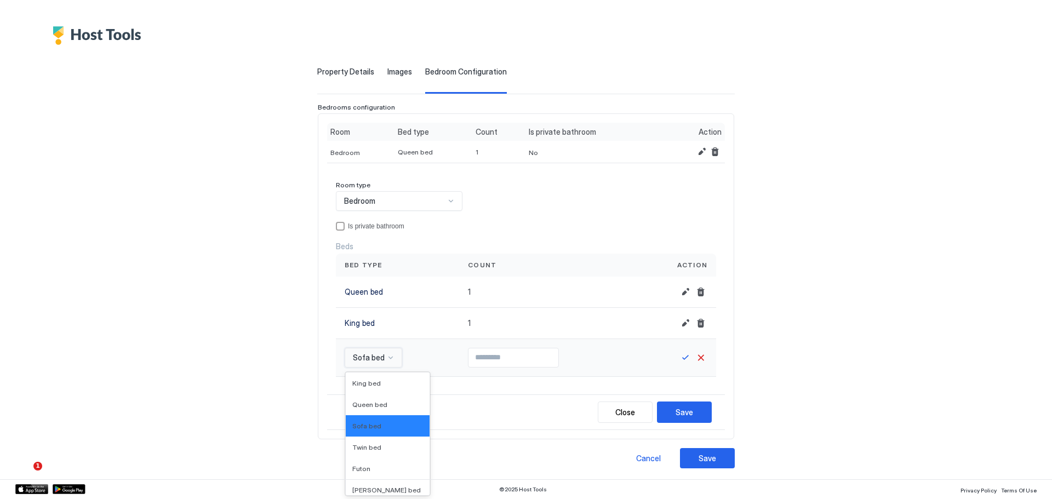
click at [376, 358] on span "Sofa bed" at bounding box center [369, 358] width 32 height 10
click at [375, 441] on span "Double bed" at bounding box center [370, 445] width 37 height 8
click at [688, 361] on button "Save" at bounding box center [685, 357] width 13 height 13
type input "*"
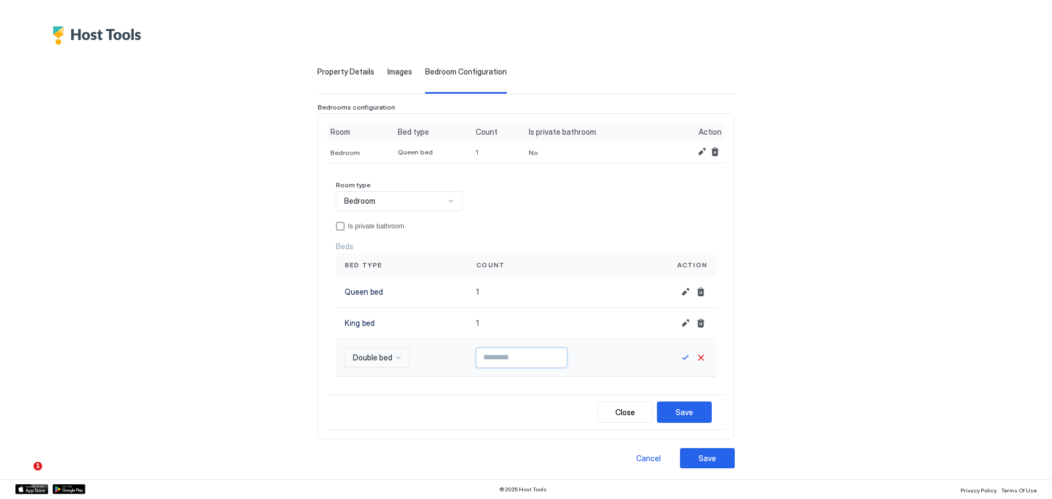
click at [563, 354] on input "*" at bounding box center [522, 358] width 90 height 19
click at [681, 357] on button "Save" at bounding box center [685, 357] width 13 height 13
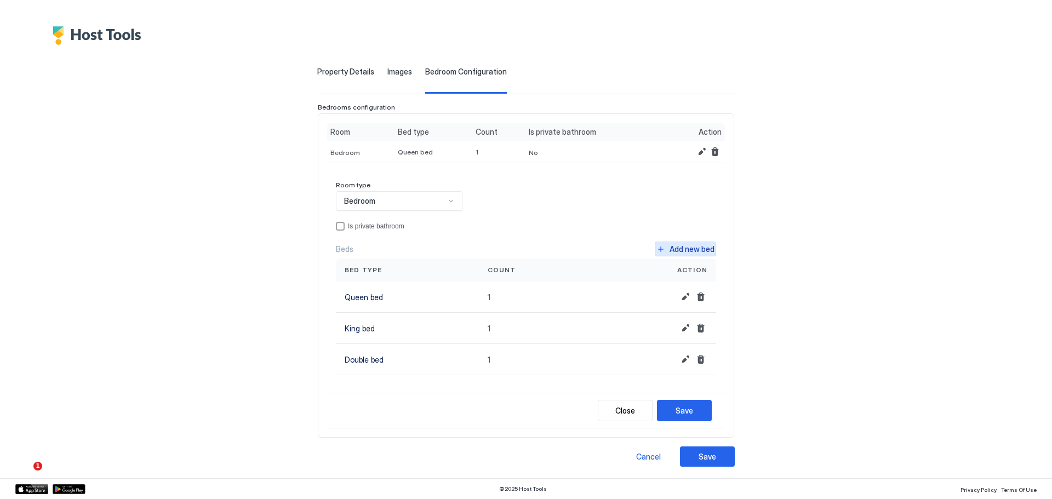
click at [691, 245] on div "Add new bed" at bounding box center [692, 249] width 45 height 12
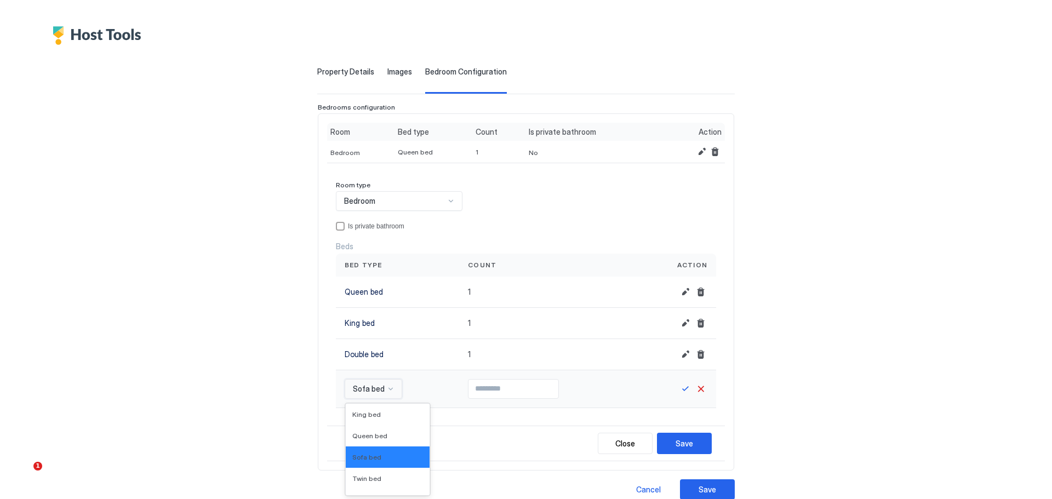
click at [384, 385] on div "16 results available. Use Up and Down to choose options, press Enter to select …" at bounding box center [374, 389] width 58 height 20
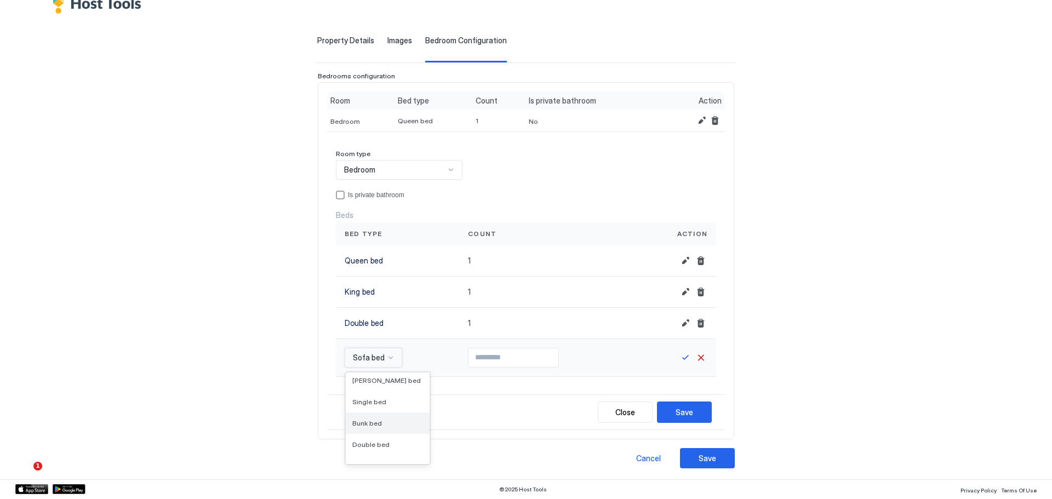
click at [379, 426] on div "Bunk bed" at bounding box center [387, 423] width 71 height 8
click at [512, 362] on input "Input Field" at bounding box center [514, 358] width 90 height 19
type input "*"
click at [558, 355] on input "*" at bounding box center [514, 358] width 90 height 19
click at [679, 358] on button "Save" at bounding box center [685, 357] width 13 height 13
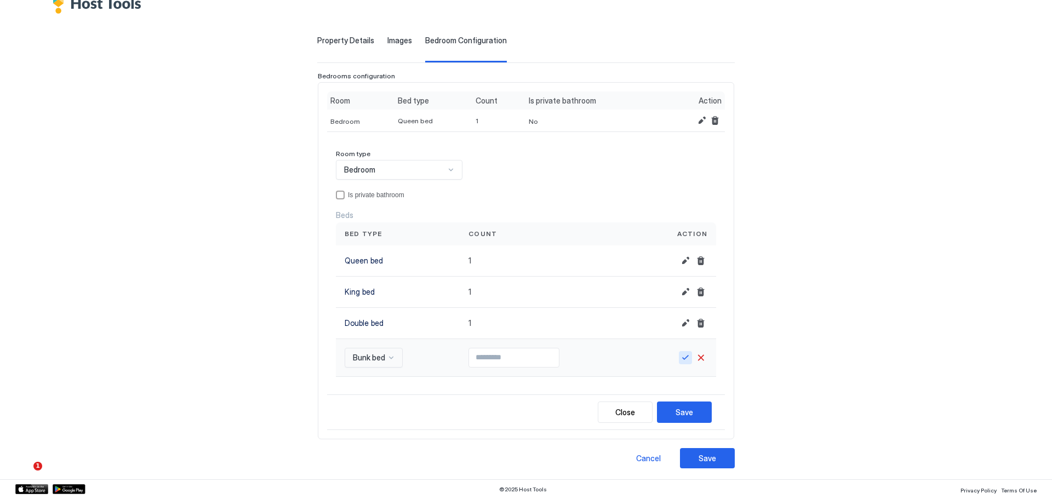
scroll to position [30, 0]
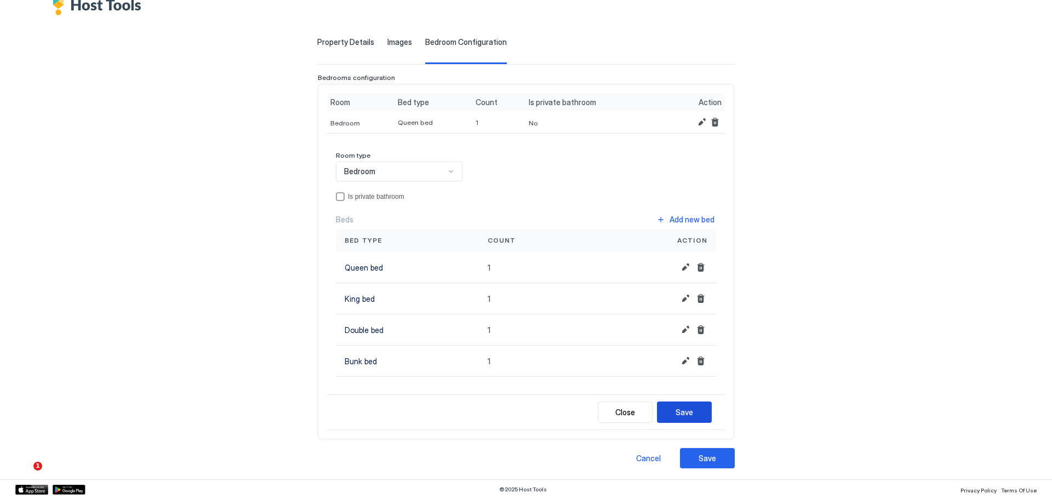
click at [676, 409] on div "Save" at bounding box center [685, 413] width 18 height 12
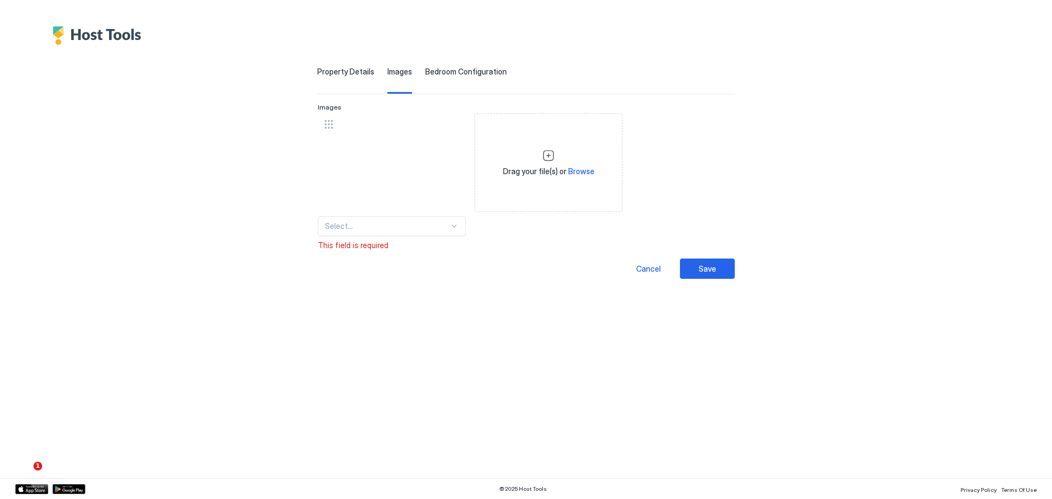
scroll to position [0, 0]
click at [463, 66] on div "**********" at bounding box center [526, 162] width 759 height 234
click at [455, 222] on div at bounding box center [454, 226] width 9 height 9
type input "*"
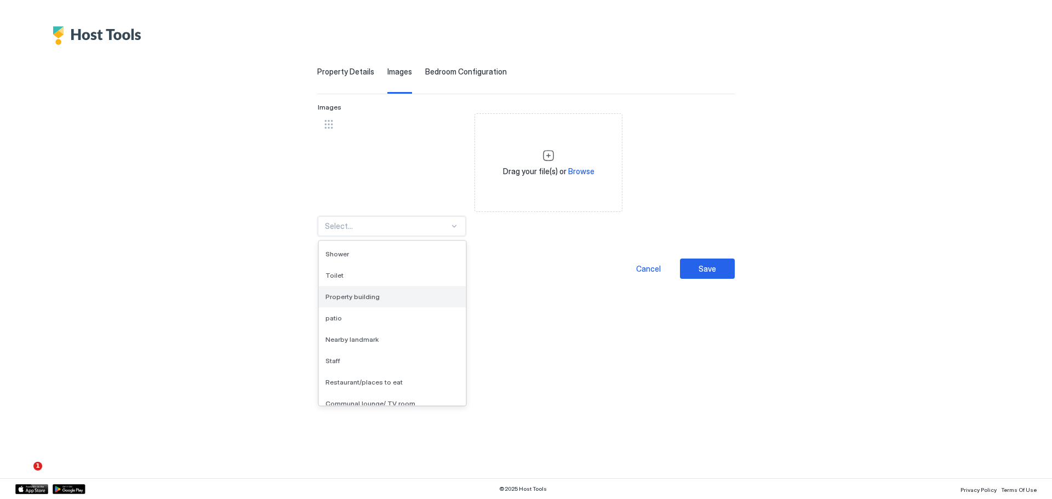
click at [401, 301] on div "Property building" at bounding box center [392, 296] width 147 height 21
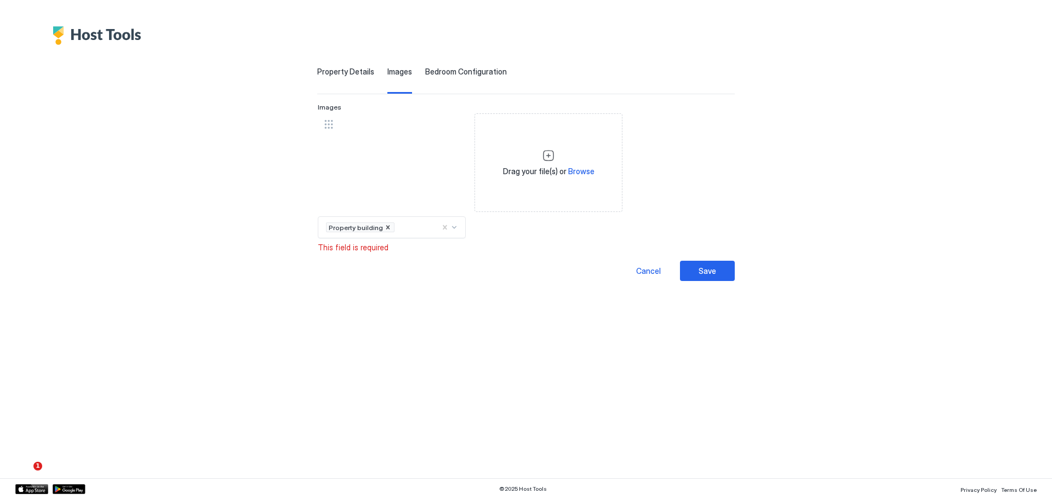
click at [465, 288] on div "**********" at bounding box center [526, 168] width 789 height 247
click at [653, 291] on div "**********" at bounding box center [526, 168] width 789 height 247
click at [459, 59] on div "**********" at bounding box center [526, 163] width 759 height 236
click at [396, 67] on span "Images" at bounding box center [400, 72] width 25 height 10
click at [471, 71] on span "Bedroom Configuration" at bounding box center [466, 72] width 82 height 10
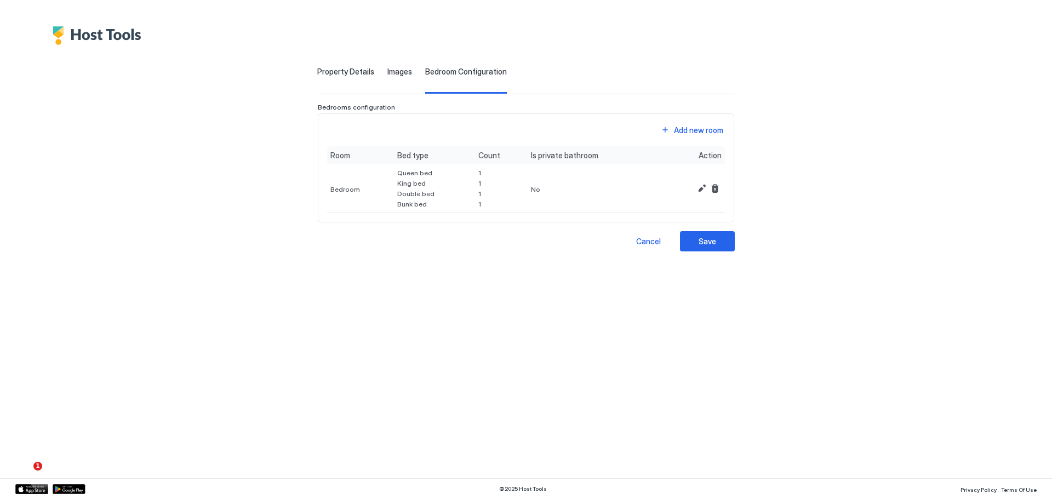
click at [383, 73] on div "Property Details Images Bedroom Configuration" at bounding box center [526, 80] width 418 height 27
click at [394, 73] on span "Images" at bounding box center [400, 72] width 25 height 10
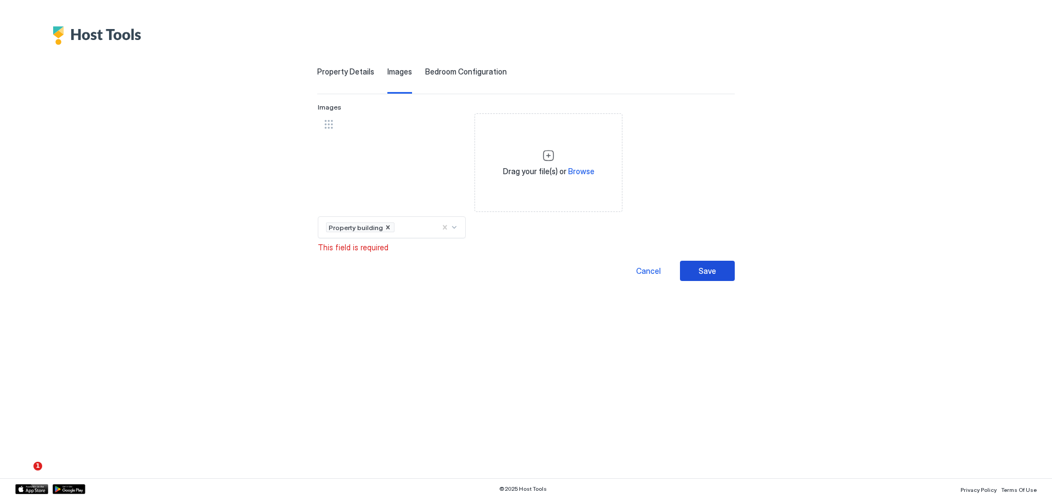
click at [694, 270] on button "Save" at bounding box center [707, 271] width 55 height 20
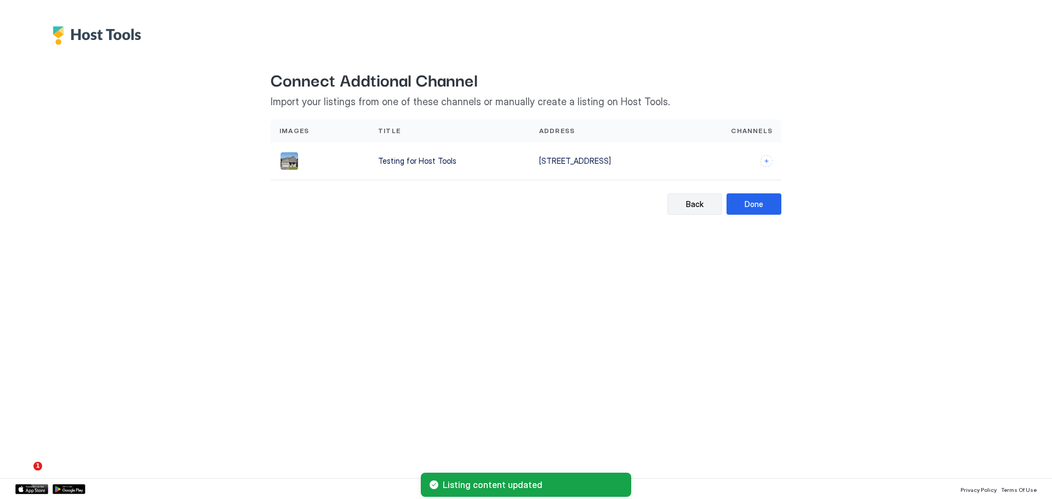
click at [689, 213] on button "Back" at bounding box center [695, 203] width 55 height 21
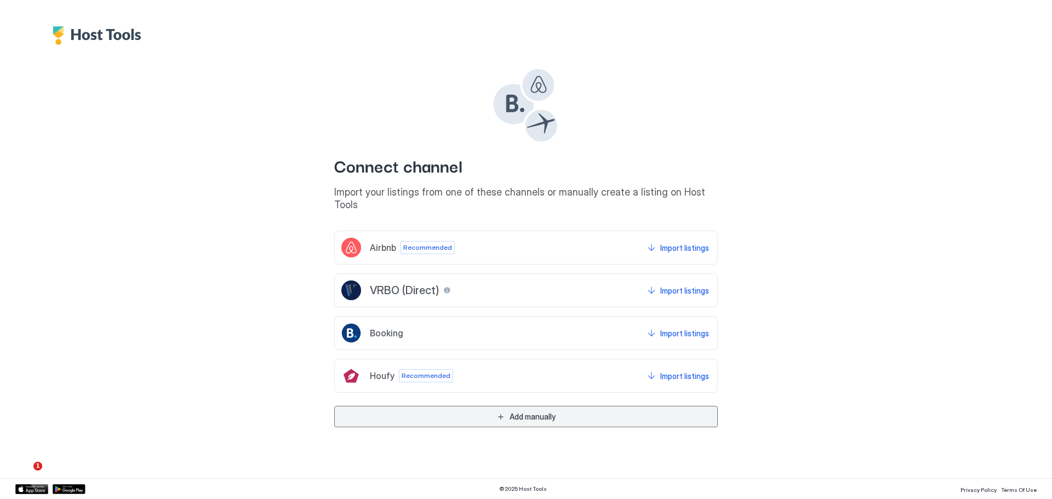
click at [562, 418] on button "Add manually" at bounding box center [526, 416] width 384 height 21
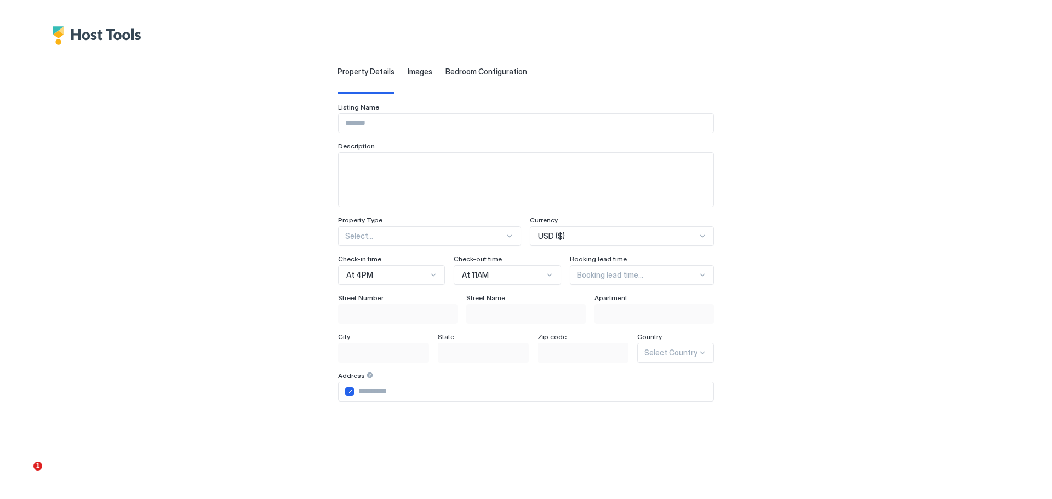
click at [375, 62] on div "Property Details Images Bedroom Configuration Listing Name Description Property…" at bounding box center [526, 348] width 759 height 607
click at [408, 71] on span "Images" at bounding box center [420, 72] width 25 height 10
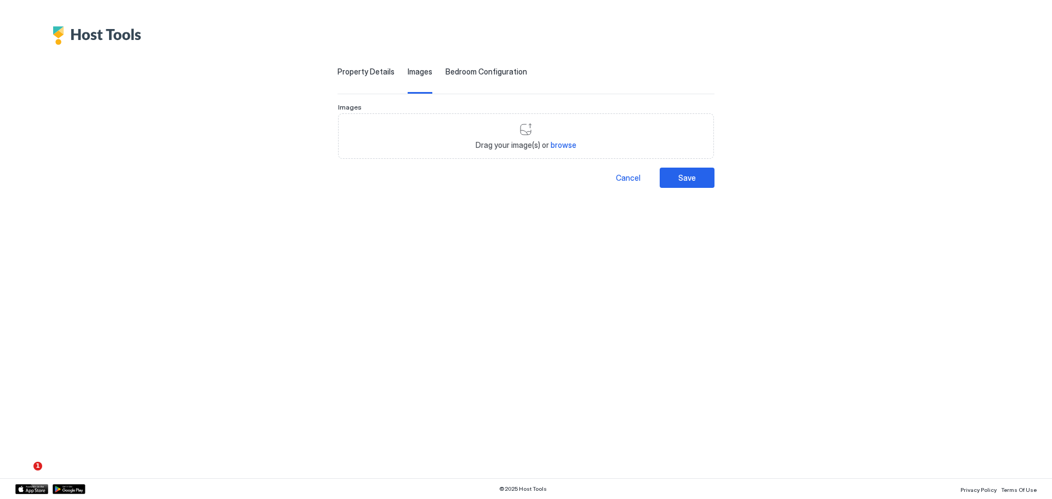
click at [446, 77] on div "Bedroom Configuration" at bounding box center [487, 80] width 82 height 27
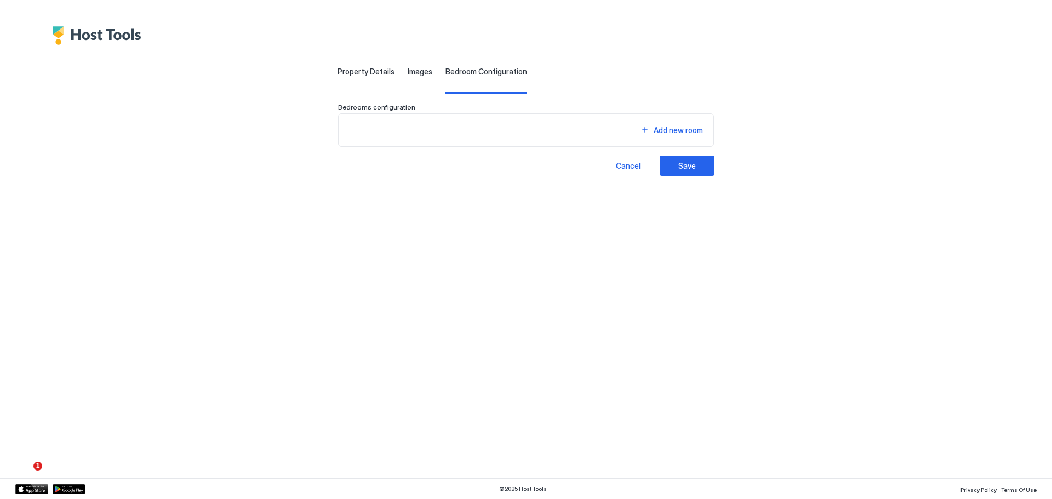
click at [326, 62] on div "Property Details Images Bedroom Configuration Listing Name Description Property…" at bounding box center [526, 110] width 759 height 131
click at [338, 73] on span "Property Details" at bounding box center [366, 72] width 57 height 10
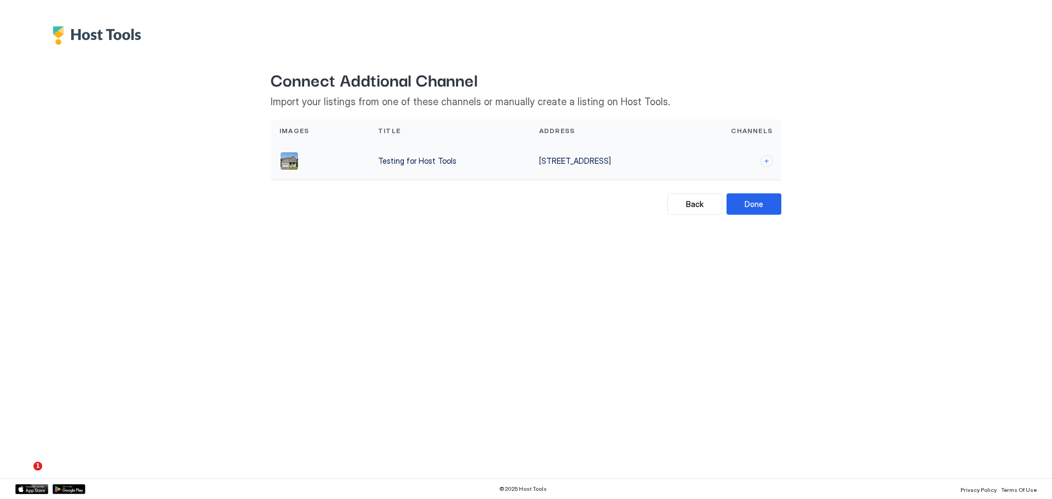
click at [413, 158] on div "Testing for Host Tools" at bounding box center [450, 161] width 144 height 12
click at [767, 162] on button "Connect channels" at bounding box center [767, 161] width 12 height 12
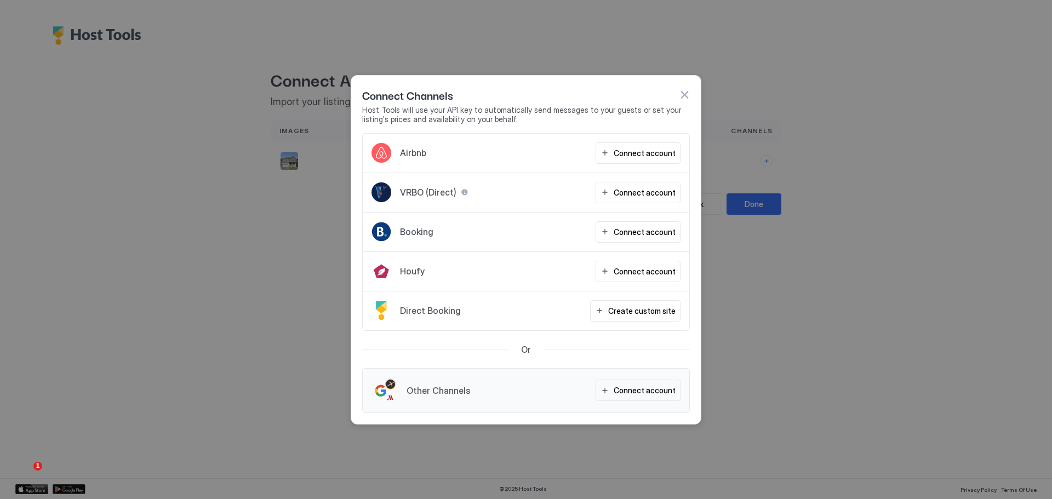
click at [682, 96] on button "button" at bounding box center [684, 94] width 11 height 11
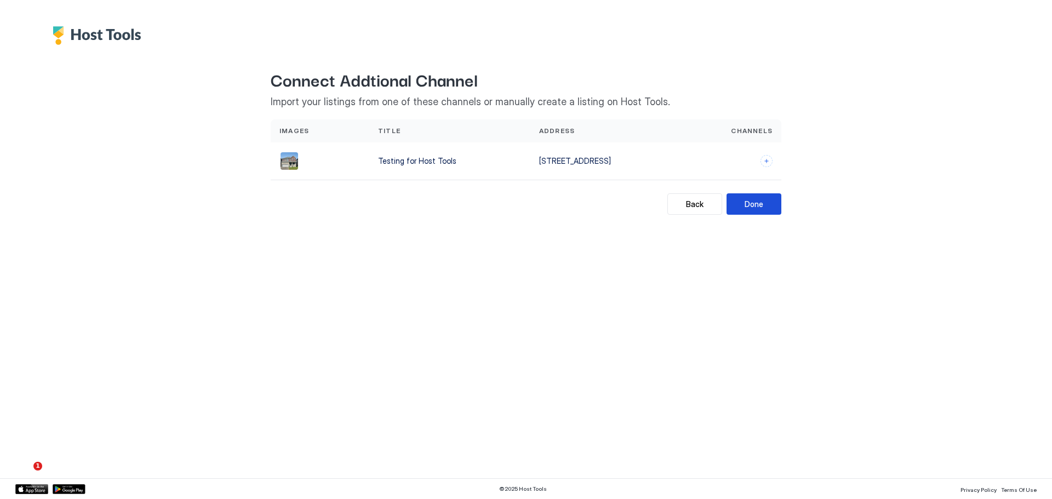
click at [760, 201] on div "Done" at bounding box center [754, 204] width 19 height 12
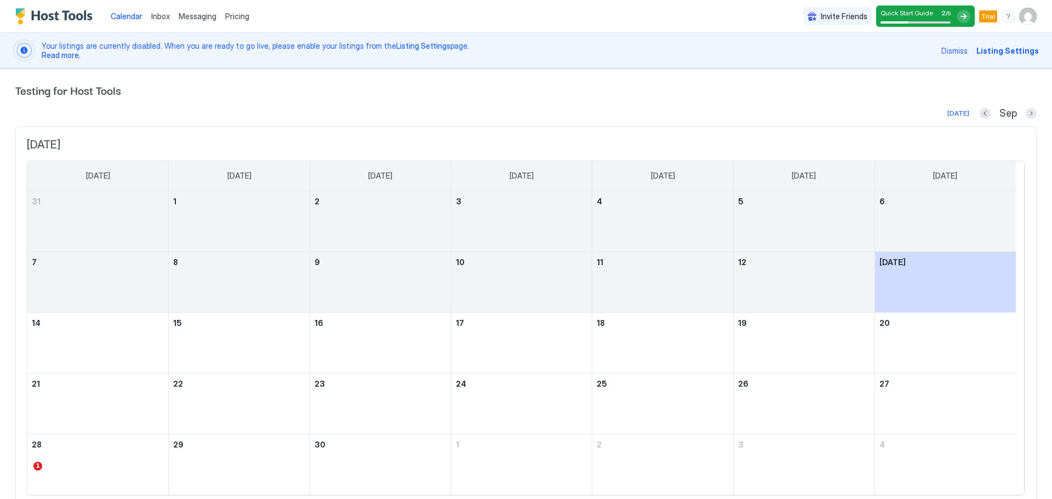
click at [1025, 18] on img "User profile" at bounding box center [1028, 17] width 18 height 18
click at [779, 7] on div at bounding box center [526, 249] width 1052 height 499
click at [155, 18] on span "Inbox" at bounding box center [160, 16] width 19 height 9
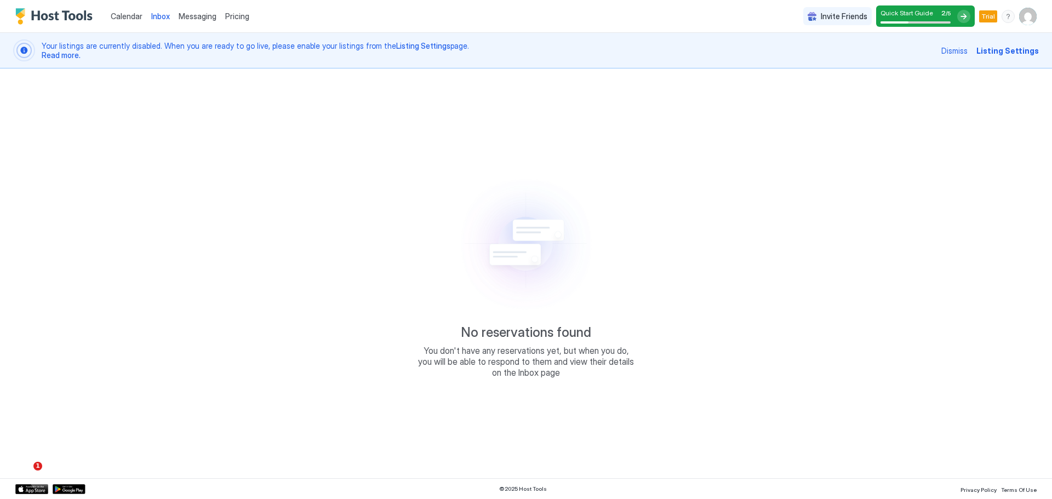
click at [121, 16] on span "Calendar" at bounding box center [127, 16] width 32 height 9
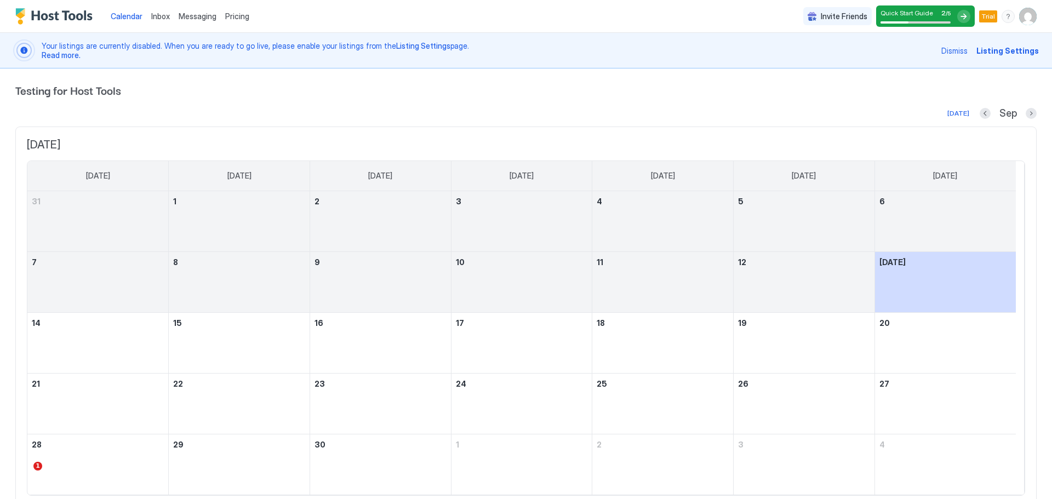
click at [196, 17] on span "Messaging" at bounding box center [198, 16] width 38 height 9
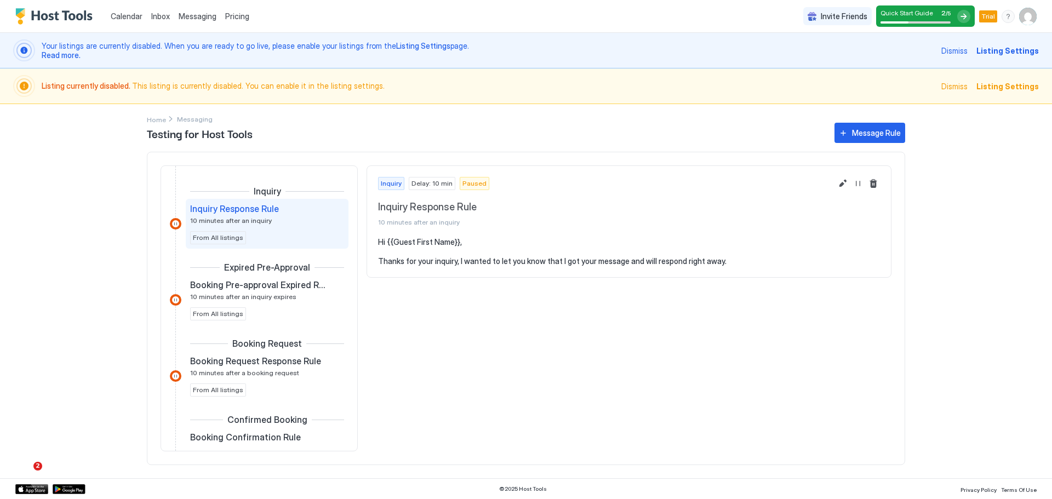
click at [155, 16] on span "Inbox" at bounding box center [160, 16] width 19 height 9
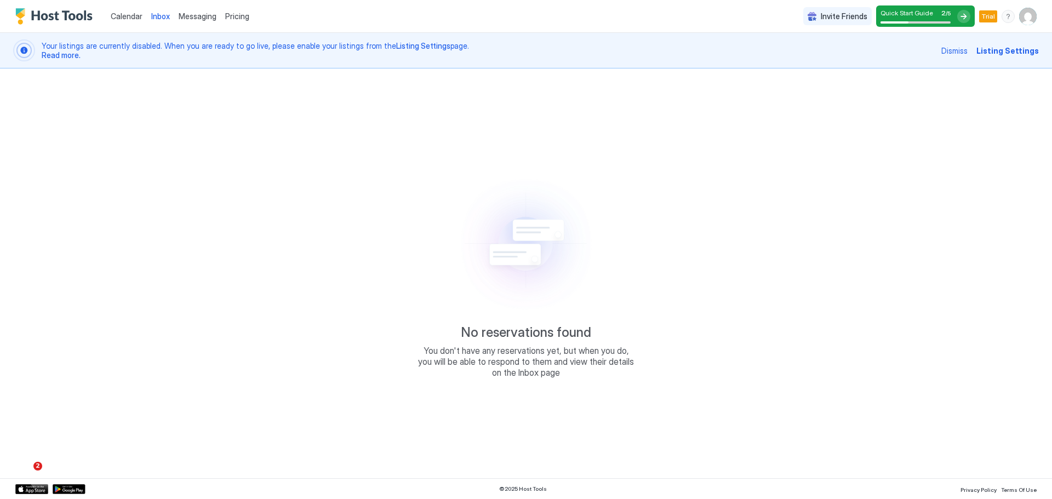
click at [131, 16] on span "Calendar" at bounding box center [127, 16] width 32 height 9
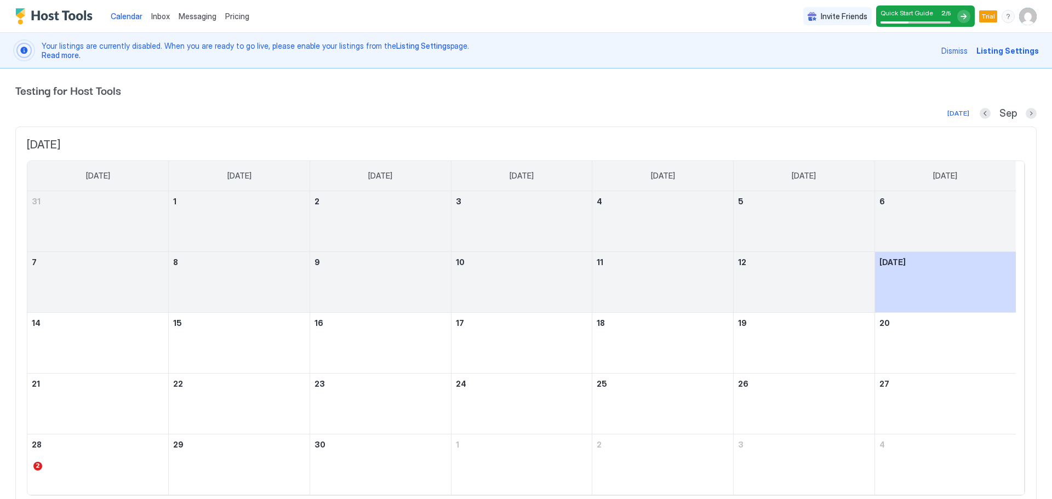
click at [214, 20] on span "Messaging" at bounding box center [198, 16] width 38 height 9
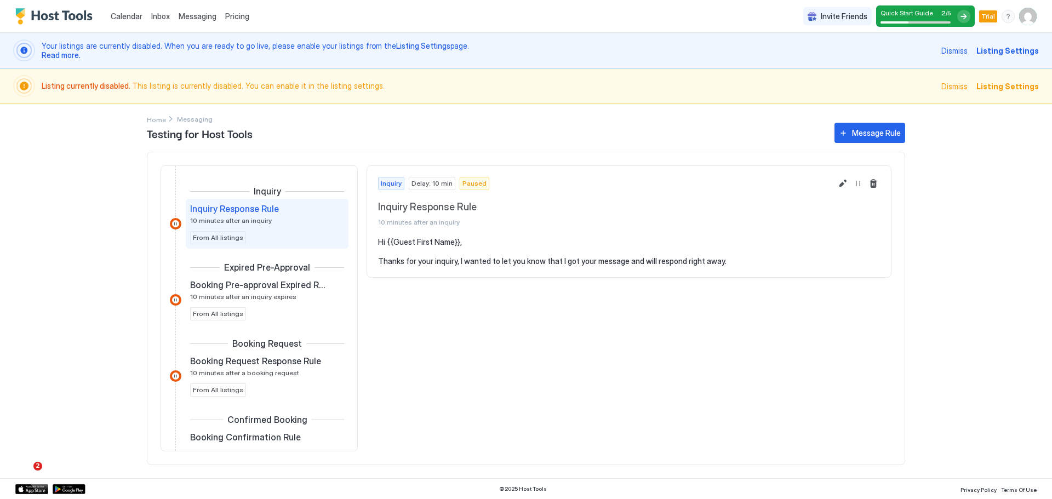
click at [232, 15] on span "Pricing" at bounding box center [237, 17] width 24 height 10
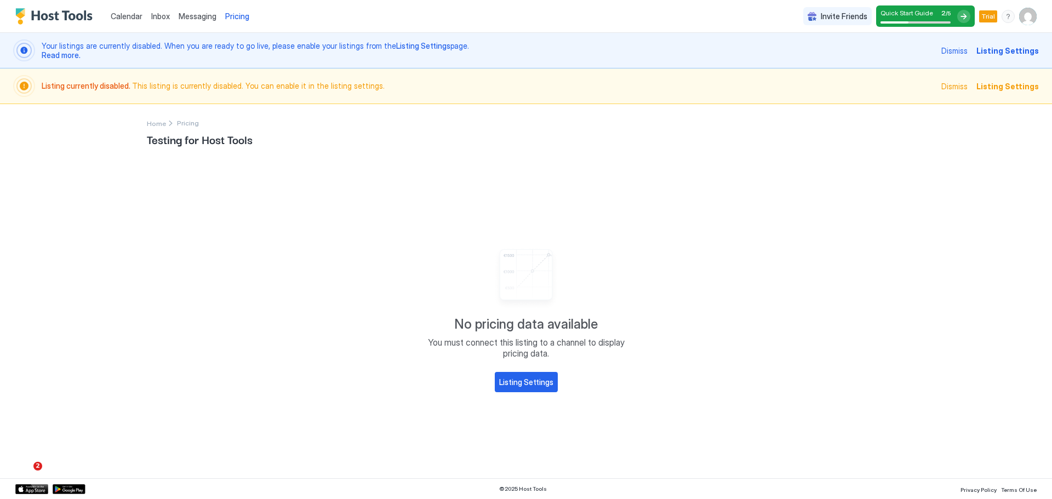
click at [197, 18] on span "Messaging" at bounding box center [198, 16] width 38 height 9
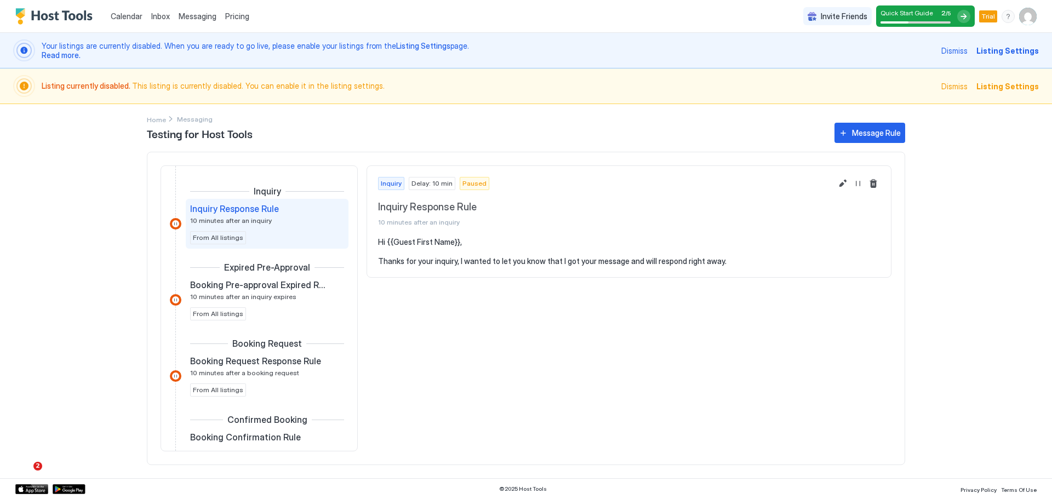
click at [159, 18] on span "Inbox" at bounding box center [160, 16] width 19 height 9
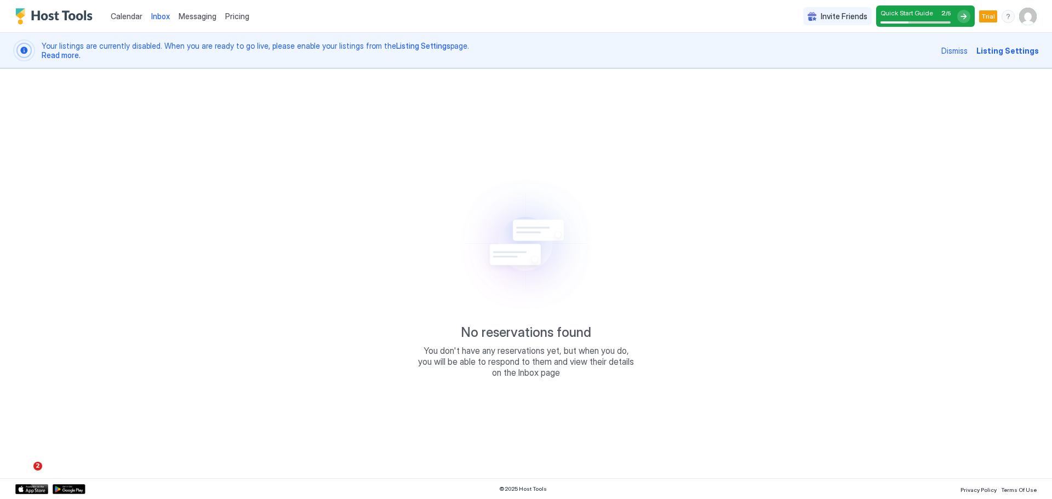
click at [116, 14] on span "Calendar" at bounding box center [127, 16] width 32 height 9
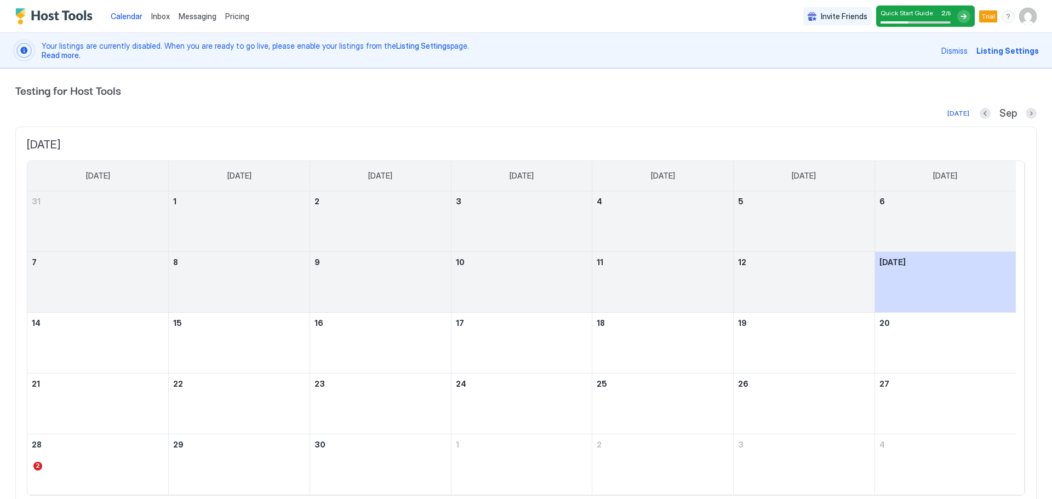
click at [995, 52] on span "Listing Settings" at bounding box center [1008, 51] width 62 height 12
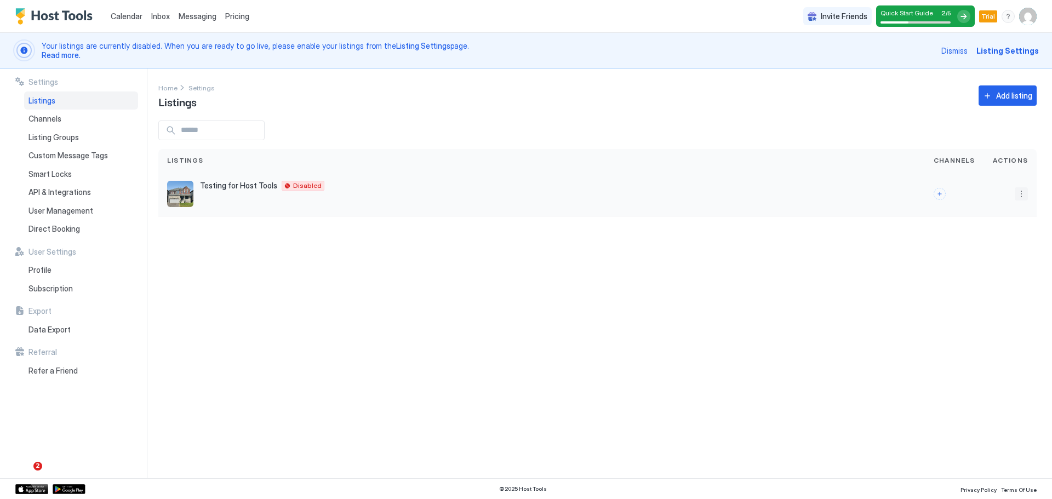
click at [1022, 194] on button "More options" at bounding box center [1021, 193] width 13 height 13
click at [903, 210] on div at bounding box center [526, 249] width 1052 height 499
drag, startPoint x: 451, startPoint y: 223, endPoint x: 356, endPoint y: 206, distance: 96.3
click at [449, 220] on div "Settings Home Settings Listings Add listing Listings Channels Actions Testing f…" at bounding box center [605, 274] width 894 height 410
click at [307, 198] on div "Testing for Host Tools 631 Anishinaabe Drive Disabled" at bounding box center [541, 194] width 749 height 26
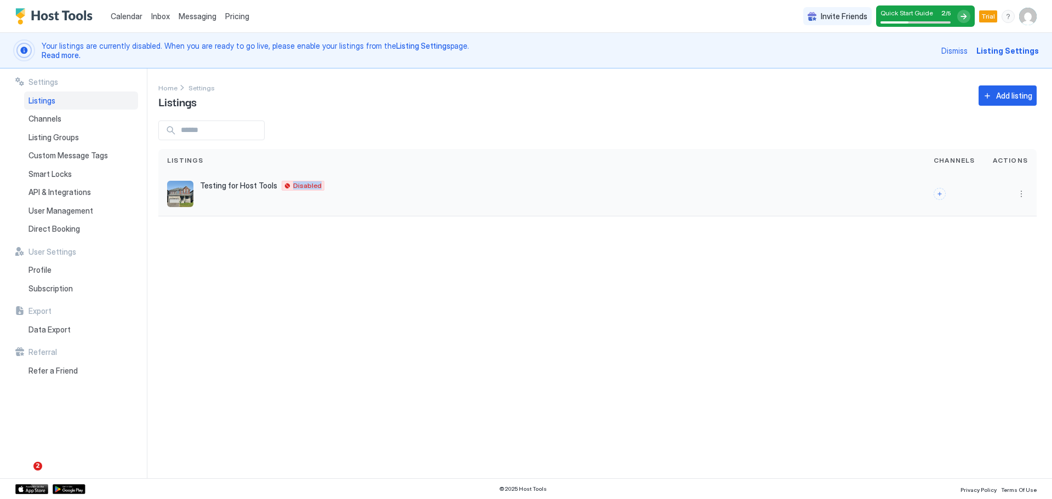
click at [307, 198] on div "Testing for Host Tools 631 Anishinaabe Drive Disabled" at bounding box center [541, 194] width 749 height 26
click at [224, 192] on div "Testing for Host Tools 631 Anishinaabe Drive Disabled" at bounding box center [541, 194] width 749 height 26
click at [214, 189] on span "Testing for Host Tools" at bounding box center [238, 186] width 77 height 10
click at [941, 196] on button "Connect channels" at bounding box center [940, 194] width 12 height 12
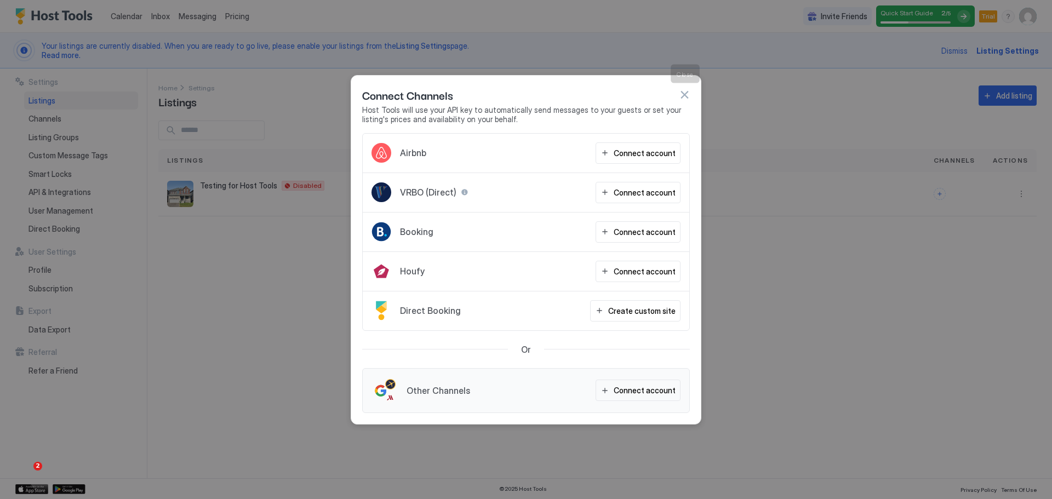
click at [682, 93] on button "button" at bounding box center [684, 94] width 11 height 11
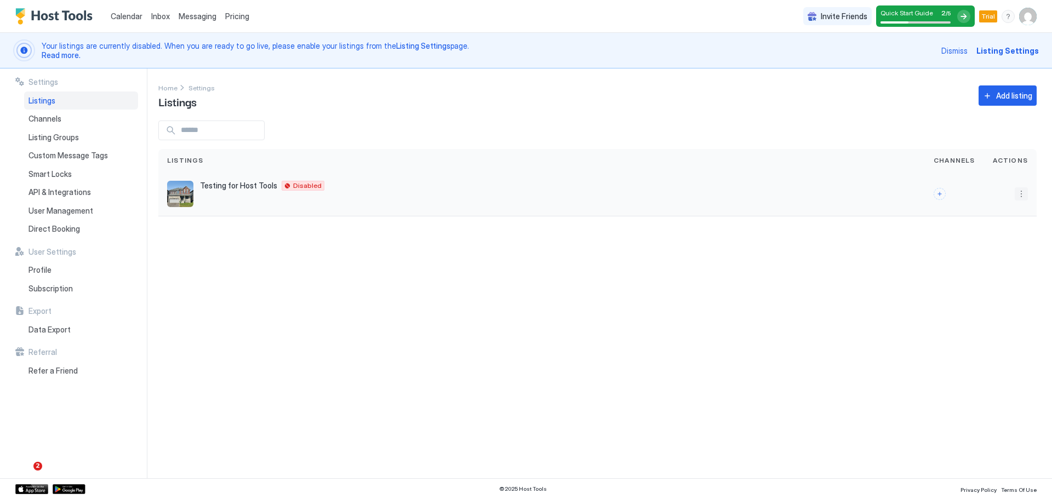
click at [1018, 192] on button "More options" at bounding box center [1021, 193] width 13 height 13
click at [834, 138] on div at bounding box center [526, 249] width 1052 height 499
click at [1002, 50] on span "Listing Settings" at bounding box center [1008, 51] width 62 height 12
click at [67, 121] on div "Channels" at bounding box center [81, 119] width 114 height 19
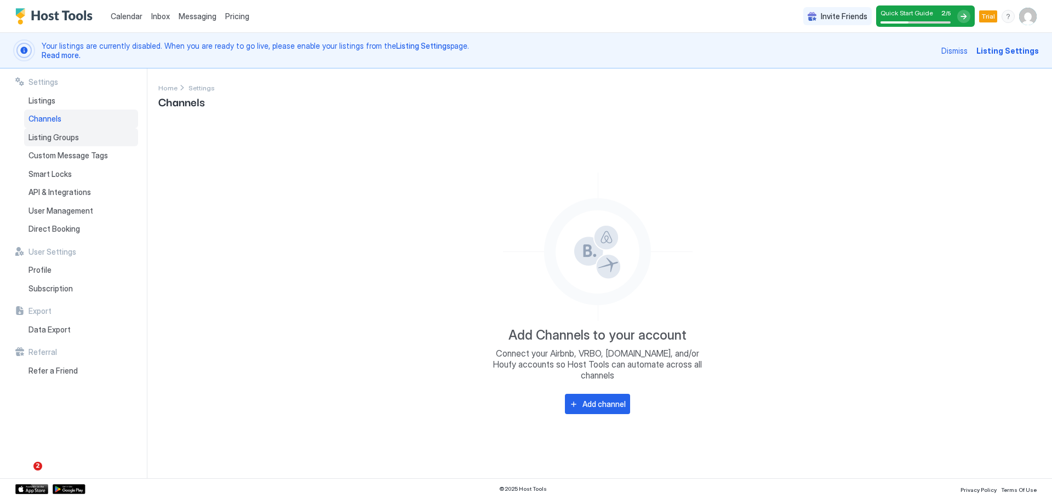
click at [73, 130] on div "Listing Groups" at bounding box center [81, 137] width 114 height 19
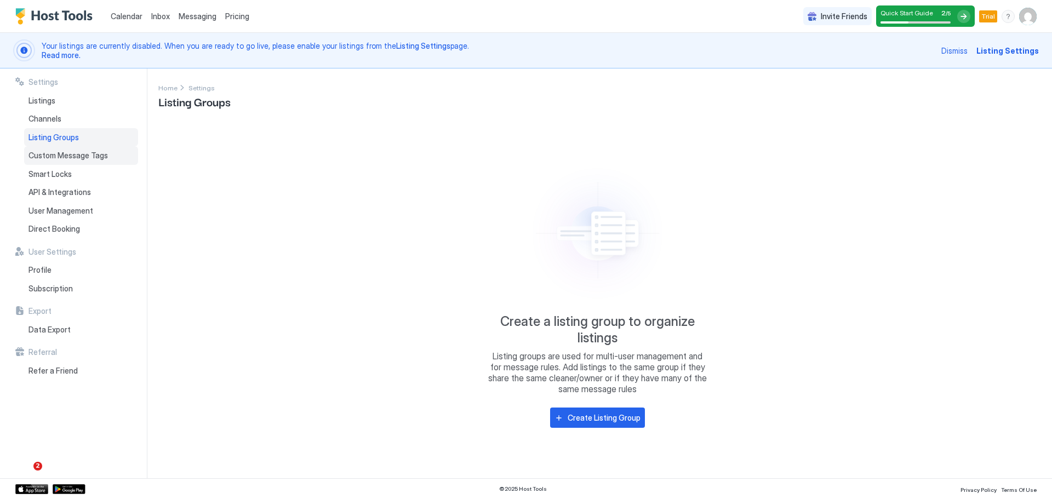
click at [74, 148] on div "Custom Message Tags" at bounding box center [81, 155] width 114 height 19
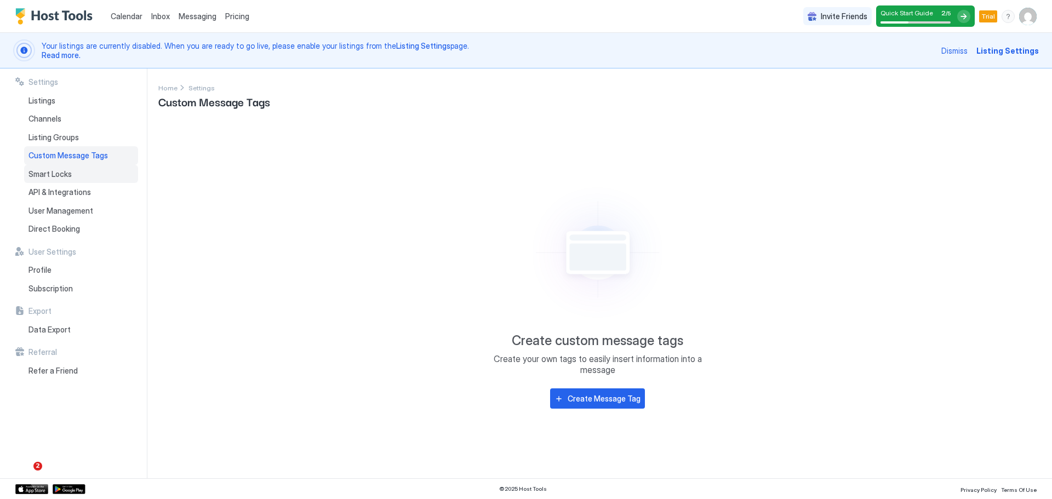
click at [82, 166] on div "Smart Locks" at bounding box center [81, 174] width 114 height 19
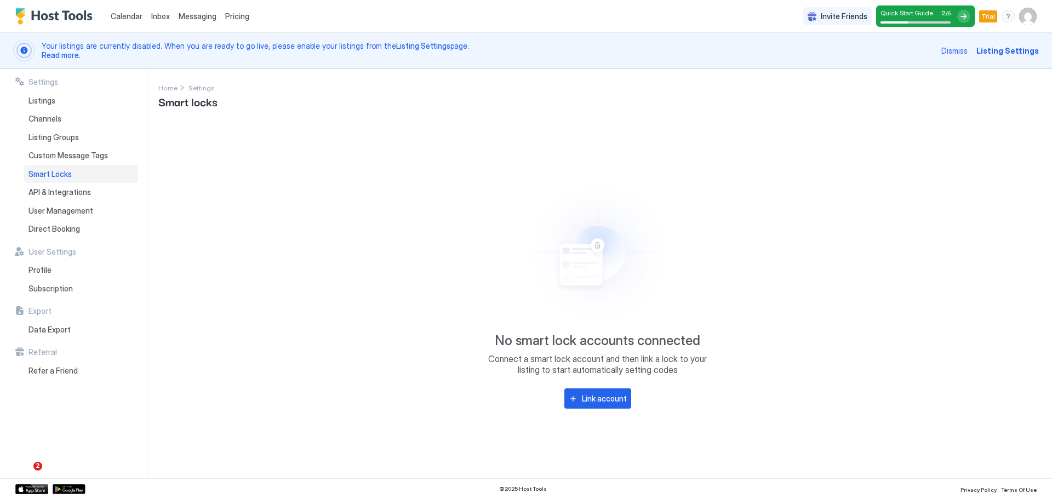
click at [84, 179] on div "Smart Locks" at bounding box center [81, 174] width 114 height 19
click at [88, 192] on span "API & Integrations" at bounding box center [60, 192] width 62 height 10
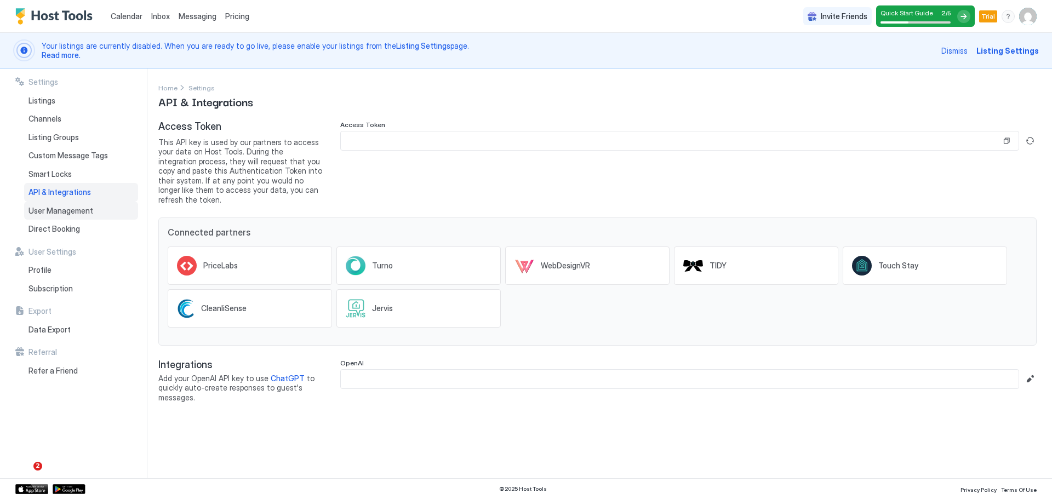
click at [90, 214] on span "User Management" at bounding box center [61, 211] width 65 height 10
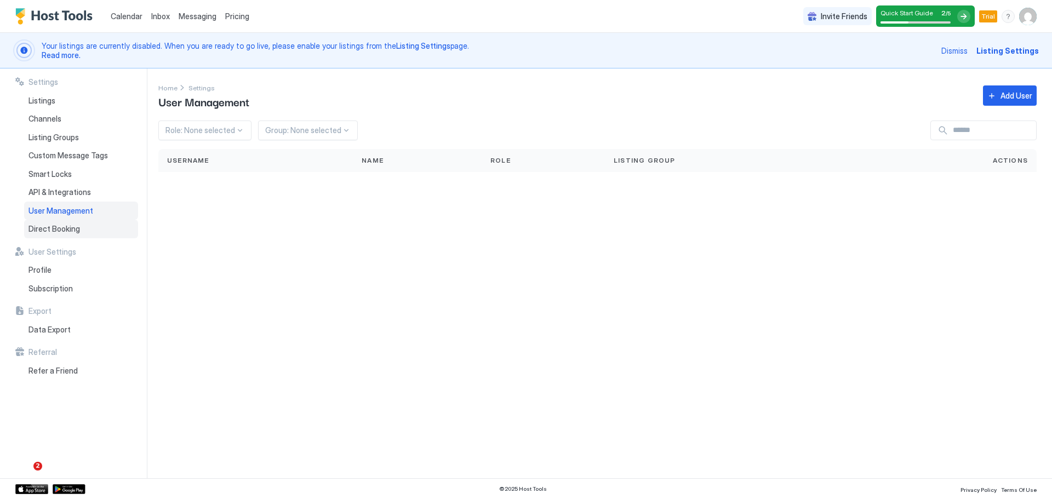
click at [81, 226] on div "Direct Booking" at bounding box center [81, 229] width 114 height 19
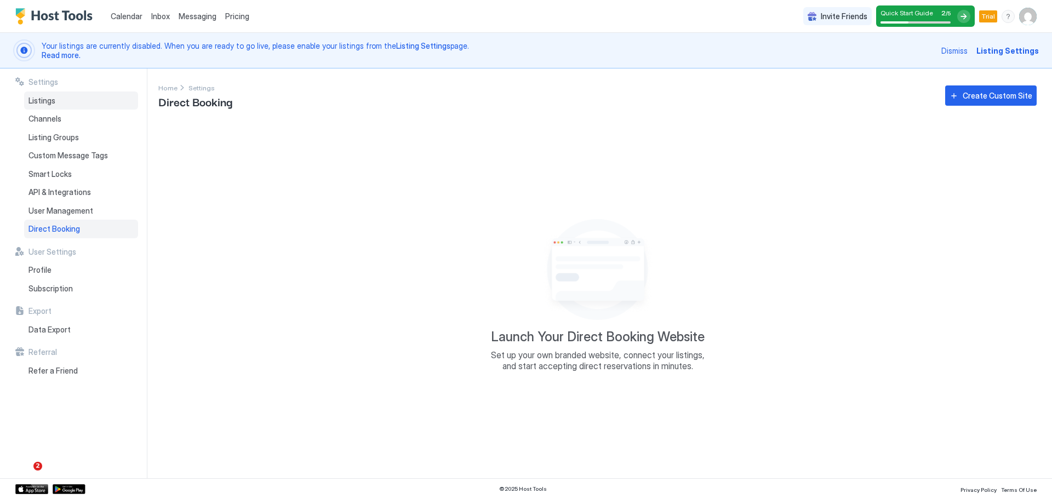
click at [59, 102] on div "Listings" at bounding box center [81, 101] width 114 height 19
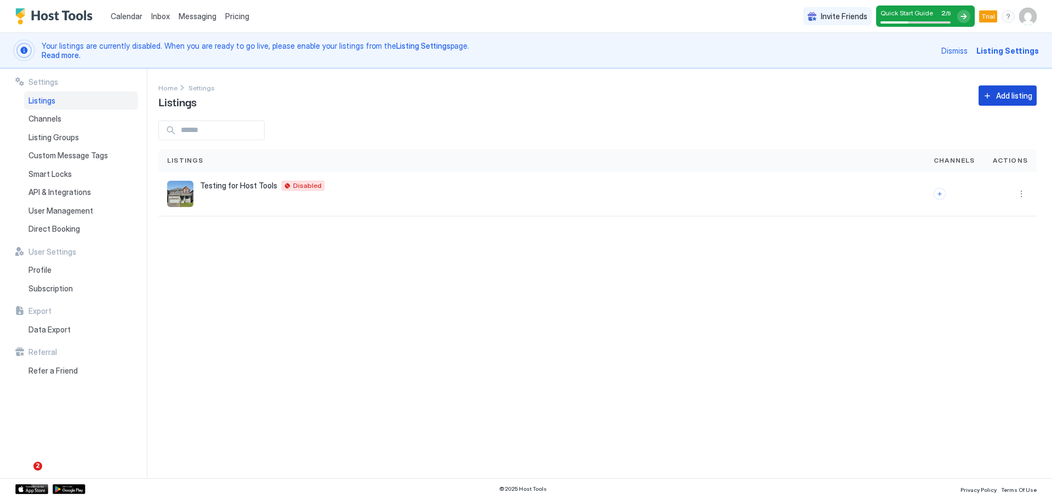
click at [1008, 90] on div "Add listing" at bounding box center [1014, 96] width 36 height 12
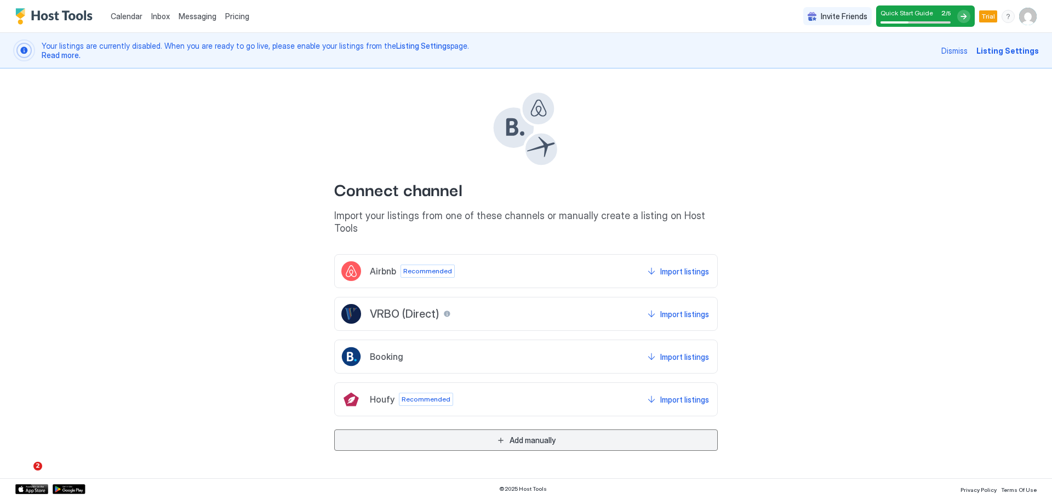
click at [533, 438] on div "Add manually" at bounding box center [533, 441] width 46 height 12
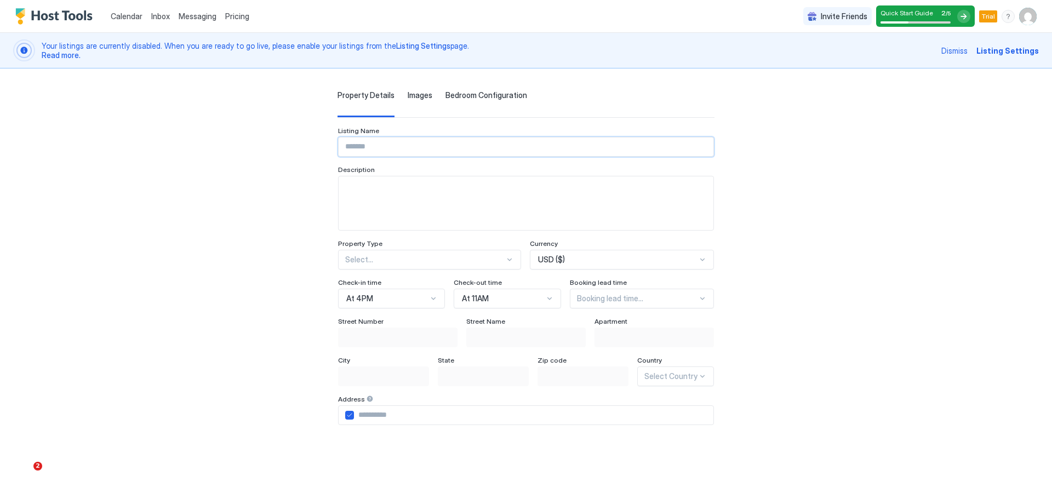
click at [416, 143] on input "Input Field" at bounding box center [526, 147] width 375 height 19
drag, startPoint x: 828, startPoint y: 162, endPoint x: 912, endPoint y: 89, distance: 111.1
click at [829, 162] on div "Property Details Images Bedroom Configuration Listing Name Description Property…" at bounding box center [526, 372] width 759 height 607
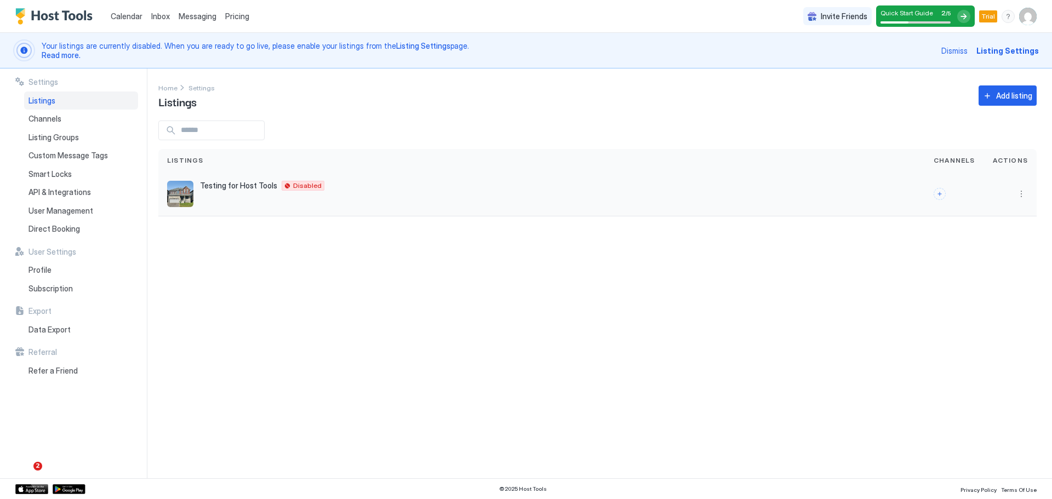
click at [1023, 201] on div at bounding box center [1010, 194] width 53 height 44
click at [1025, 197] on button "More options" at bounding box center [1021, 193] width 13 height 13
click at [852, 255] on div at bounding box center [526, 249] width 1052 height 499
click at [301, 186] on span "Disabled" at bounding box center [307, 186] width 29 height 0
click at [323, 193] on div "Testing for Host Tools 631 Anishinaabe Drive Disabled" at bounding box center [541, 194] width 749 height 26
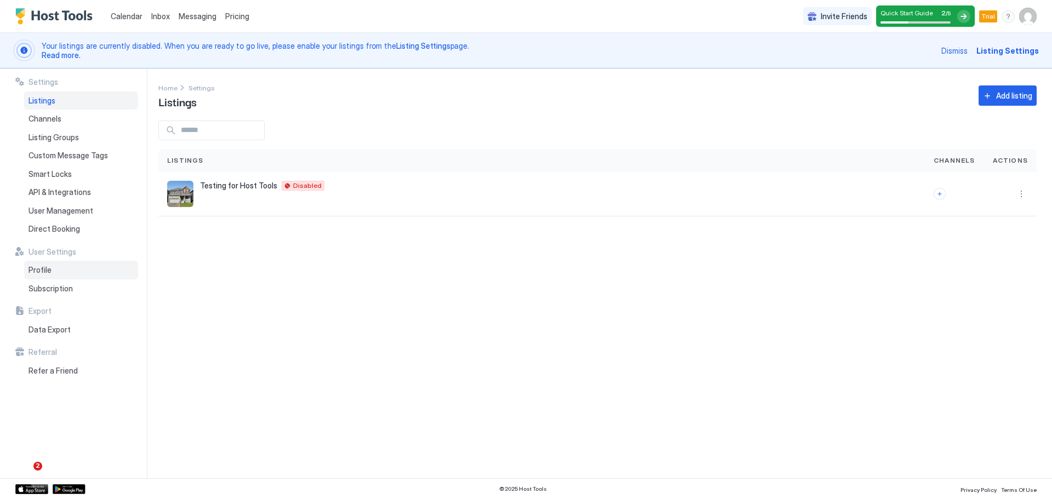
click at [64, 275] on div "Profile" at bounding box center [81, 270] width 114 height 19
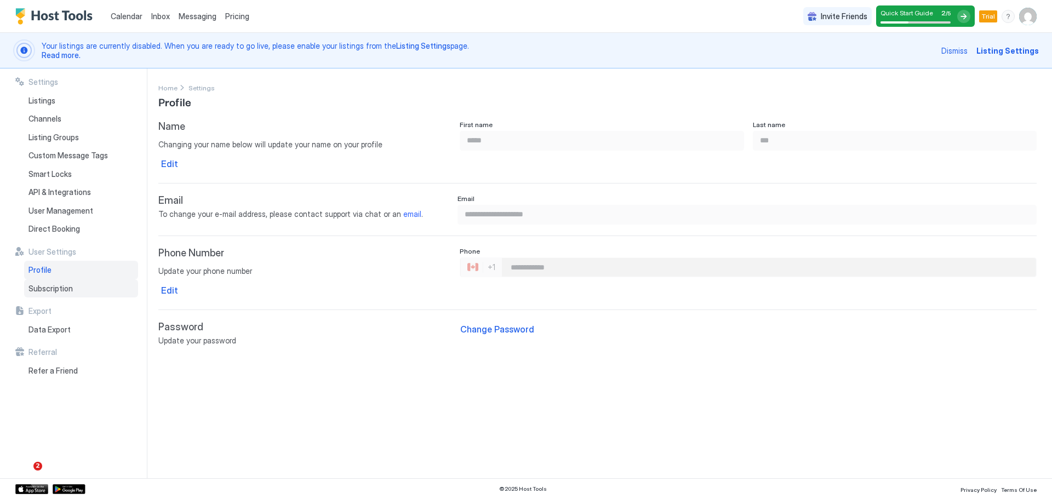
click at [68, 288] on span "Subscription" at bounding box center [51, 289] width 44 height 10
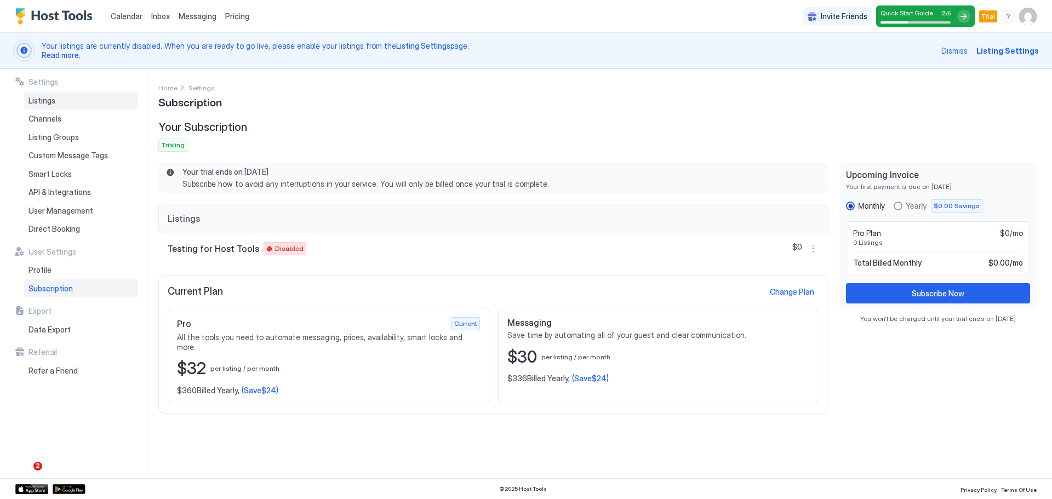
click at [104, 102] on div "Listings" at bounding box center [81, 101] width 114 height 19
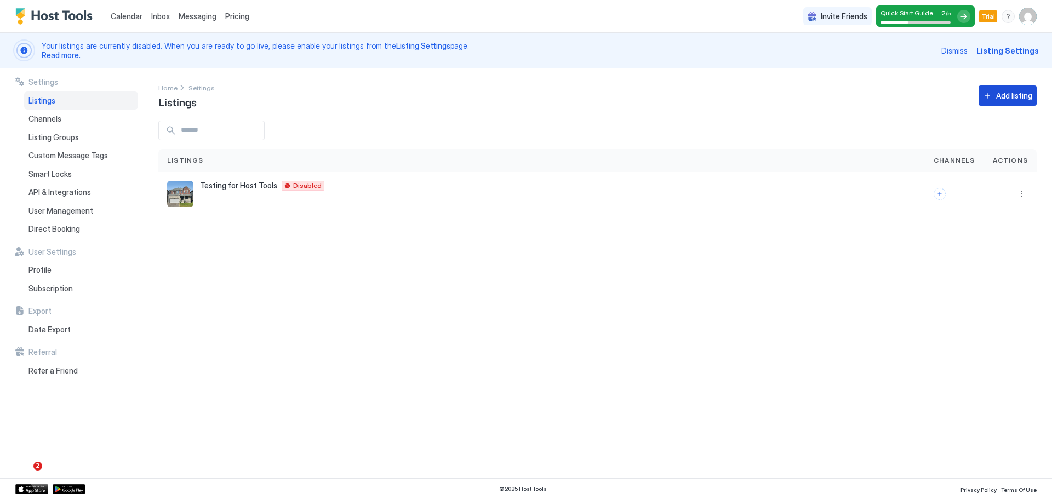
click at [982, 90] on button "Add listing" at bounding box center [1008, 96] width 58 height 20
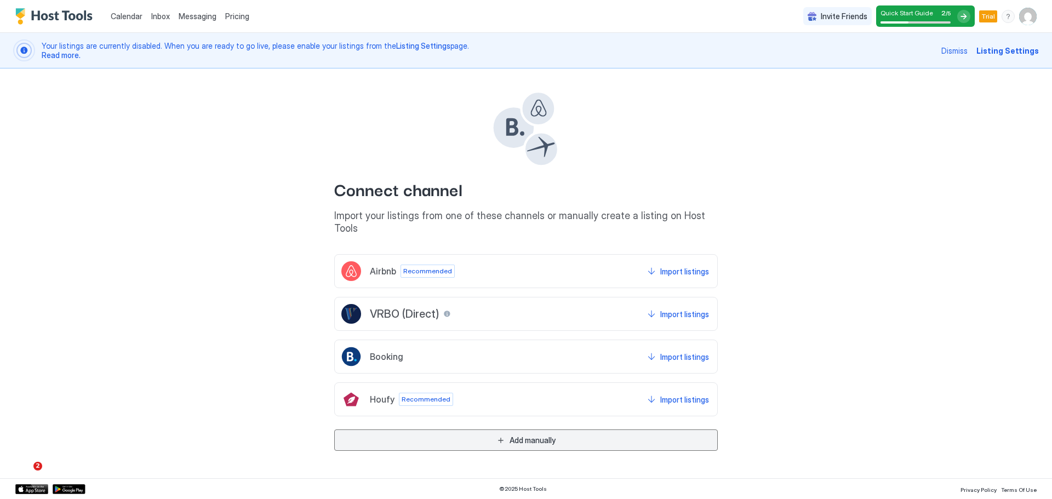
click at [576, 442] on button "Add manually" at bounding box center [526, 440] width 384 height 21
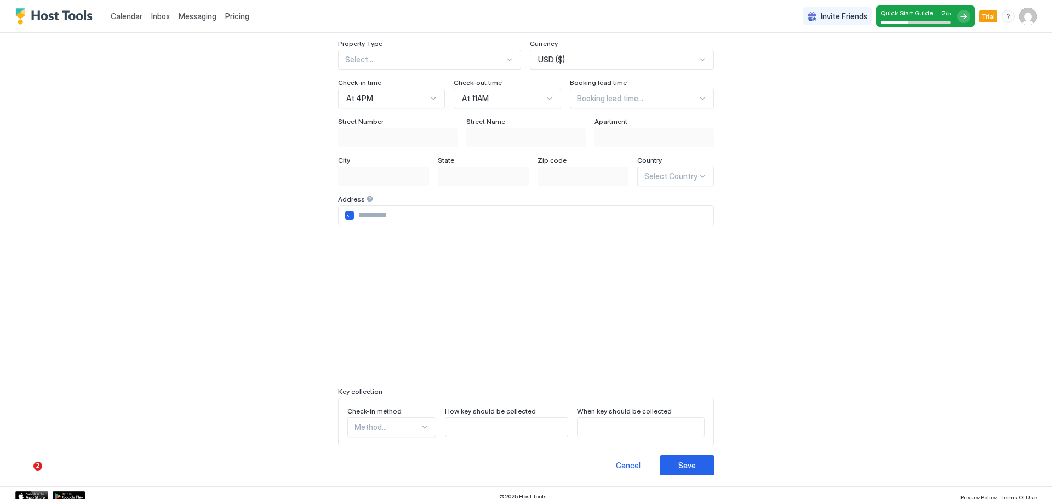
scroll to position [207, 0]
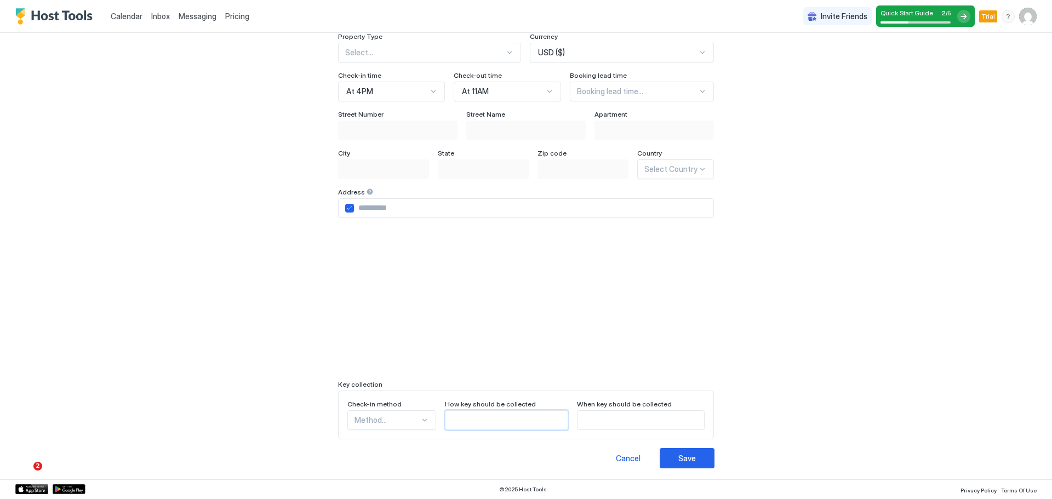
click at [454, 421] on input "Input Field" at bounding box center [507, 420] width 123 height 19
click at [632, 419] on input "Input Field" at bounding box center [641, 420] width 127 height 19
click at [751, 395] on div "Property Details Images Bedroom Configuration Listing Name Description Property…" at bounding box center [526, 164] width 759 height 607
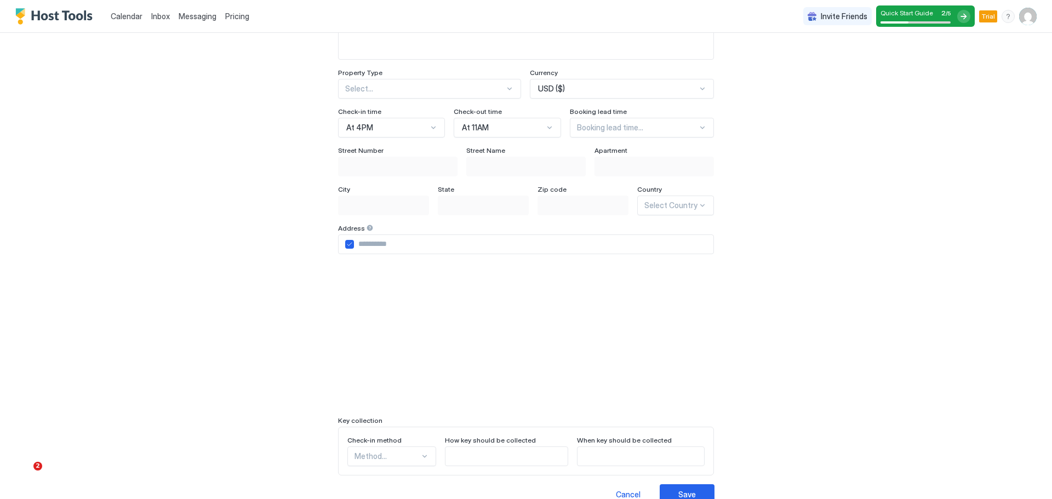
scroll to position [0, 0]
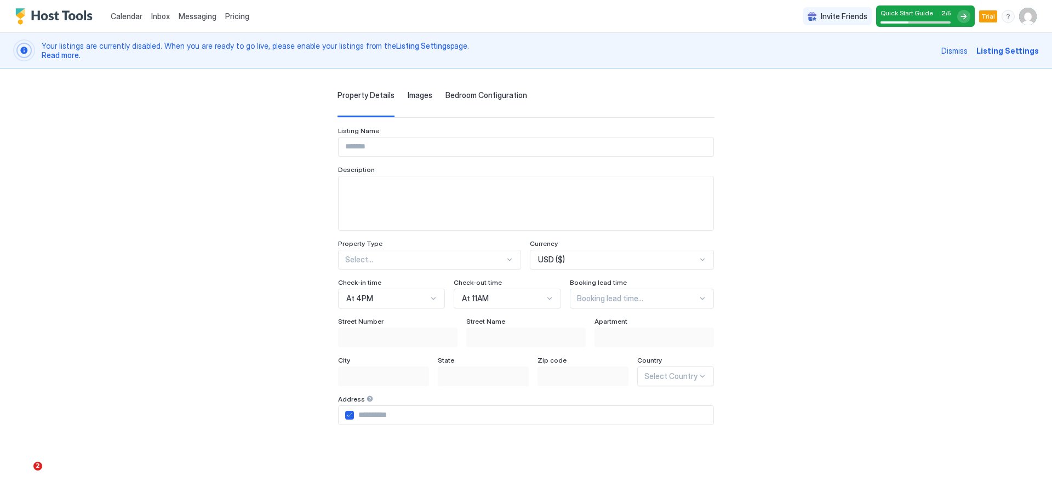
click at [408, 98] on span "Images" at bounding box center [420, 95] width 25 height 10
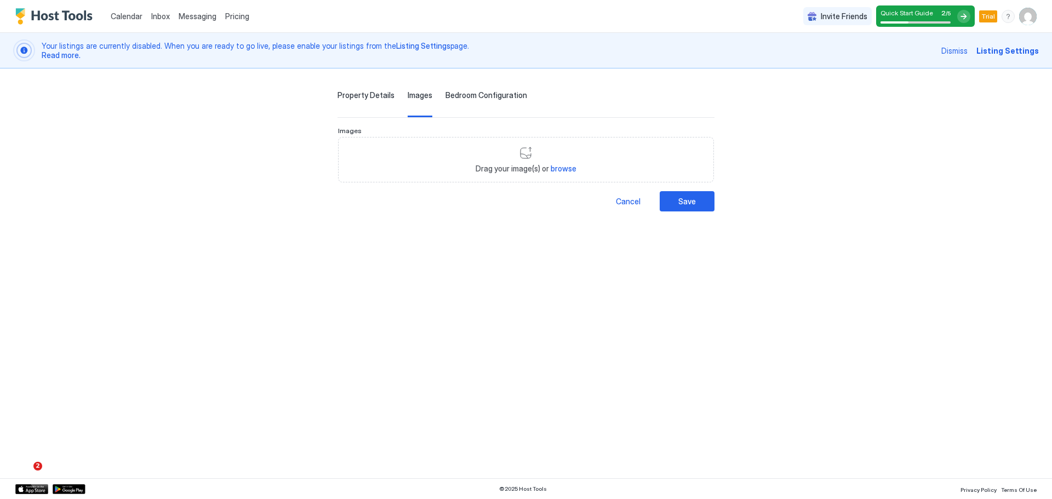
click at [446, 94] on span "Bedroom Configuration" at bounding box center [487, 95] width 82 height 10
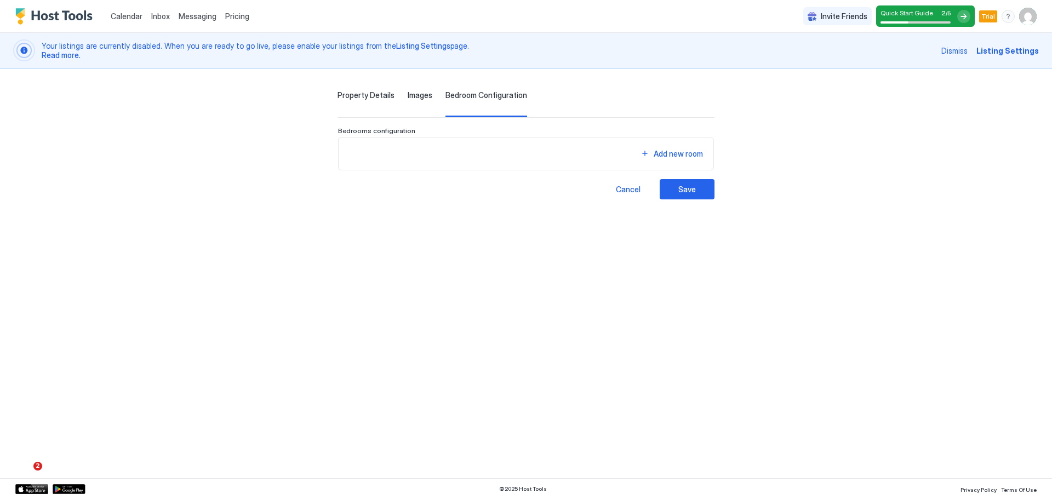
click at [381, 88] on div "Property Details Images Bedroom Configuration Listing Name Description Property…" at bounding box center [526, 134] width 759 height 131
click at [408, 92] on span "Images" at bounding box center [420, 95] width 25 height 10
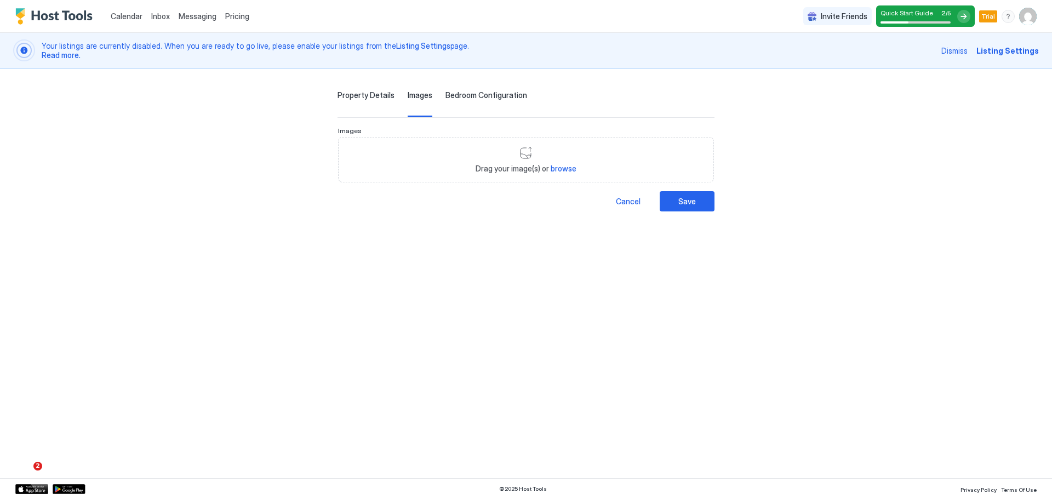
click at [347, 96] on span "Property Details" at bounding box center [366, 95] width 57 height 10
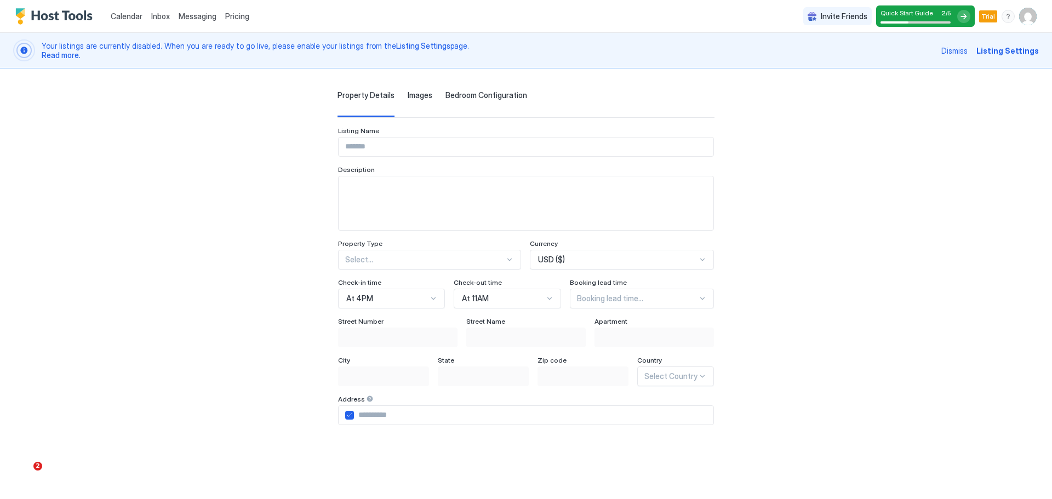
click at [347, 103] on div "Property Details" at bounding box center [366, 103] width 57 height 27
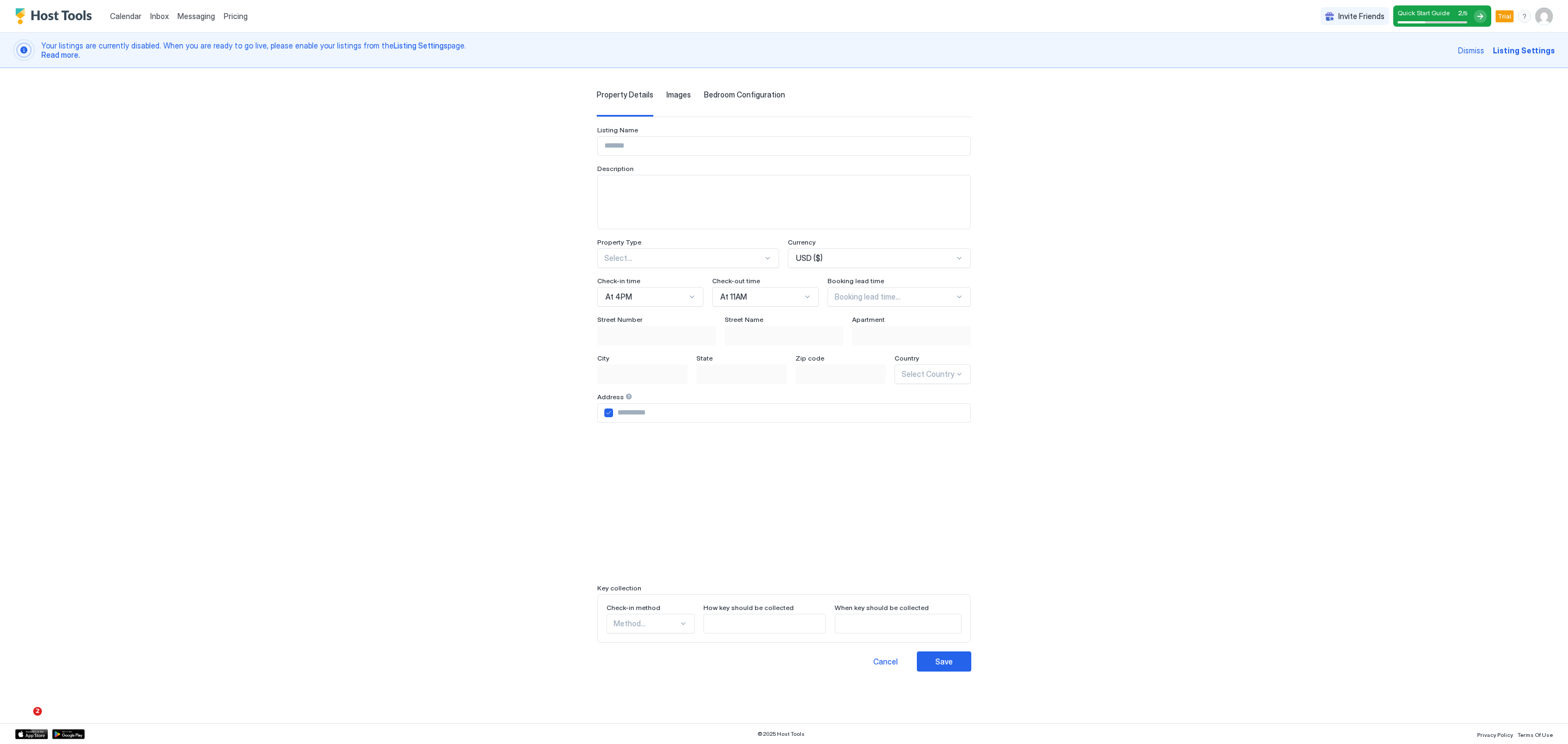
click at [1045, 366] on div "Calendar Inbox Messaging Pricing Invite Friends Quick Start Guide 2 / 5 Trial J…" at bounding box center [784, 372] width 1568 height 744
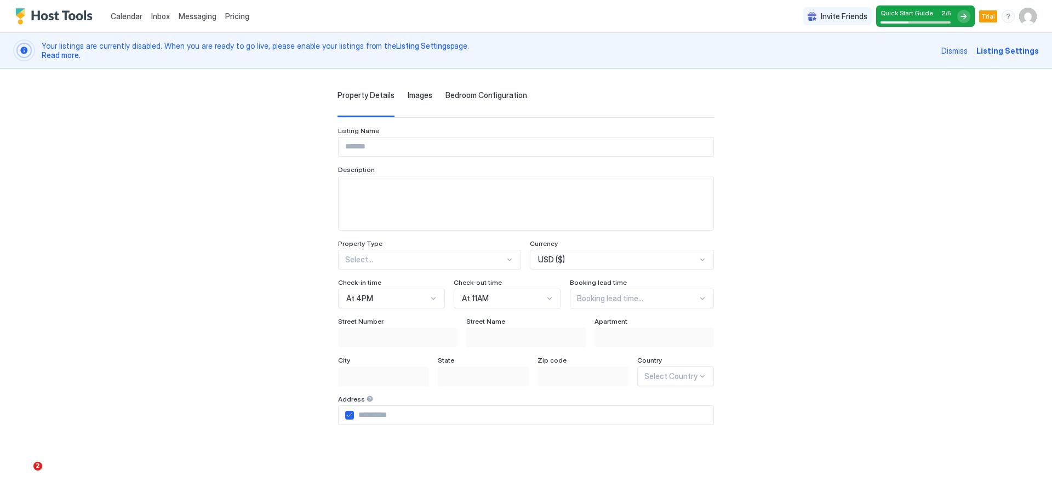
scroll to position [207, 0]
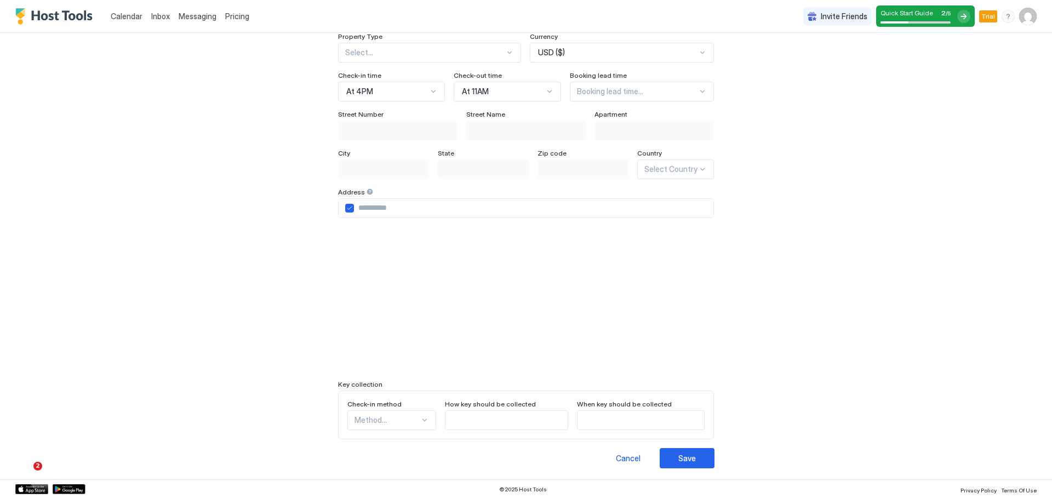
click at [392, 289] on div at bounding box center [526, 301] width 376 height 140
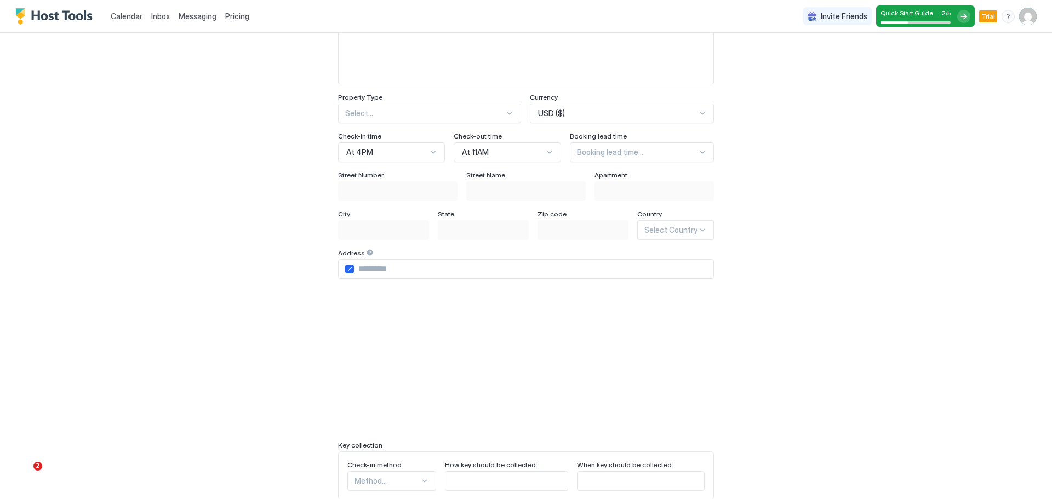
scroll to position [164, 0]
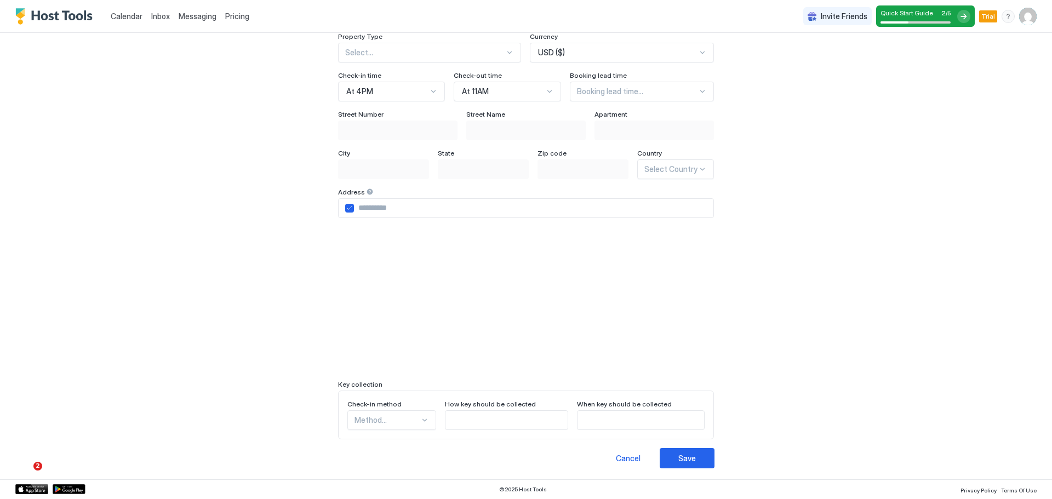
click at [338, 271] on div at bounding box center [526, 301] width 376 height 140
click at [339, 334] on div at bounding box center [526, 301] width 376 height 140
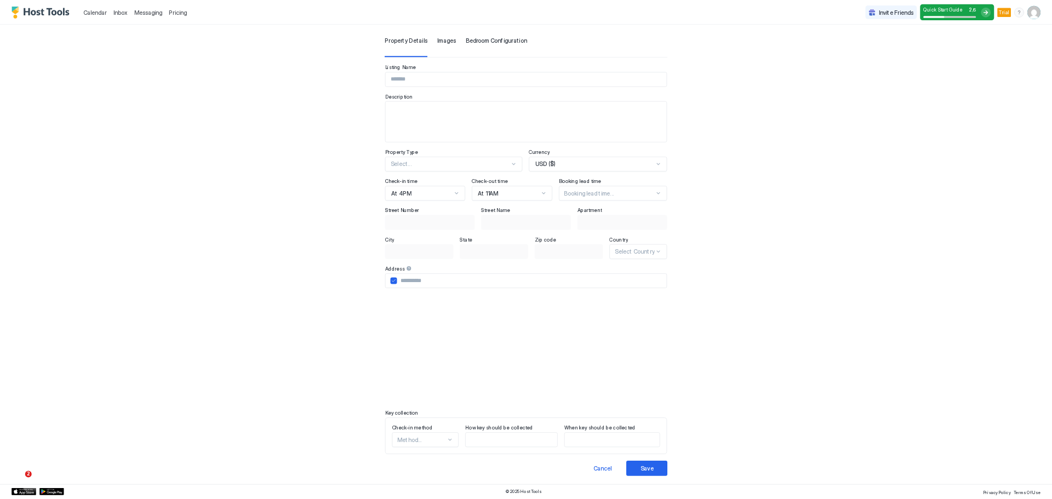
scroll to position [0, 0]
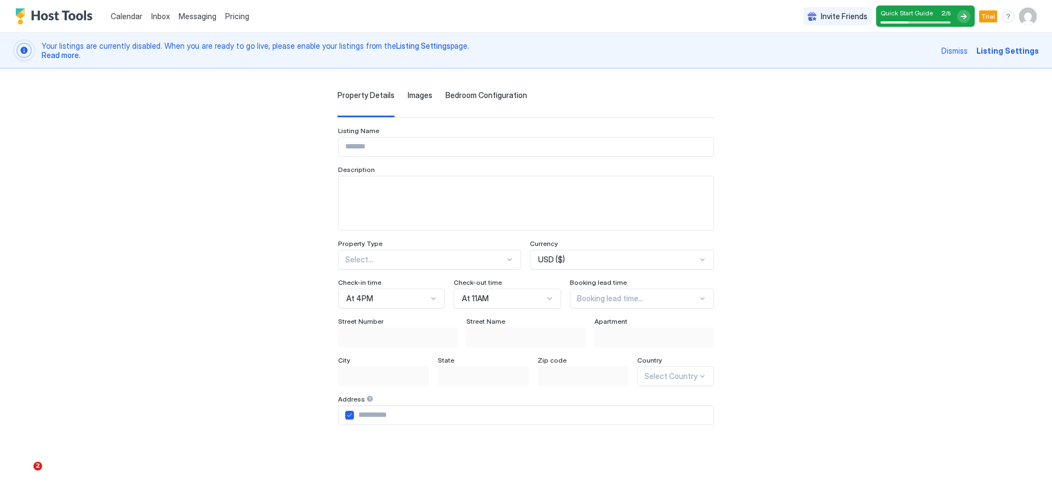
click at [817, 241] on div "Property Details Images Bedroom Configuration Listing Name Description Property…" at bounding box center [526, 372] width 759 height 607
click at [396, 98] on div "Property Details Images Bedroom Configuration" at bounding box center [526, 103] width 377 height 27
click at [408, 94] on span "Images" at bounding box center [420, 95] width 25 height 10
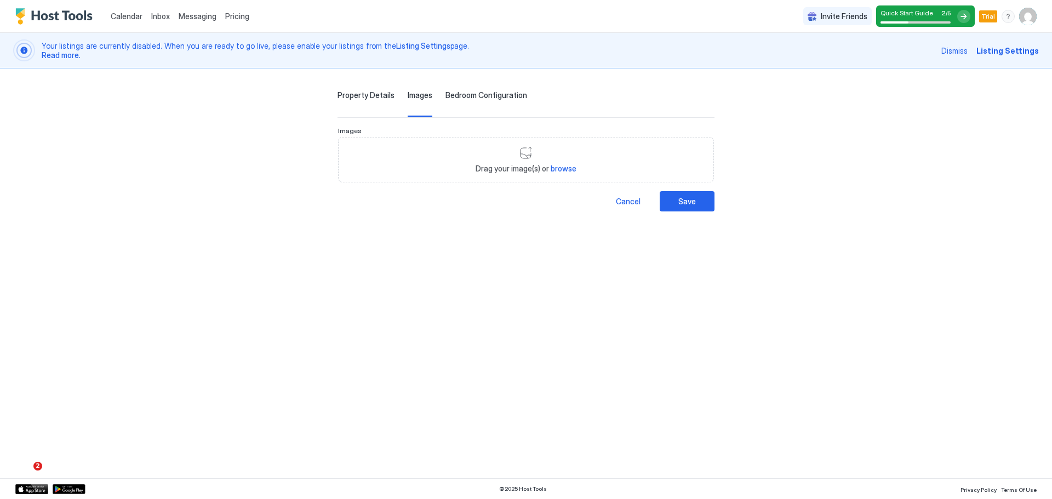
click at [865, 243] on div "Calendar Inbox Messaging Pricing Invite Friends Quick Start Guide 2 / 5 Trial J…" at bounding box center [526, 249] width 1052 height 499
click at [462, 94] on span "Bedroom Configuration" at bounding box center [487, 95] width 82 height 10
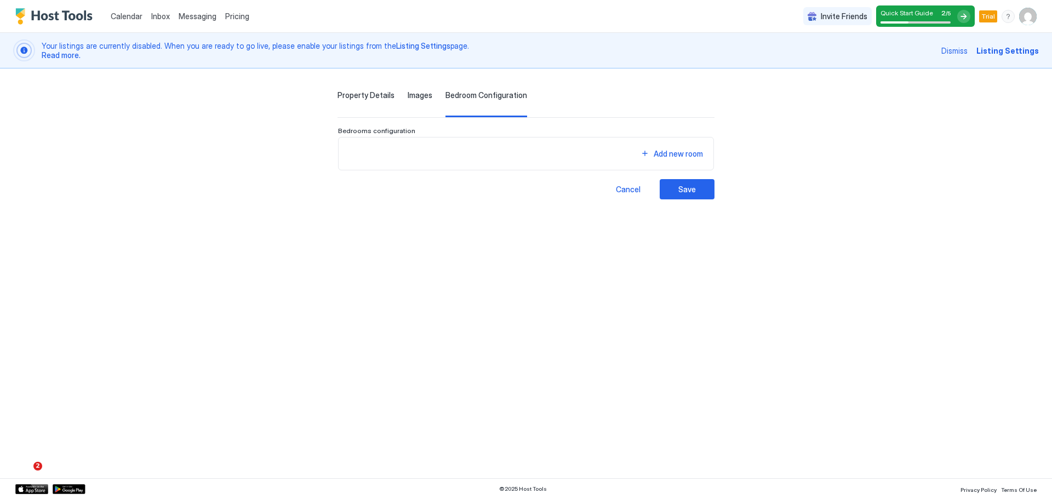
click at [867, 231] on div "Calendar Inbox Messaging Pricing Invite Friends Quick Start Guide 2 / 5 Trial J…" at bounding box center [526, 249] width 1052 height 499
